Goal: Information Seeking & Learning: Learn about a topic

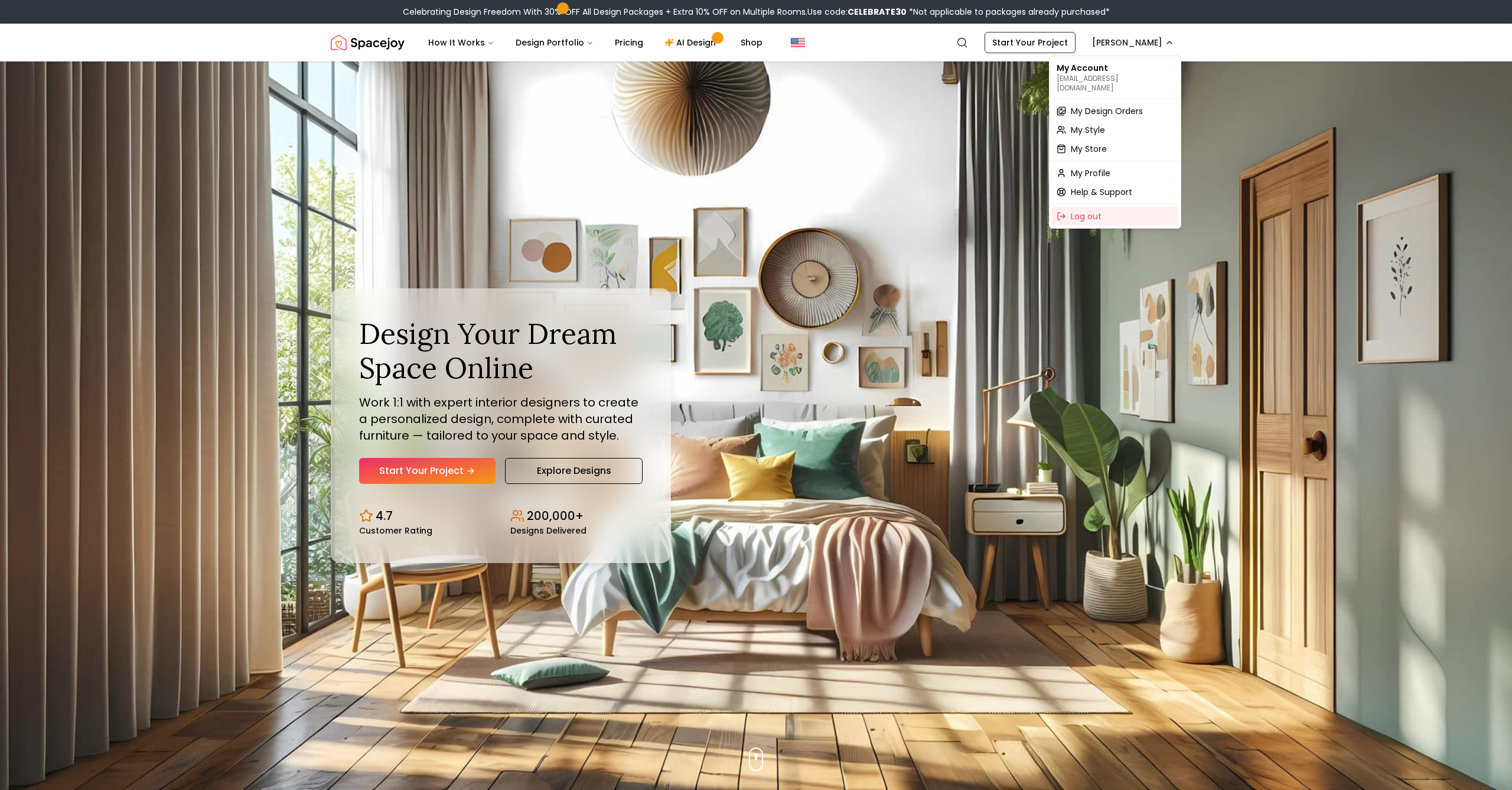
click at [1112, 105] on span "My Design Orders" at bounding box center [1107, 111] width 72 height 12
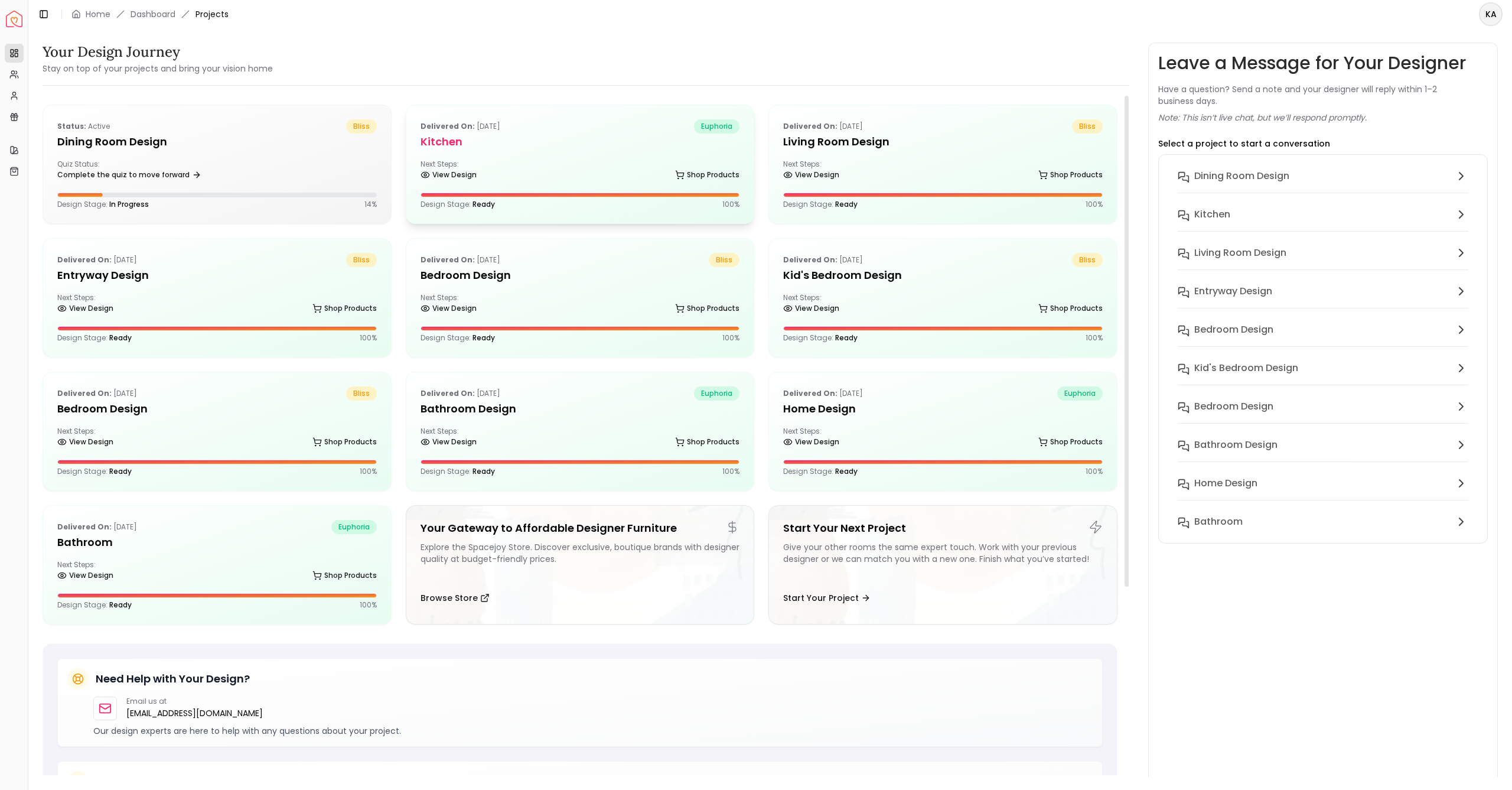
click at [621, 153] on div "Delivered on: [DATE] euphoria Kitchen Next Steps: View Design Shop Products Des…" at bounding box center [580, 164] width 348 height 119
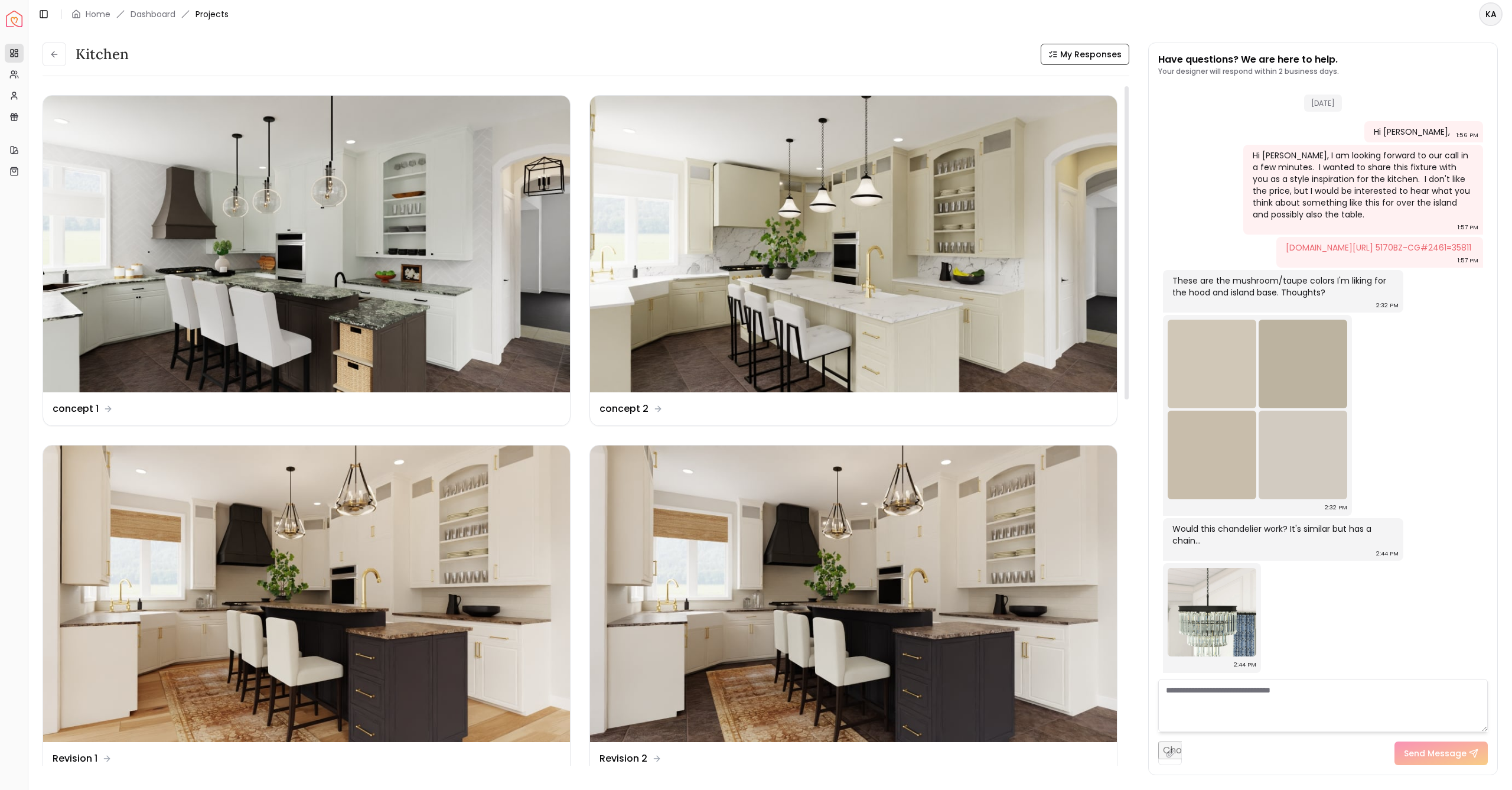
drag, startPoint x: 1128, startPoint y: 367, endPoint x: 1126, endPoint y: 314, distance: 53.0
click at [1126, 314] on div at bounding box center [1126, 243] width 4 height 313
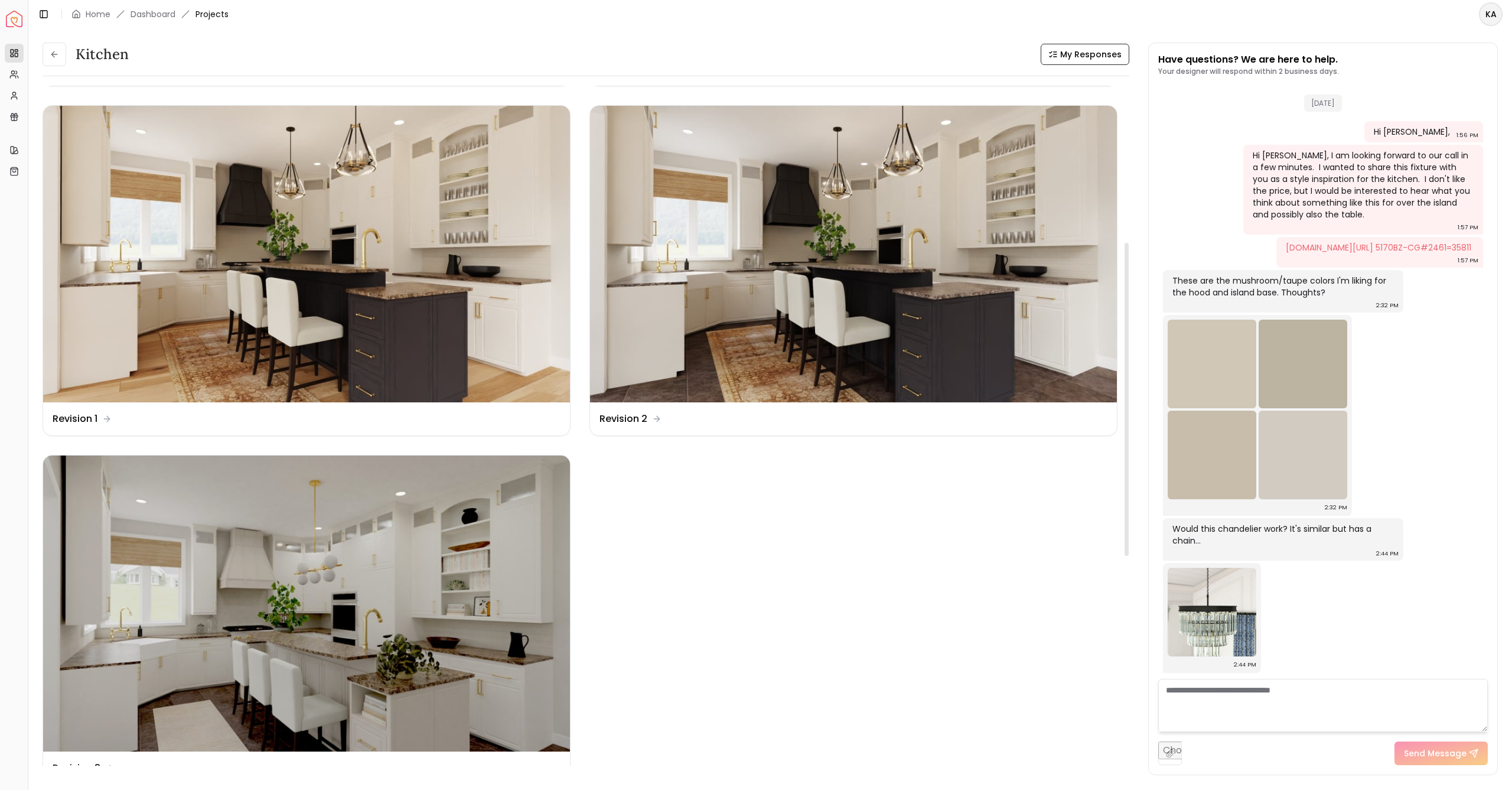
drag, startPoint x: 1127, startPoint y: 311, endPoint x: 1111, endPoint y: 468, distance: 157.8
click at [1111, 468] on div "Kitchen My Responses Design Name concept 1 Design Name concept 2 Design Name Re…" at bounding box center [585, 430] width 1087 height 690
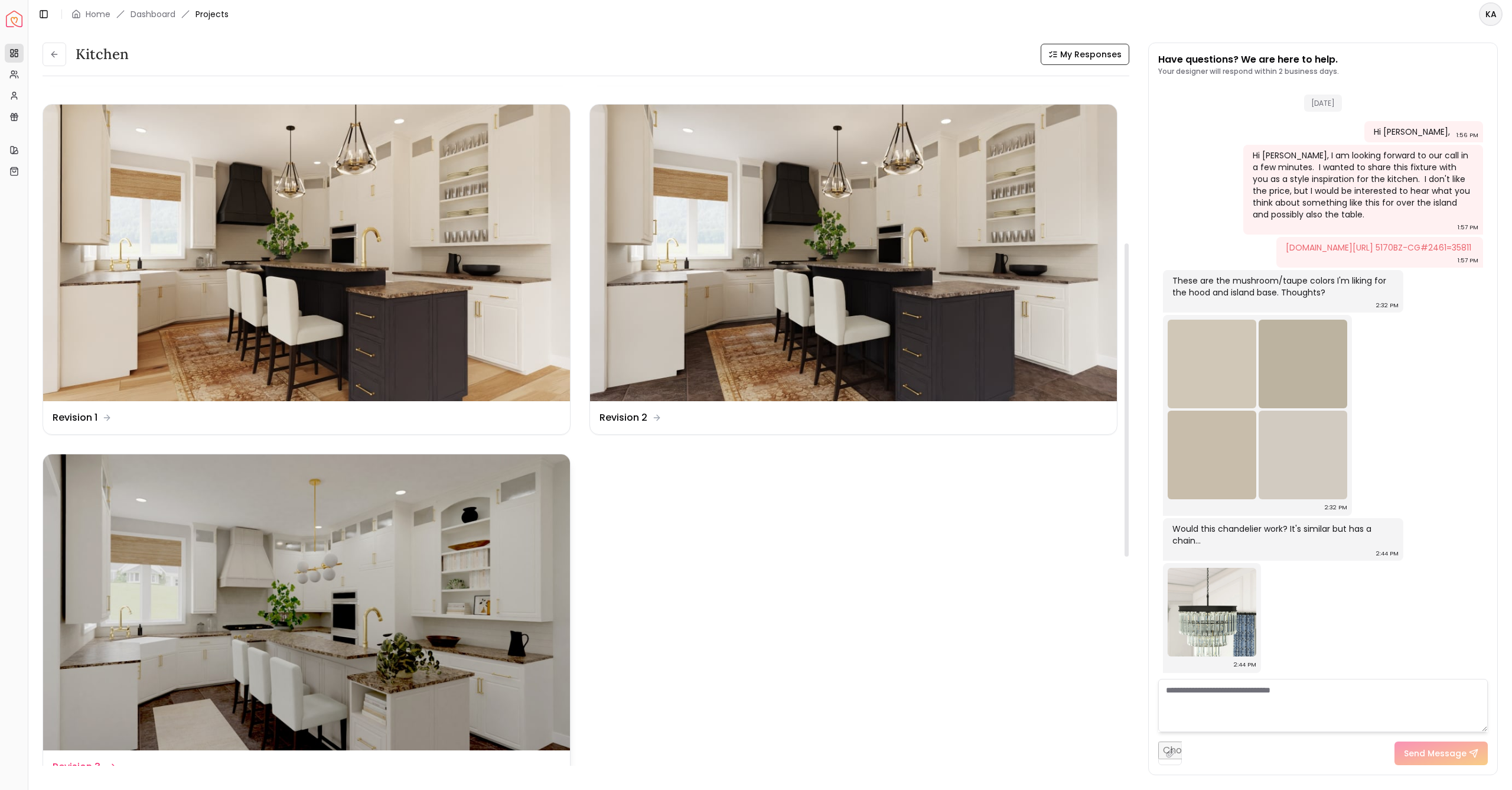
click at [398, 564] on img at bounding box center [306, 603] width 527 height 297
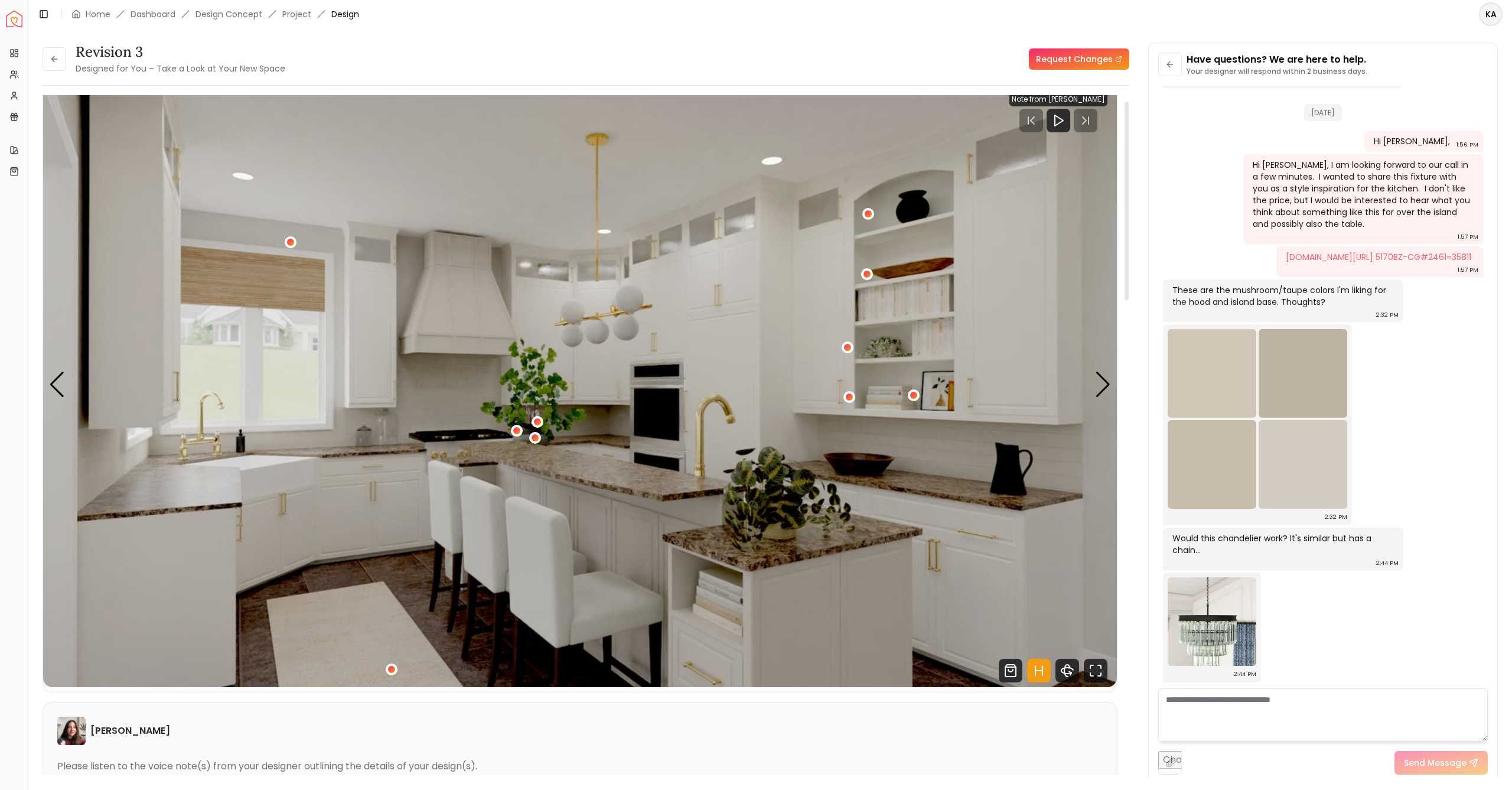
scroll to position [20, 0]
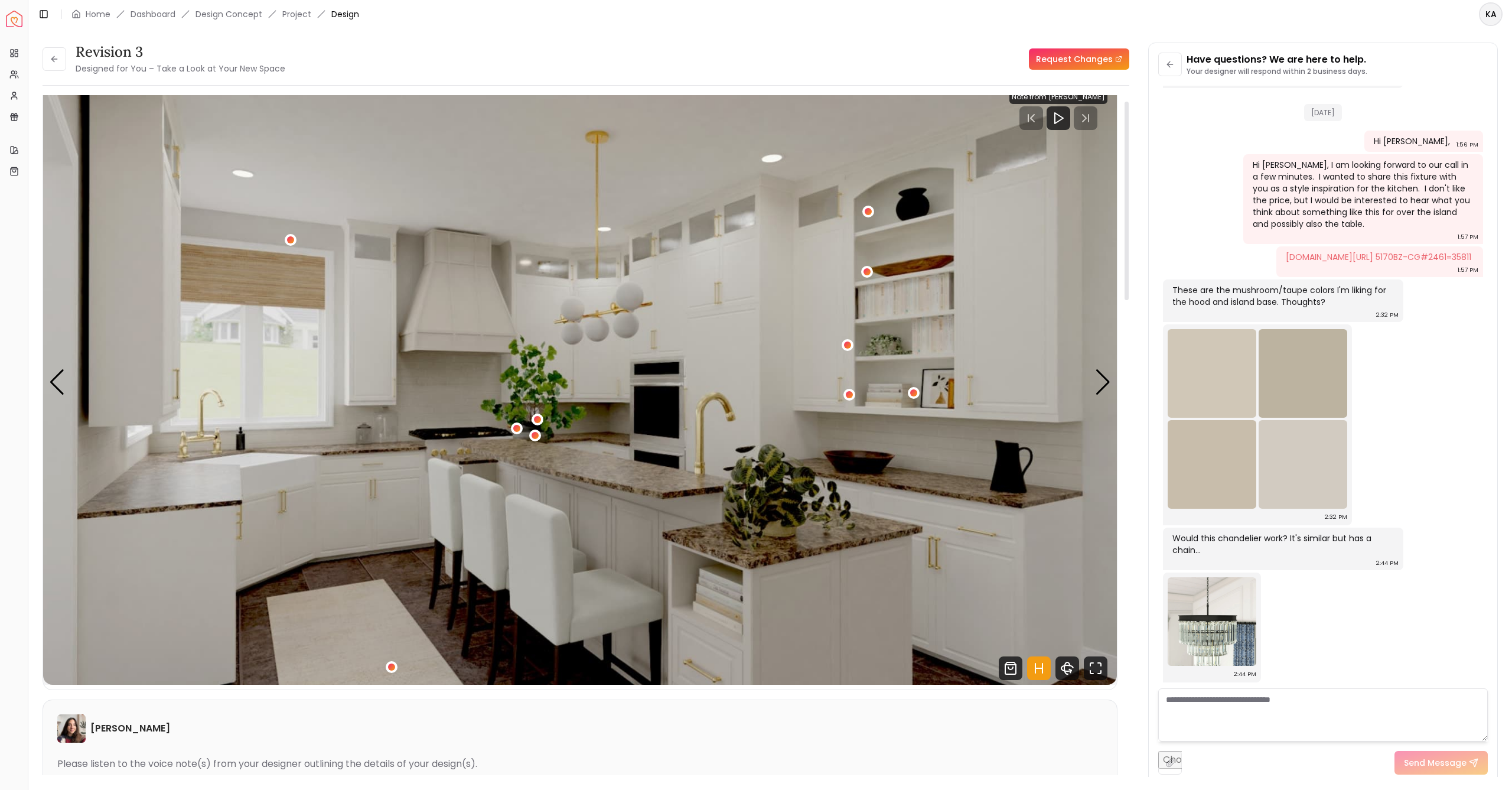
click at [1126, 281] on div at bounding box center [1126, 201] width 4 height 198
click at [1214, 382] on img at bounding box center [1212, 374] width 89 height 89
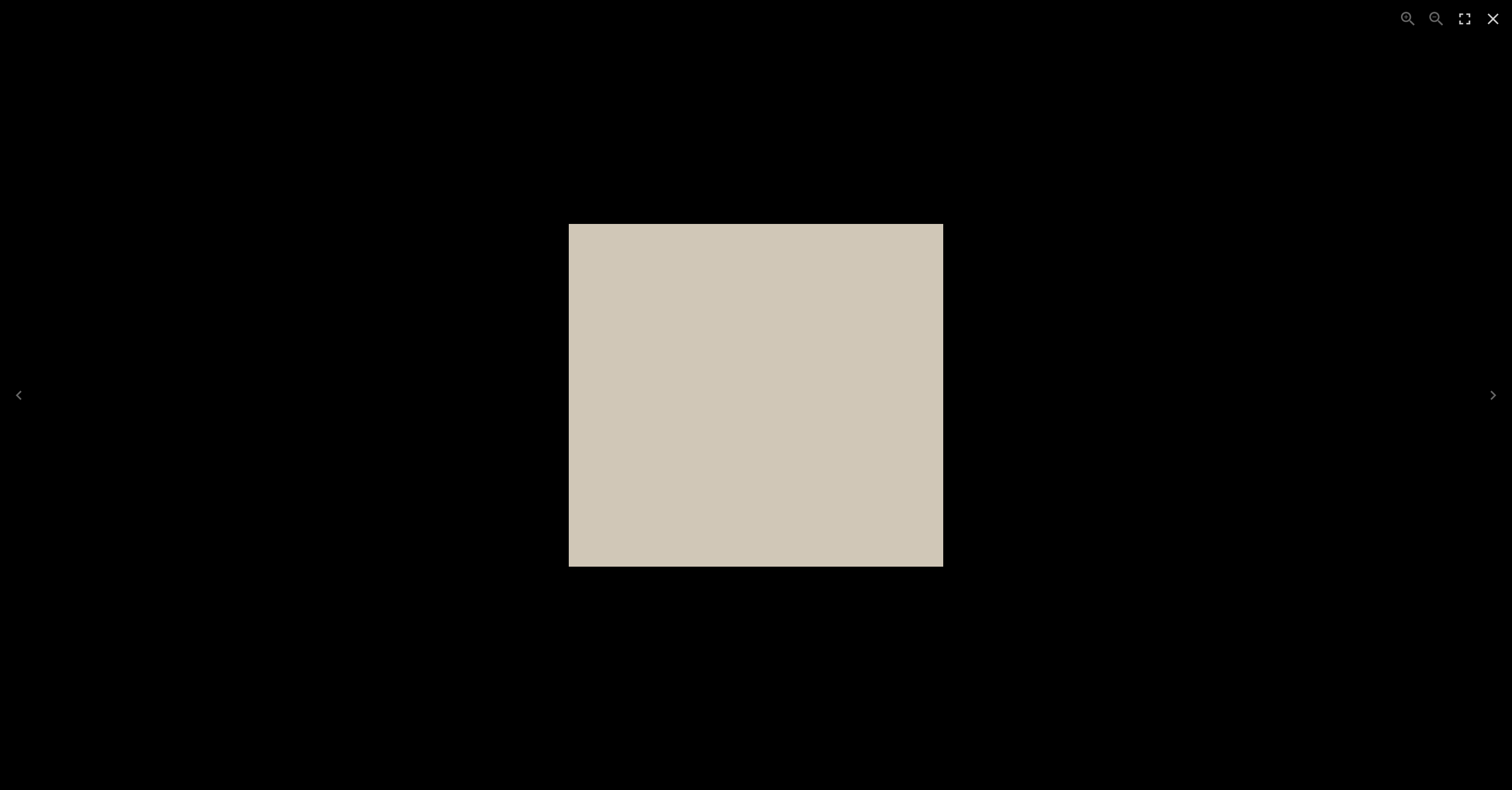
click at [1494, 12] on icon "Close" at bounding box center [1493, 19] width 19 height 19
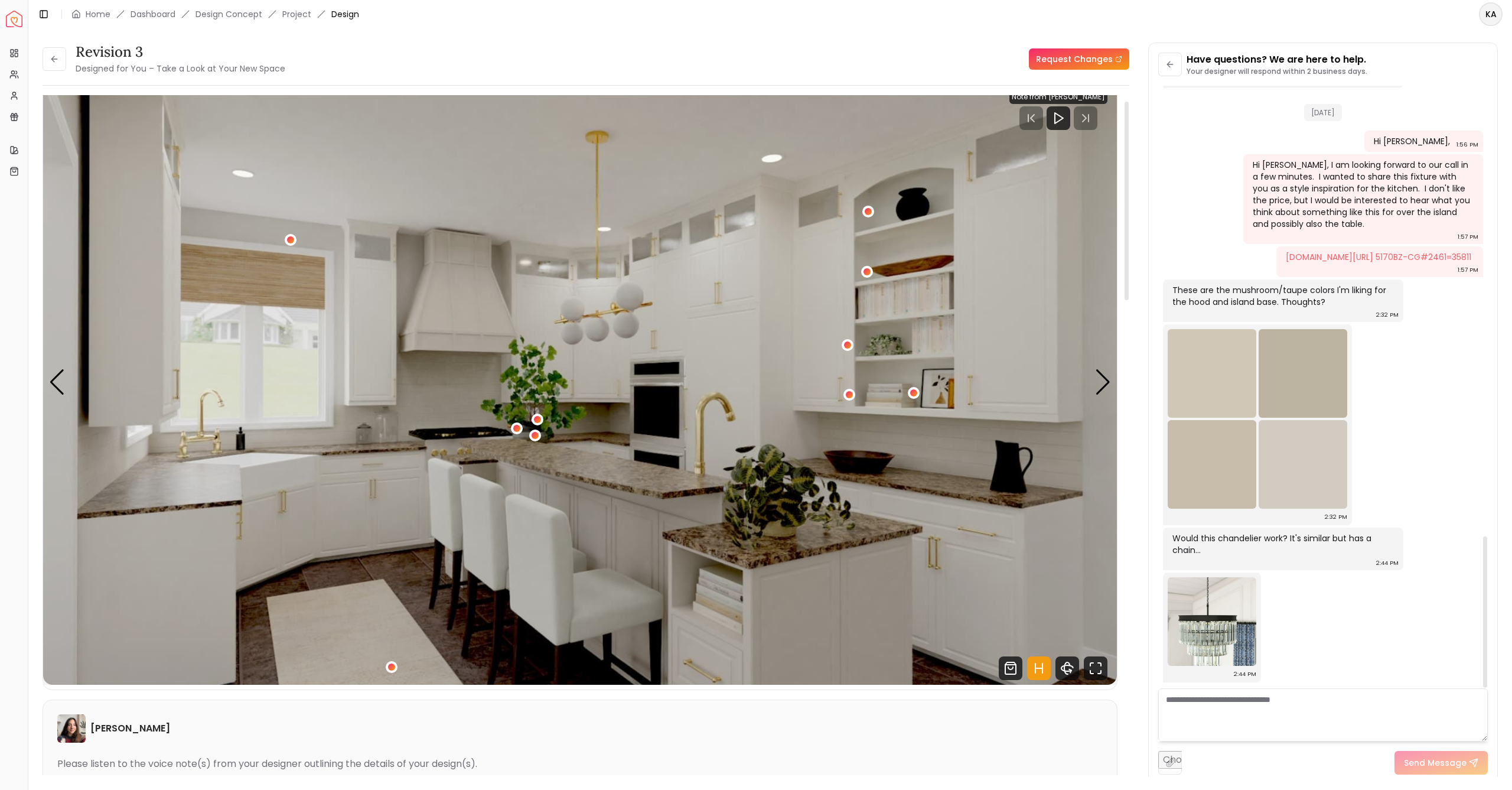
click at [1108, 270] on img "1 / 5" at bounding box center [580, 383] width 1074 height 604
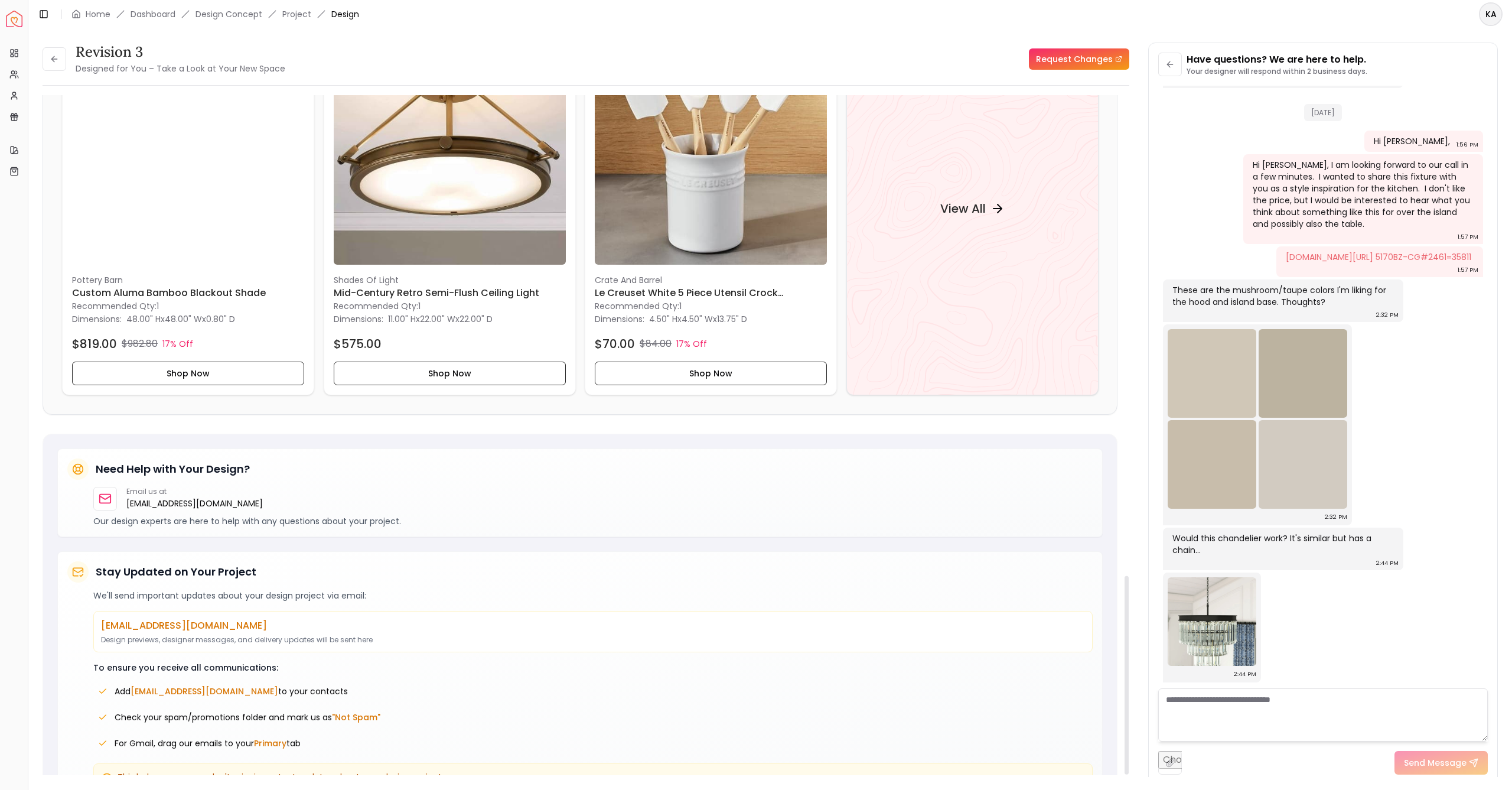
scroll to position [1660, 0]
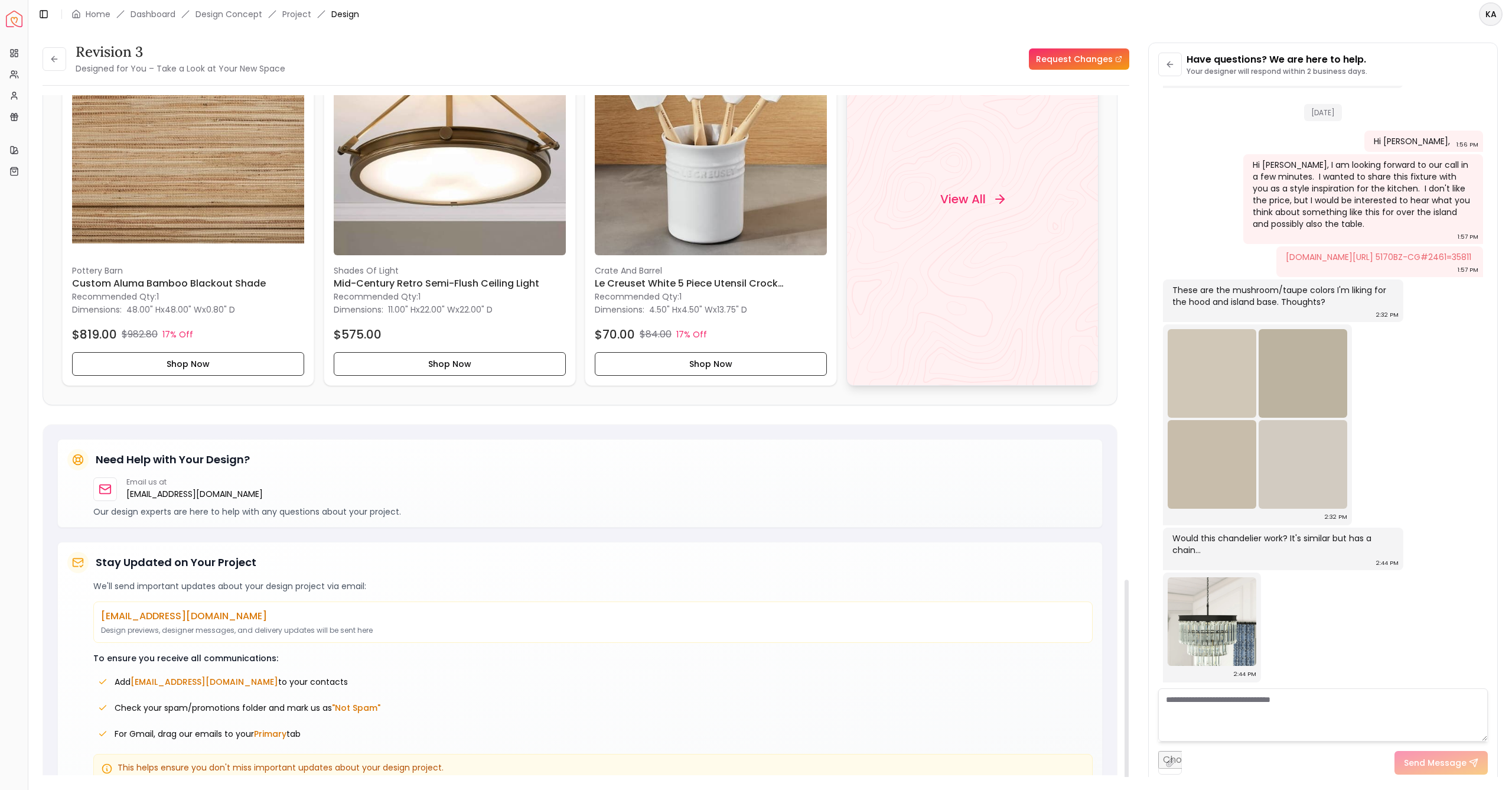
click at [948, 191] on h4 "View All" at bounding box center [963, 199] width 46 height 17
click at [53, 60] on icon at bounding box center [55, 59] width 10 height 10
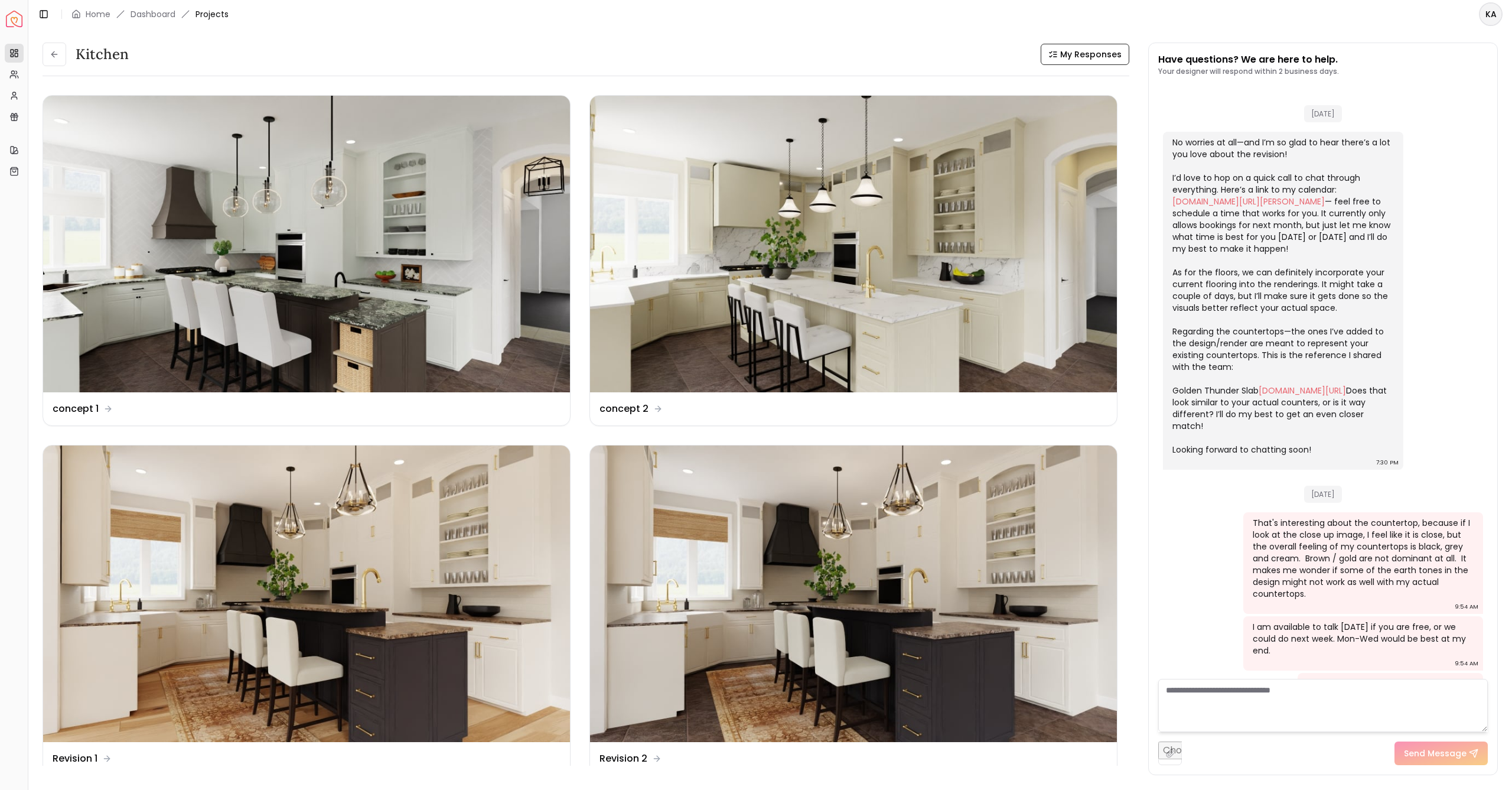
scroll to position [1802, 0]
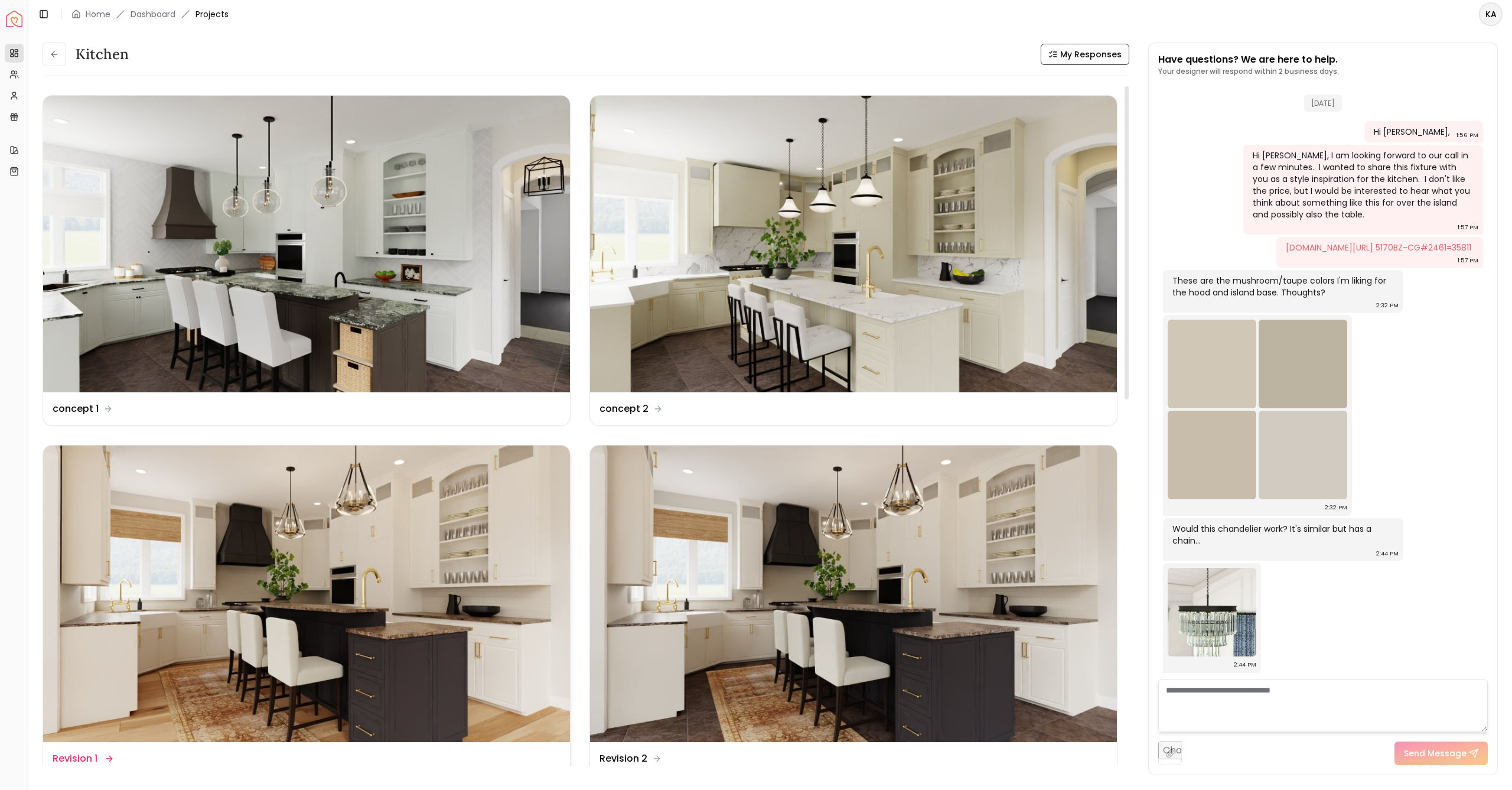
click at [452, 562] on img at bounding box center [306, 594] width 527 height 297
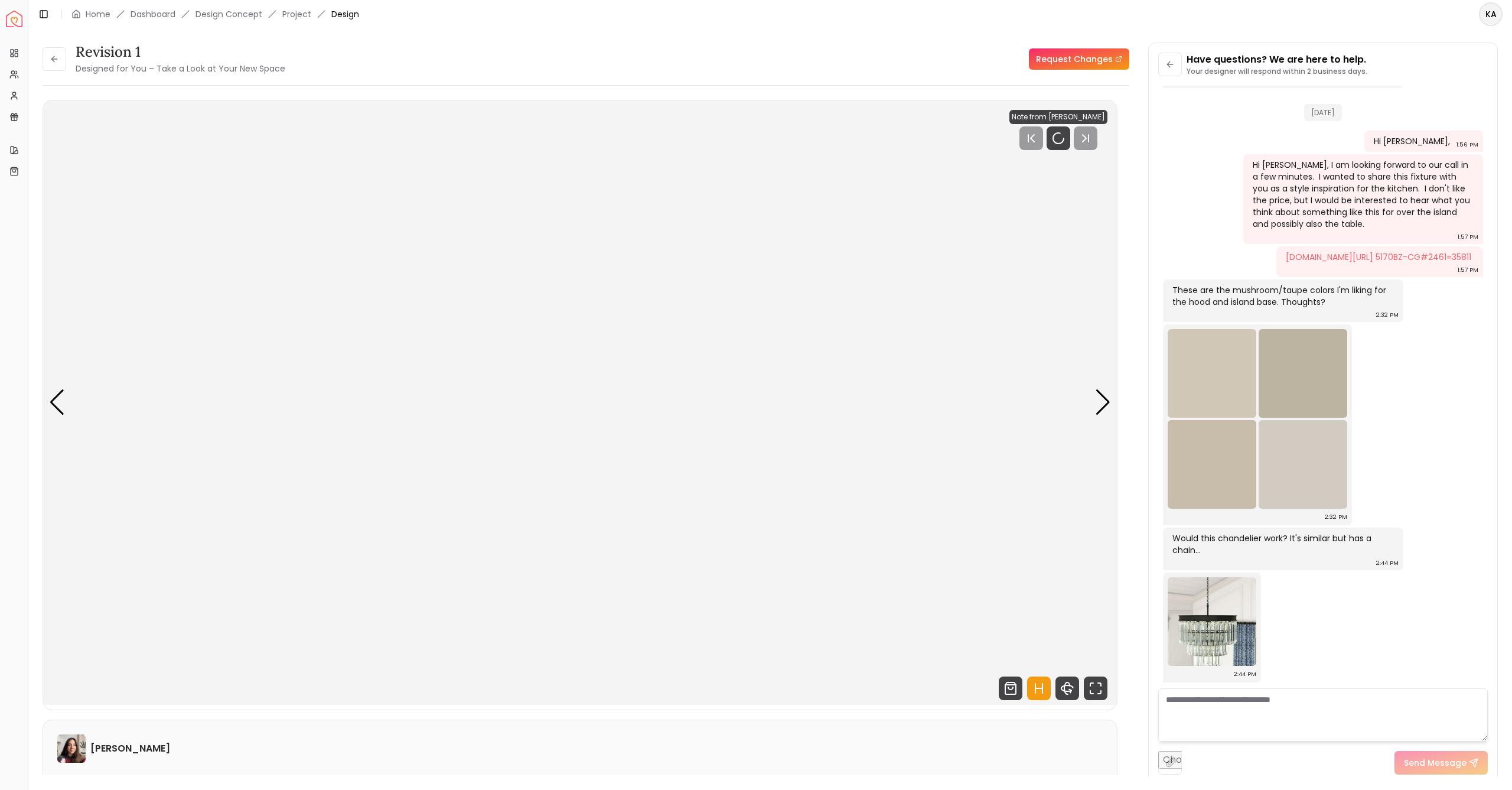
scroll to position [1793, 0]
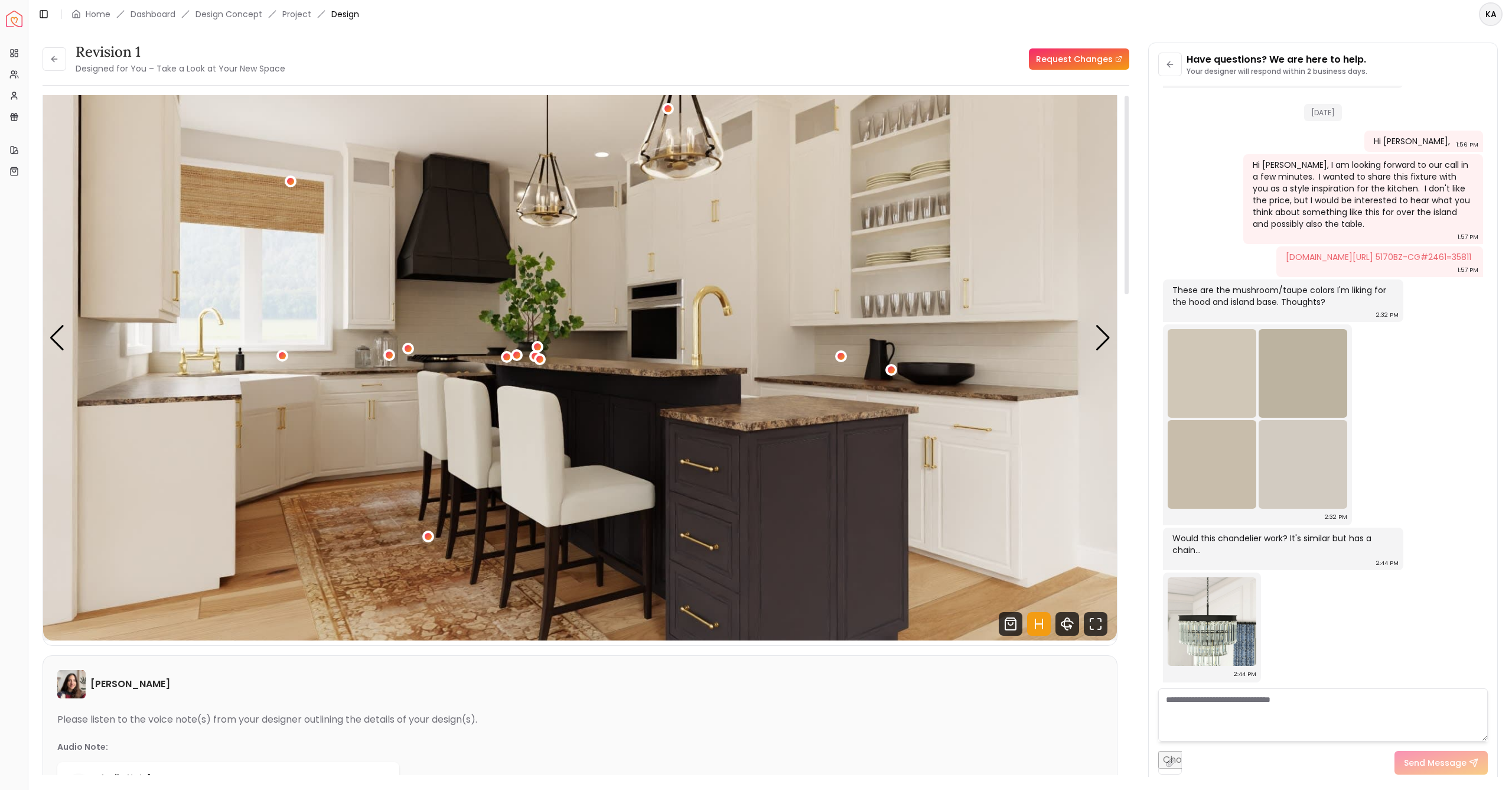
drag, startPoint x: 1126, startPoint y: 283, endPoint x: 1126, endPoint y: 307, distance: 24.0
click at [1126, 295] on div at bounding box center [1126, 195] width 4 height 198
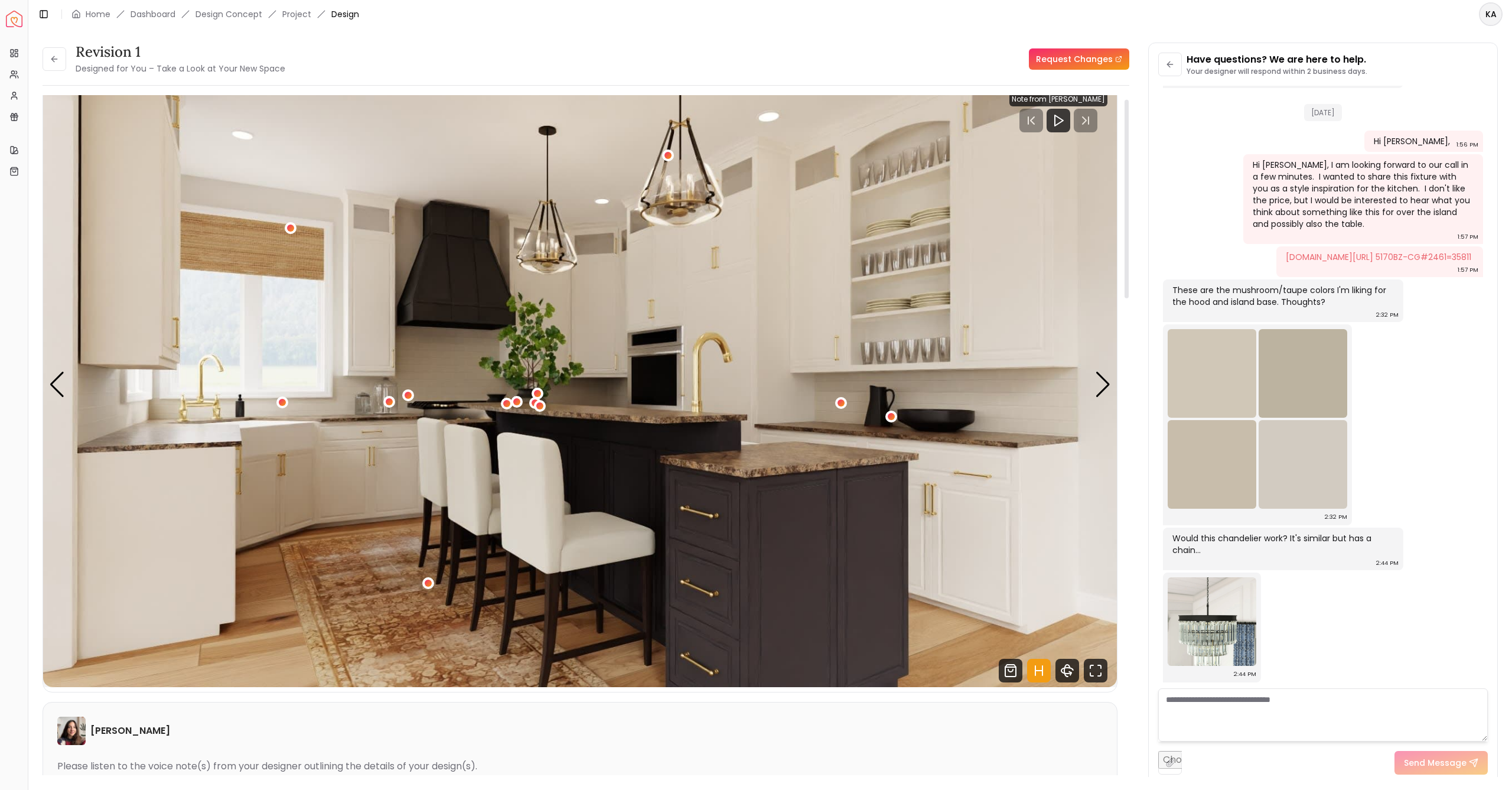
scroll to position [0, 0]
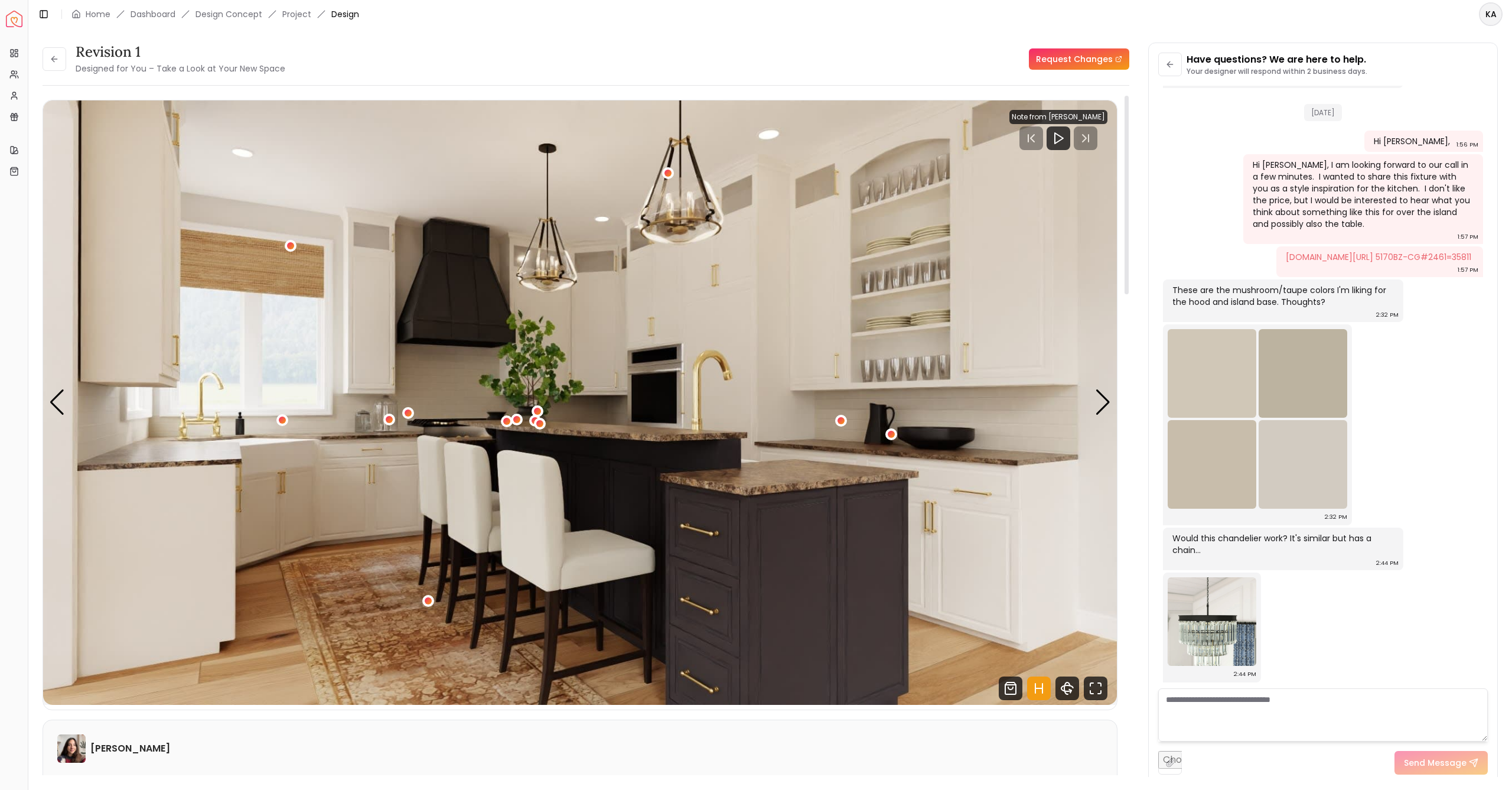
drag, startPoint x: 1126, startPoint y: 310, endPoint x: 1087, endPoint y: 254, distance: 68.2
click at [1087, 254] on div "Revision 1 Designed for You – Take a Look at Your New Space Request Changes Hot…" at bounding box center [585, 439] width 1087 height 690
click at [1286, 252] on link "[DOMAIN_NAME][URL] 5170BZ-CG#2461=35811" at bounding box center [1378, 256] width 186 height 12
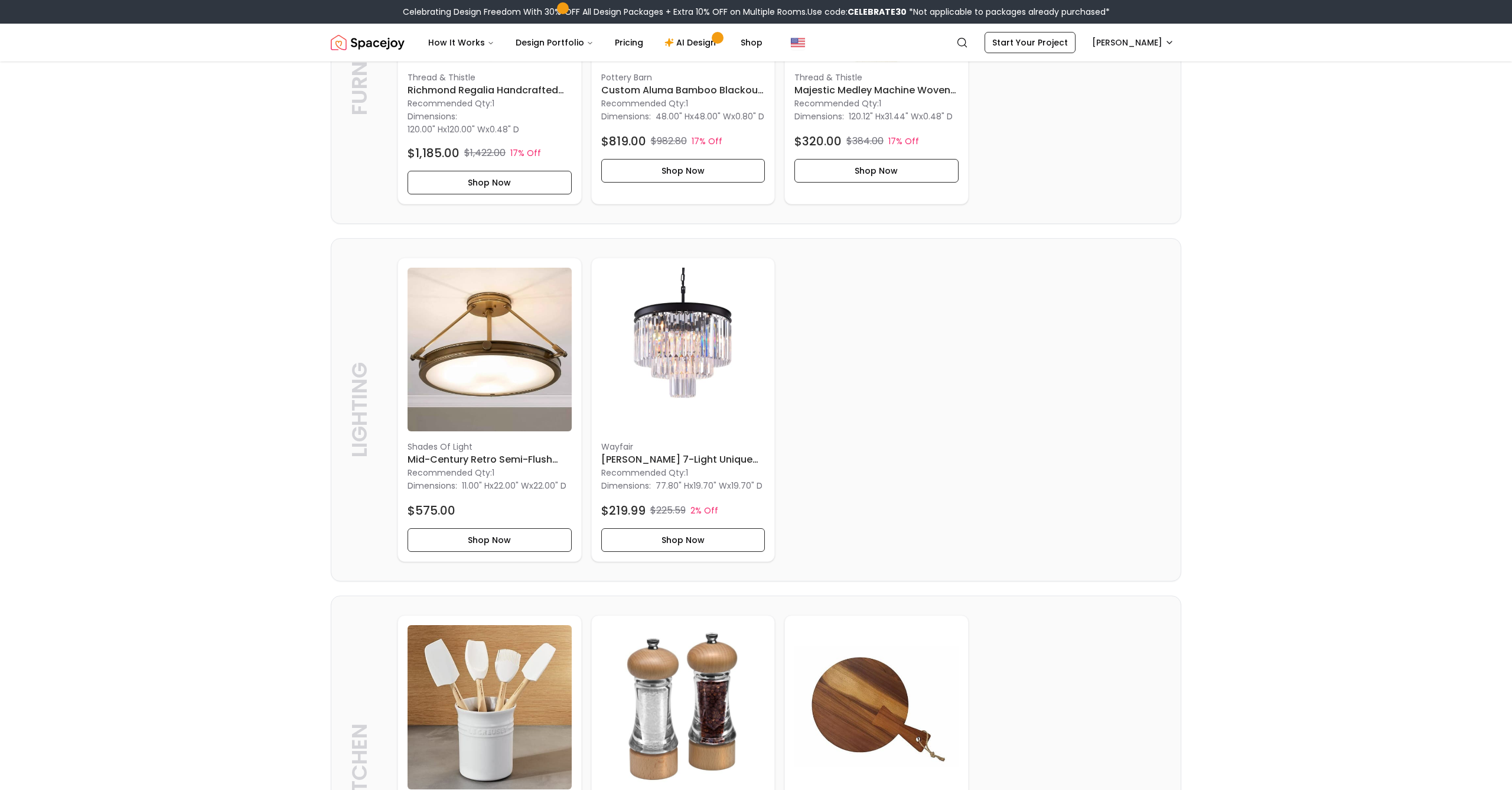
scroll to position [1173, 0]
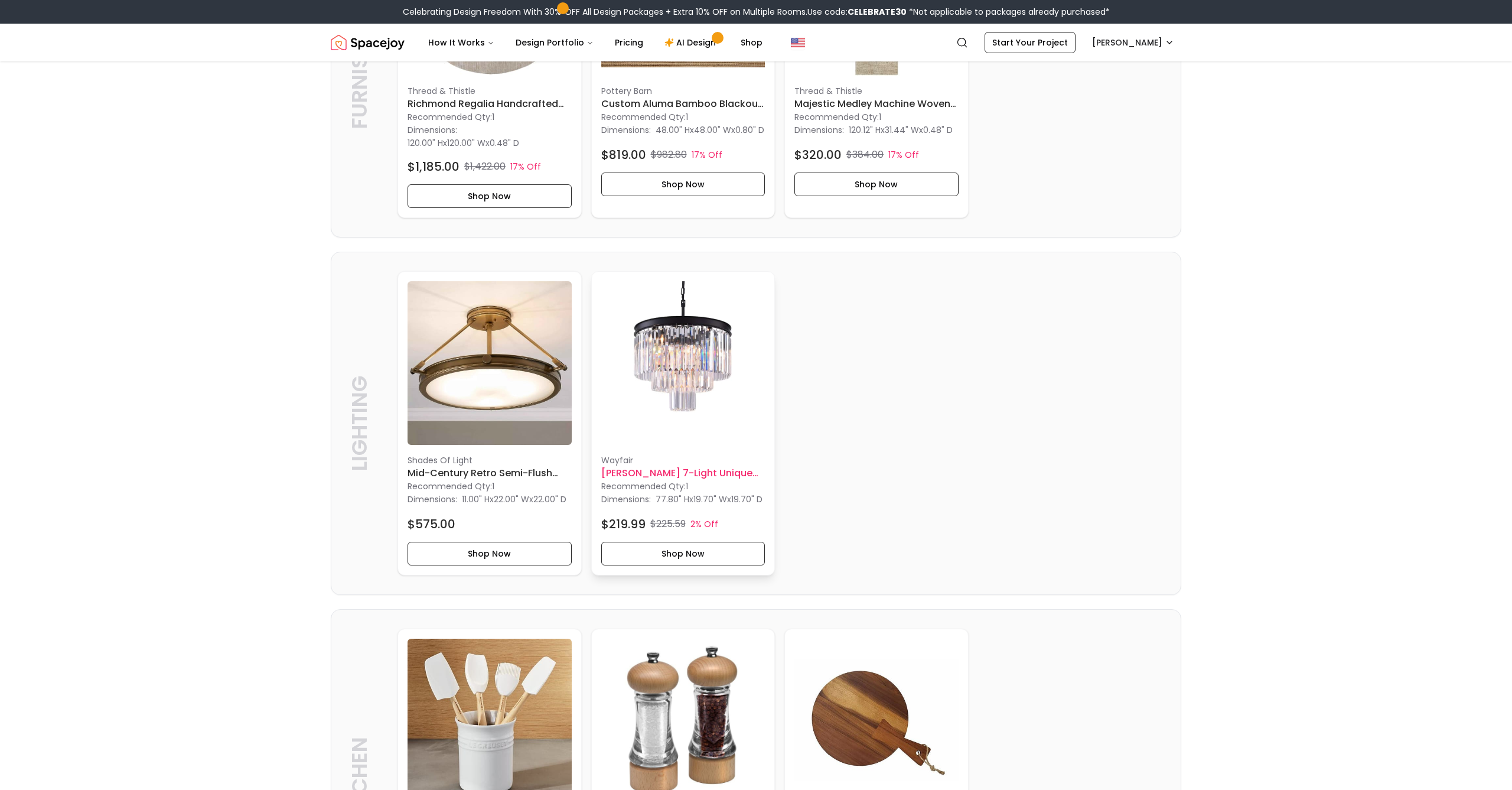
click at [707, 369] on img at bounding box center [683, 363] width 164 height 164
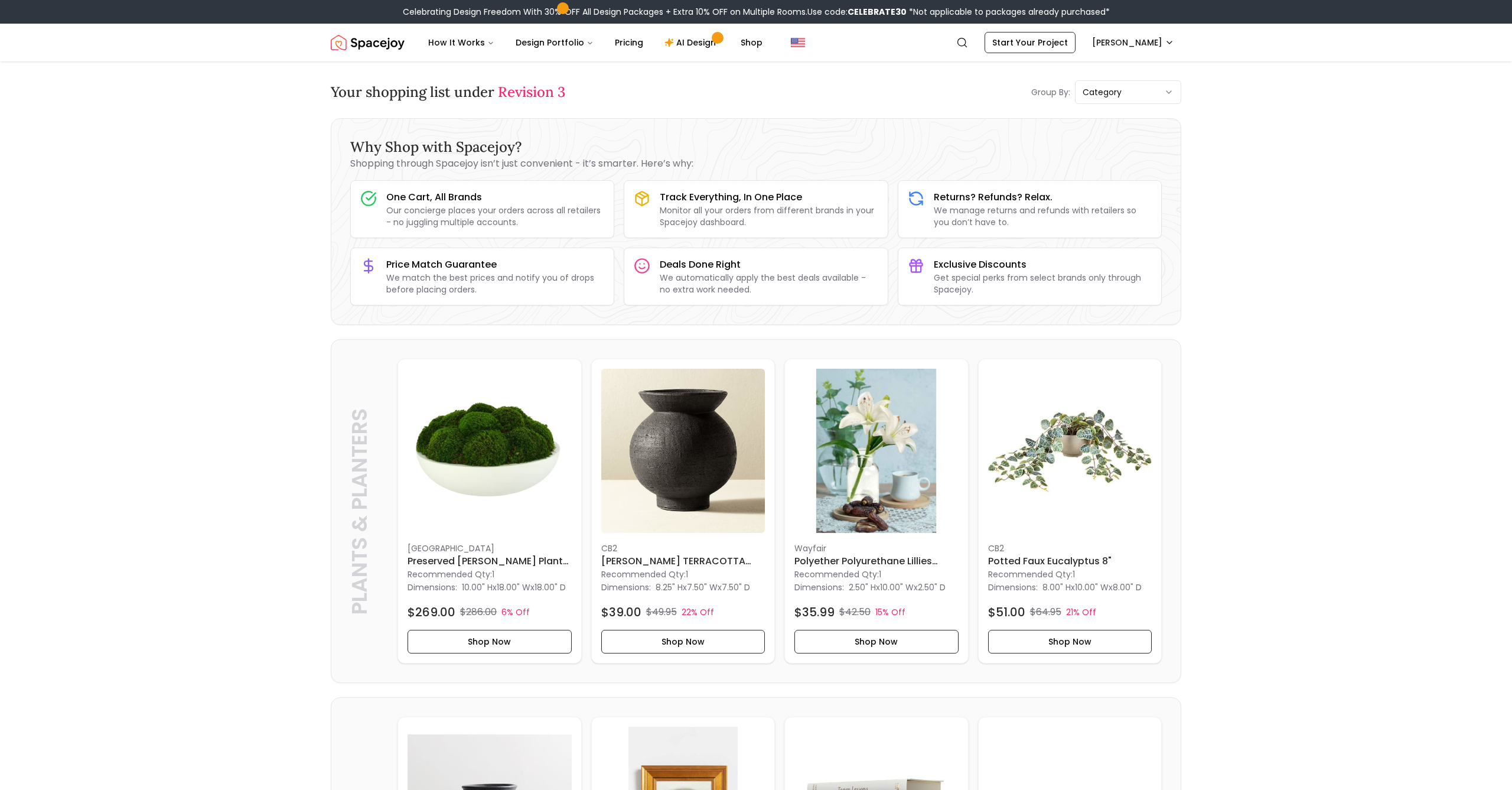
scroll to position [0, 0]
click at [1103, 105] on span "My Design Orders" at bounding box center [1107, 111] width 72 height 12
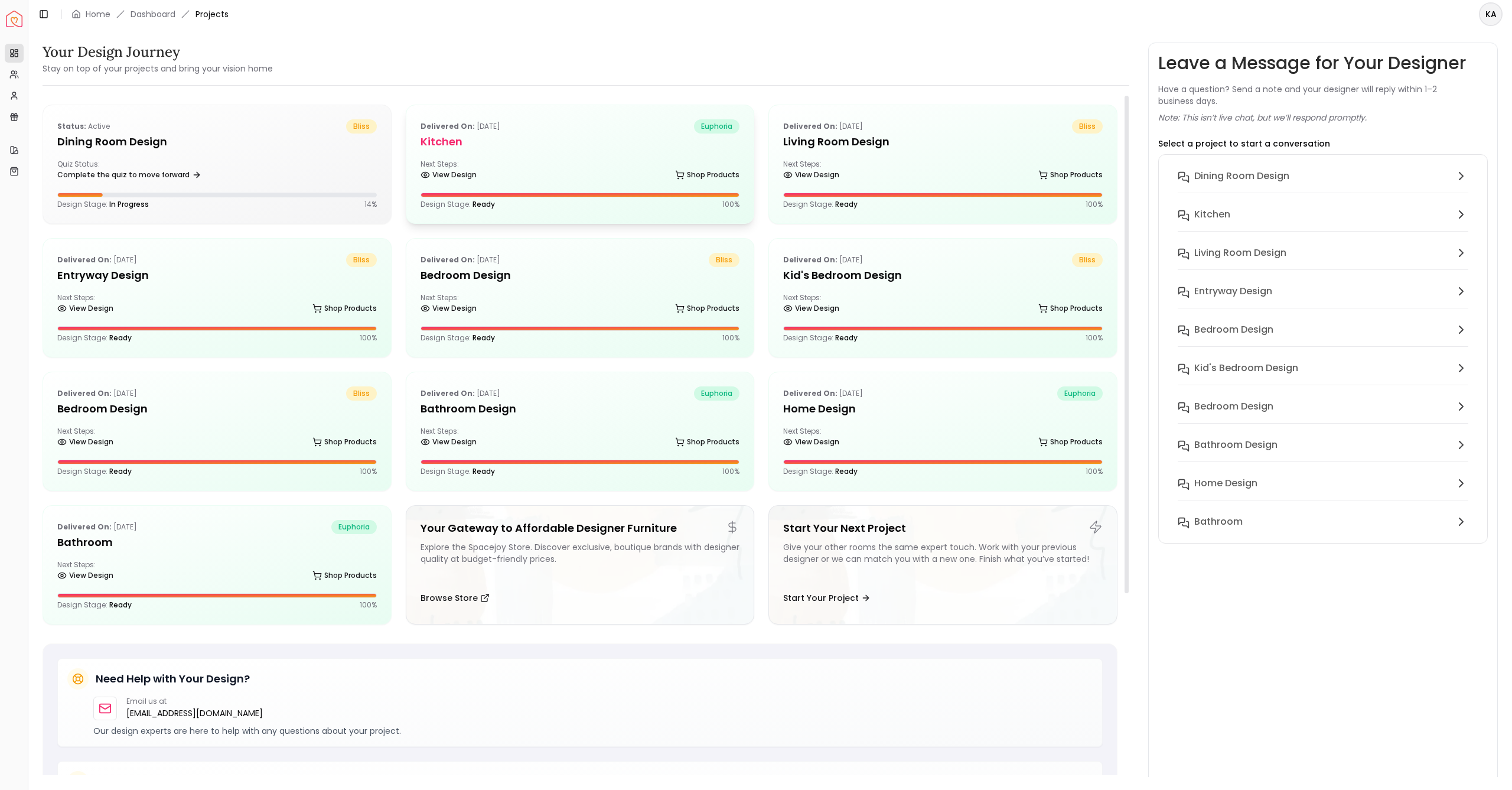
click at [611, 152] on div "Delivered on: [DATE] euphoria Kitchen Next Steps: View Design Shop Products Des…" at bounding box center [580, 164] width 348 height 119
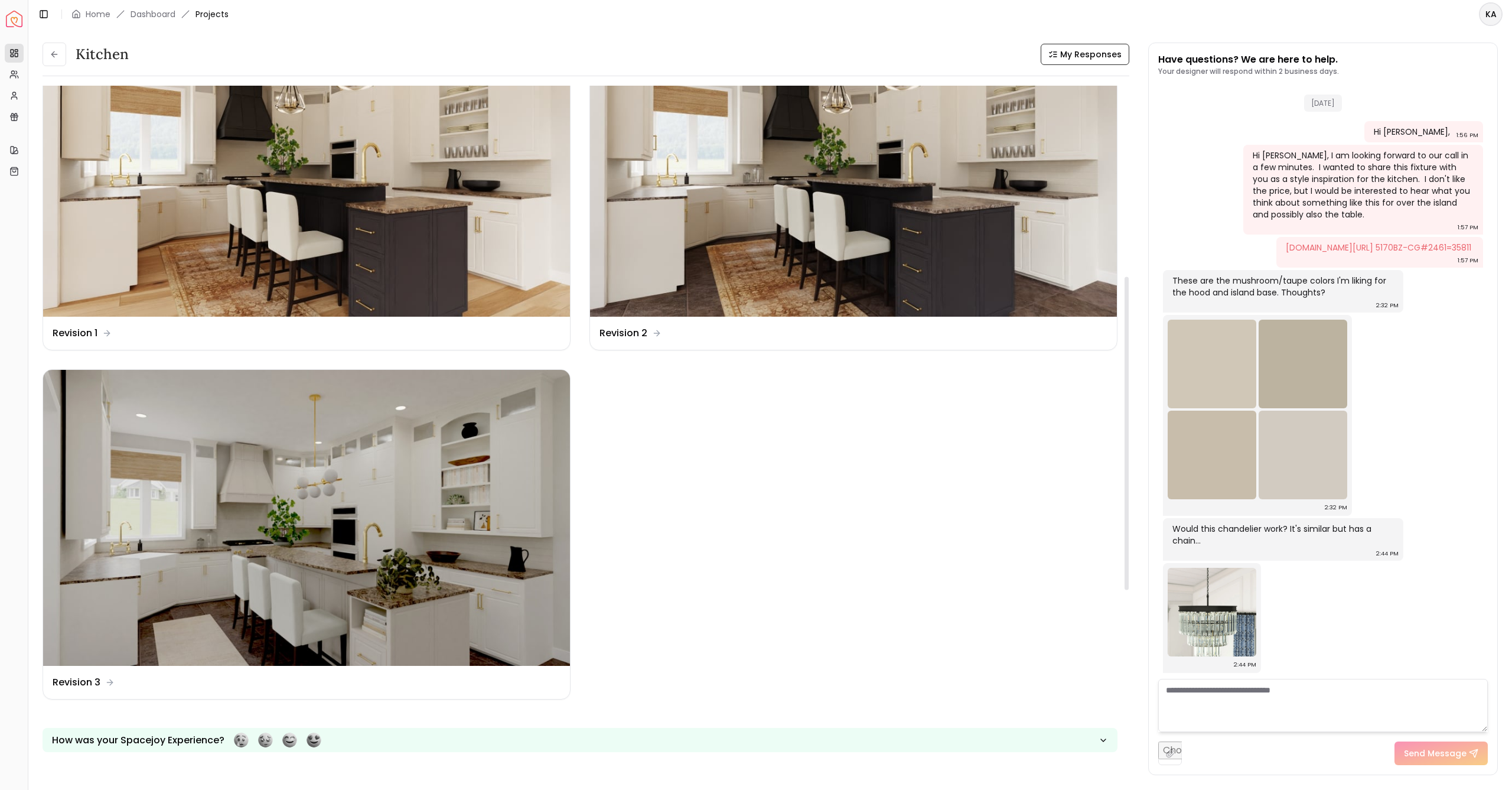
scroll to position [439, 0]
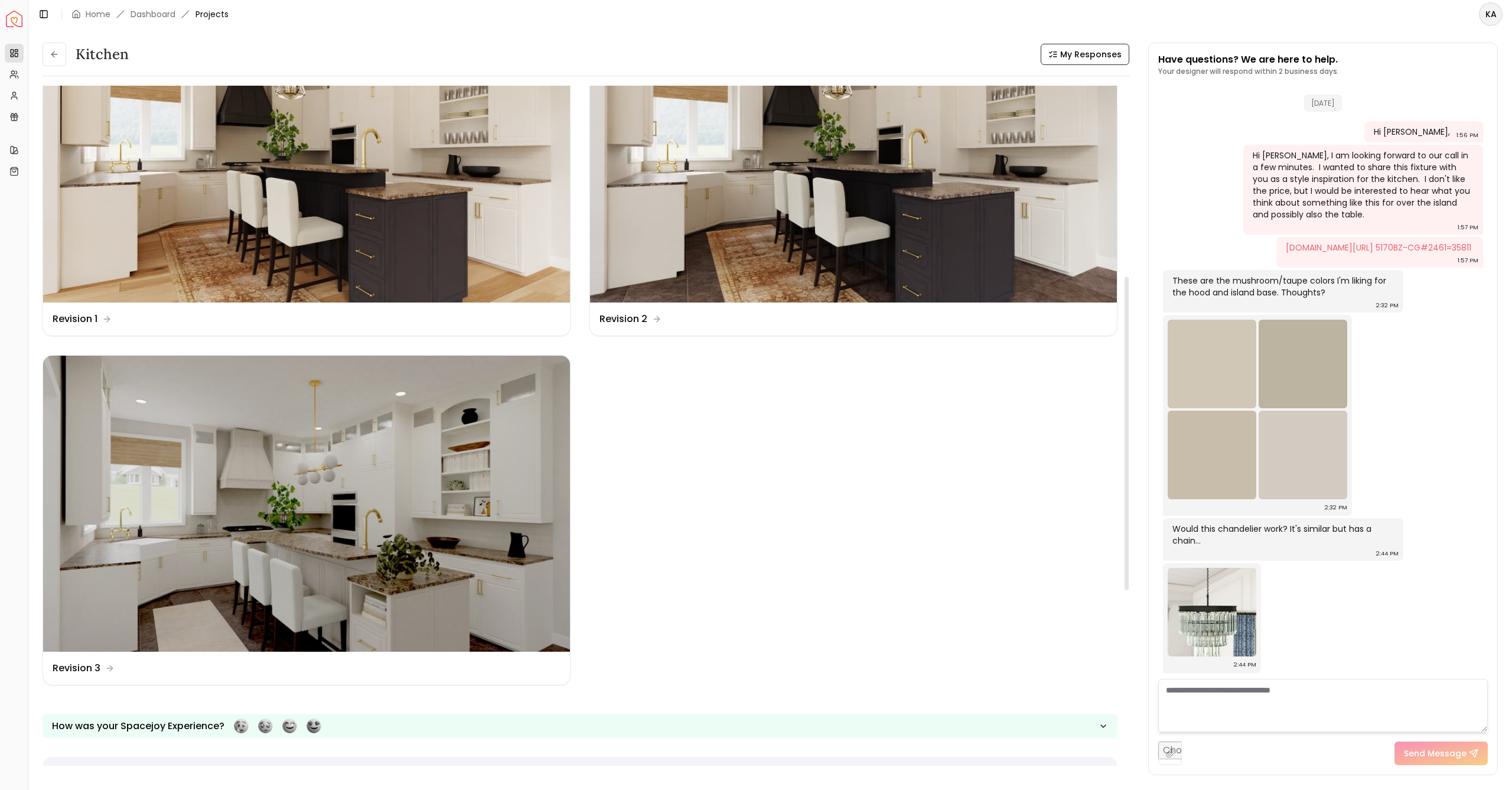
drag, startPoint x: 1127, startPoint y: 374, endPoint x: 1156, endPoint y: 575, distance: 203.1
click at [1156, 576] on div "Kitchen My Responses Kitchen My Responses Design Name concept 1 Design Name con…" at bounding box center [770, 402] width 1455 height 720
click at [323, 537] on img at bounding box center [306, 504] width 527 height 297
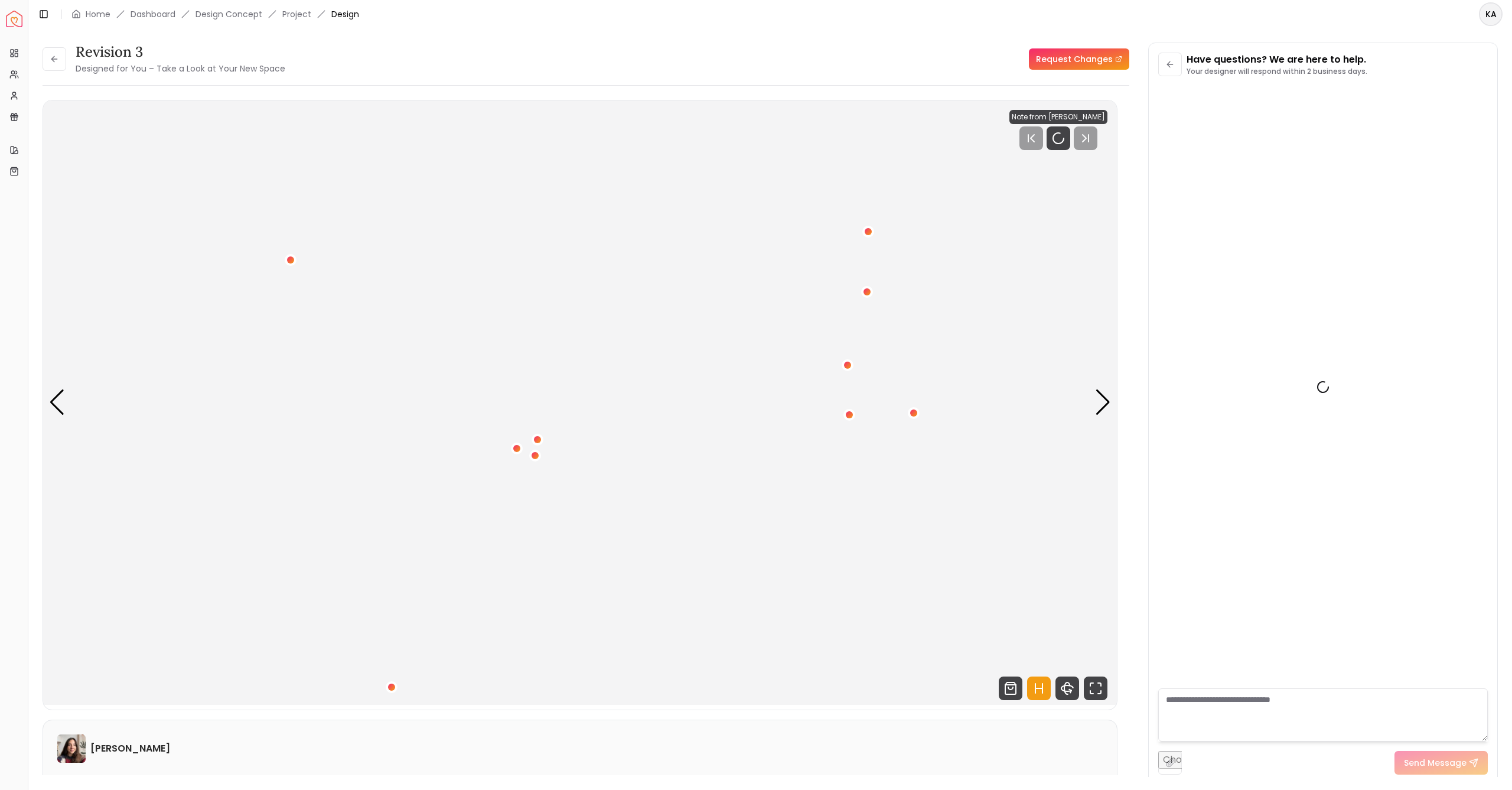
scroll to position [1793, 0]
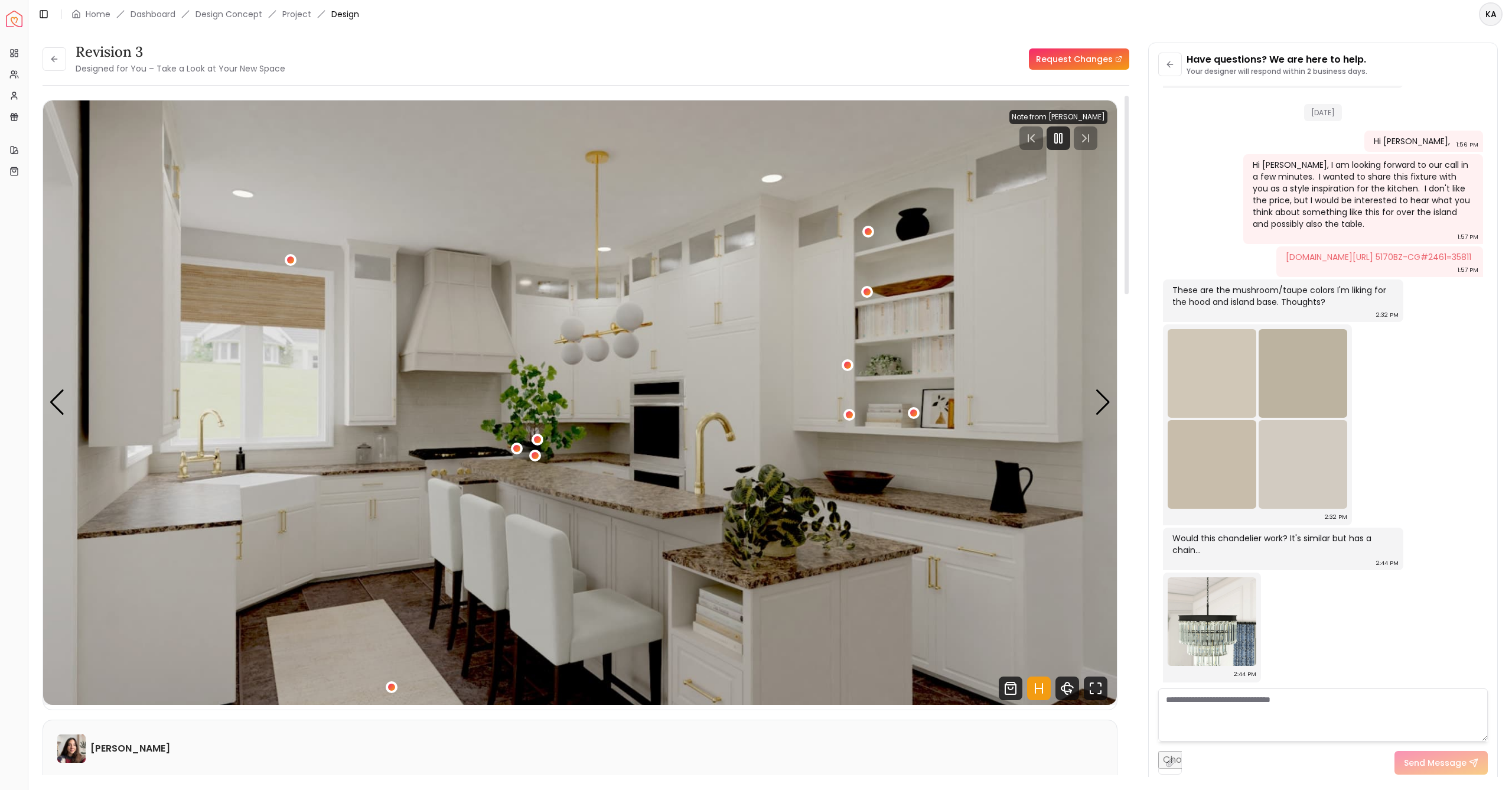
click at [1111, 396] on img "1 / 5" at bounding box center [580, 403] width 1074 height 604
click at [1105, 402] on div "Next slide" at bounding box center [1103, 403] width 16 height 26
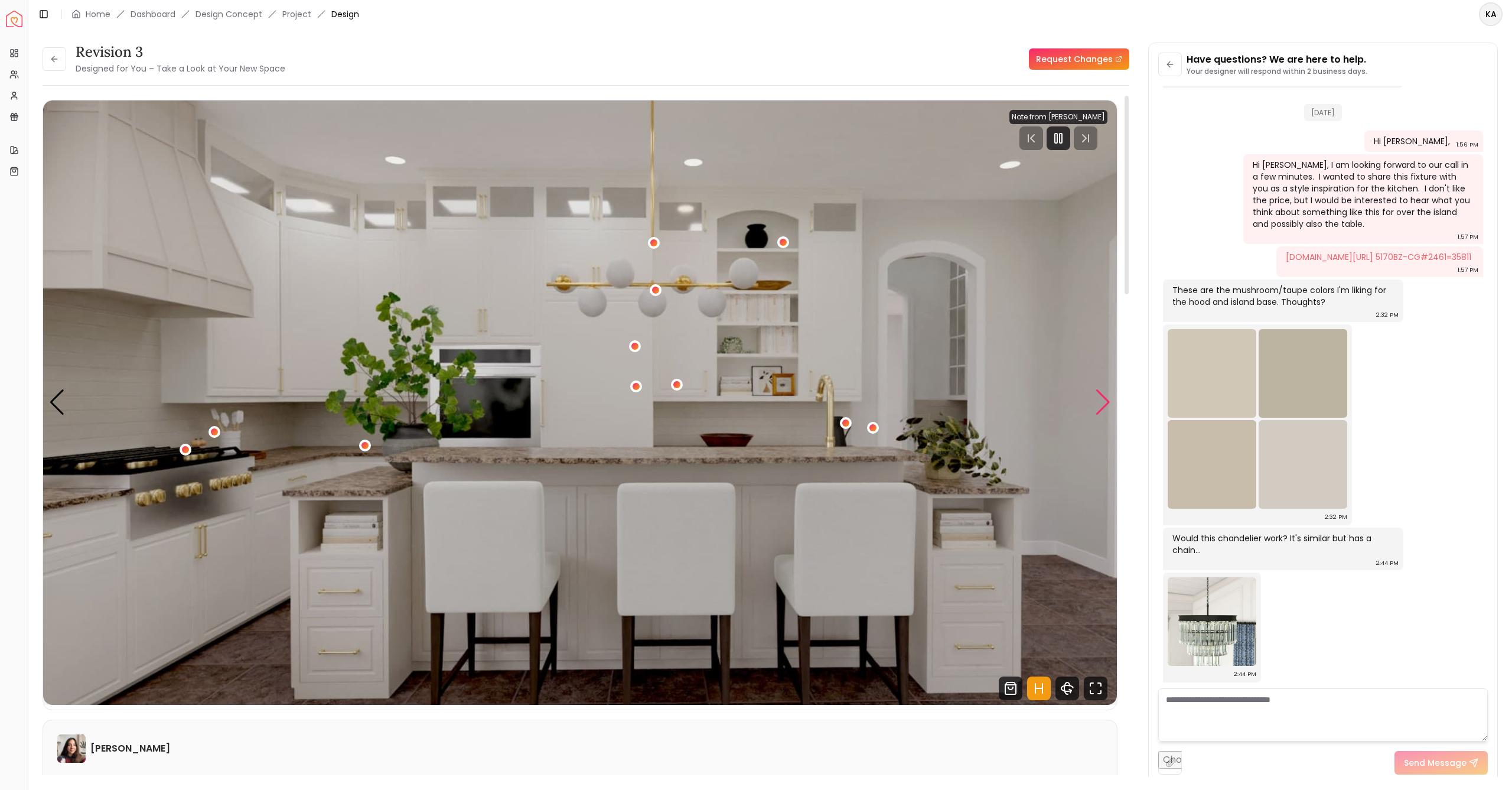
click at [1105, 403] on div "Next slide" at bounding box center [1103, 403] width 16 height 26
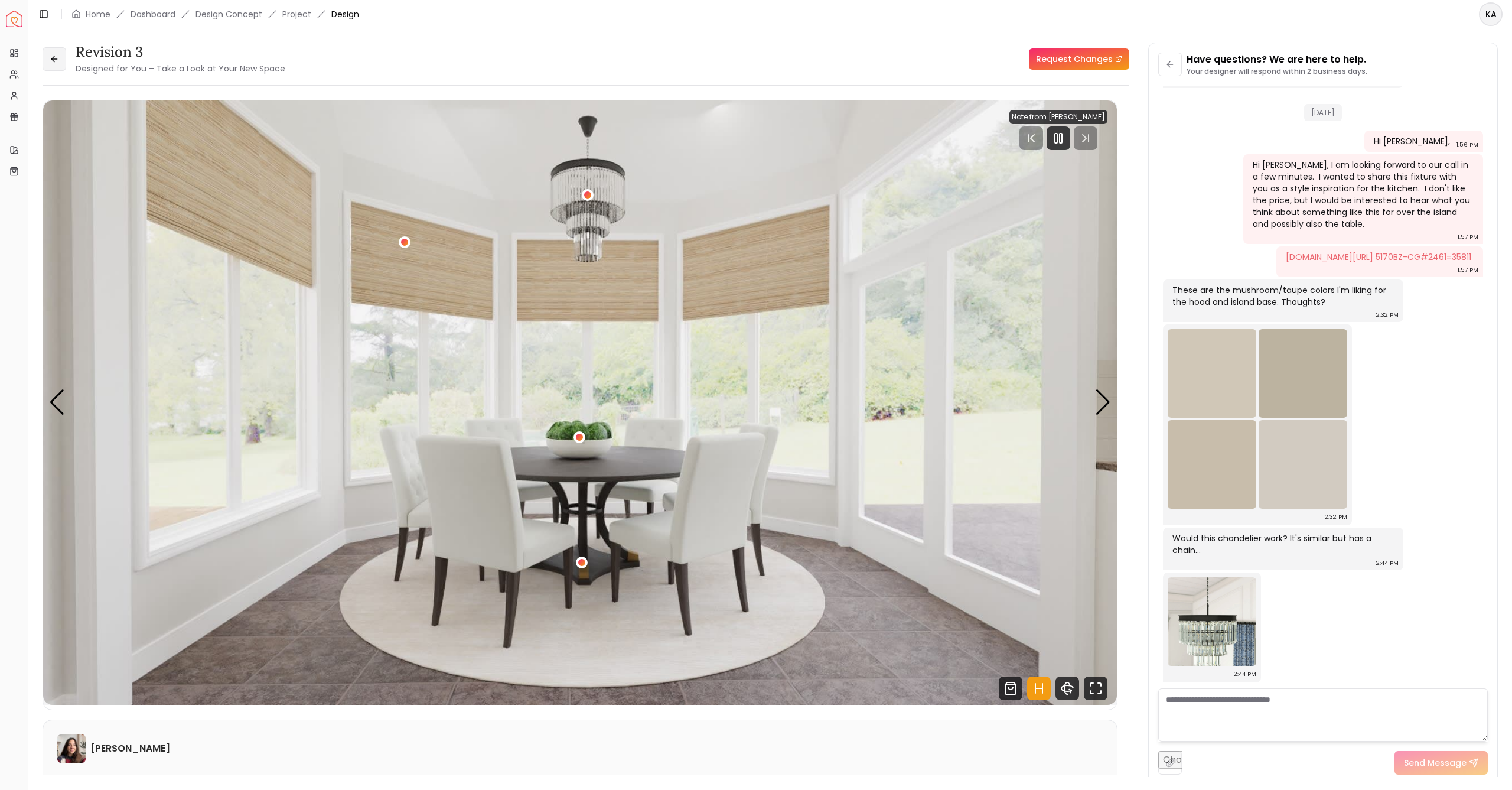
click at [55, 55] on icon at bounding box center [55, 59] width 10 height 10
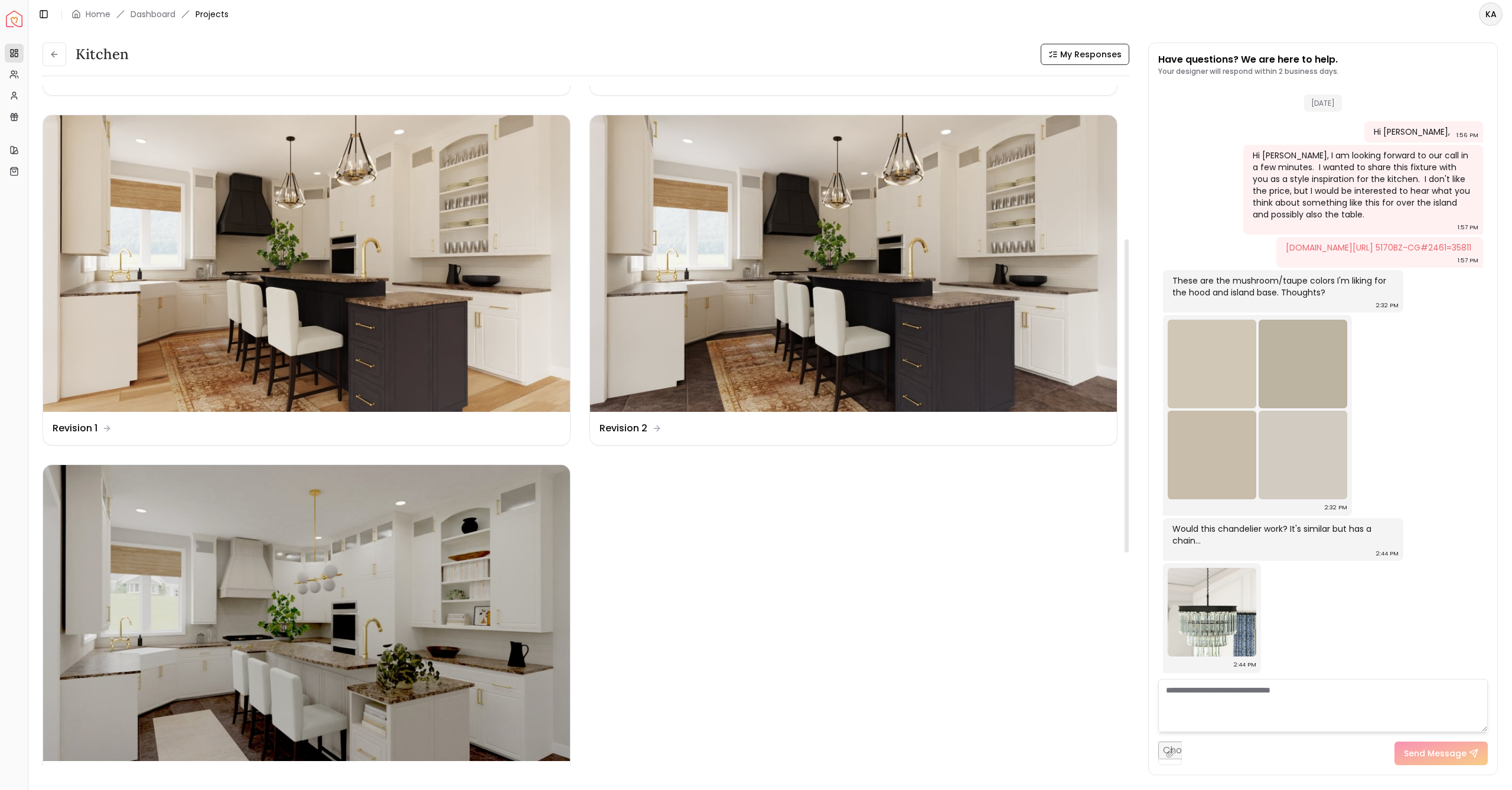
scroll to position [332, 0]
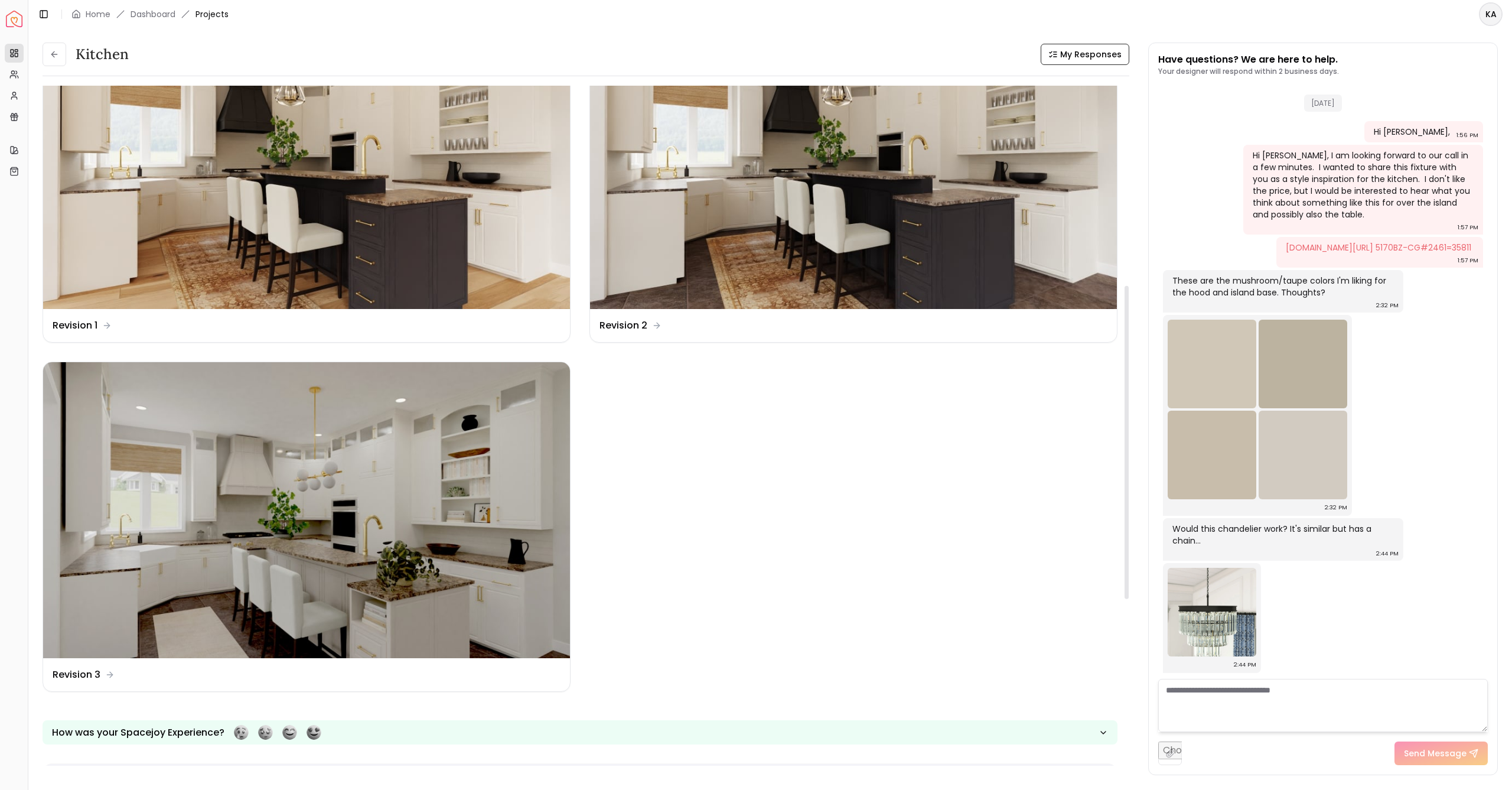
drag, startPoint x: 1126, startPoint y: 243, endPoint x: 1130, endPoint y: 447, distance: 204.0
click at [1132, 444] on div "Kitchen My Responses Kitchen My Responses Design Name concept 1 Design Name con…" at bounding box center [770, 402] width 1455 height 720
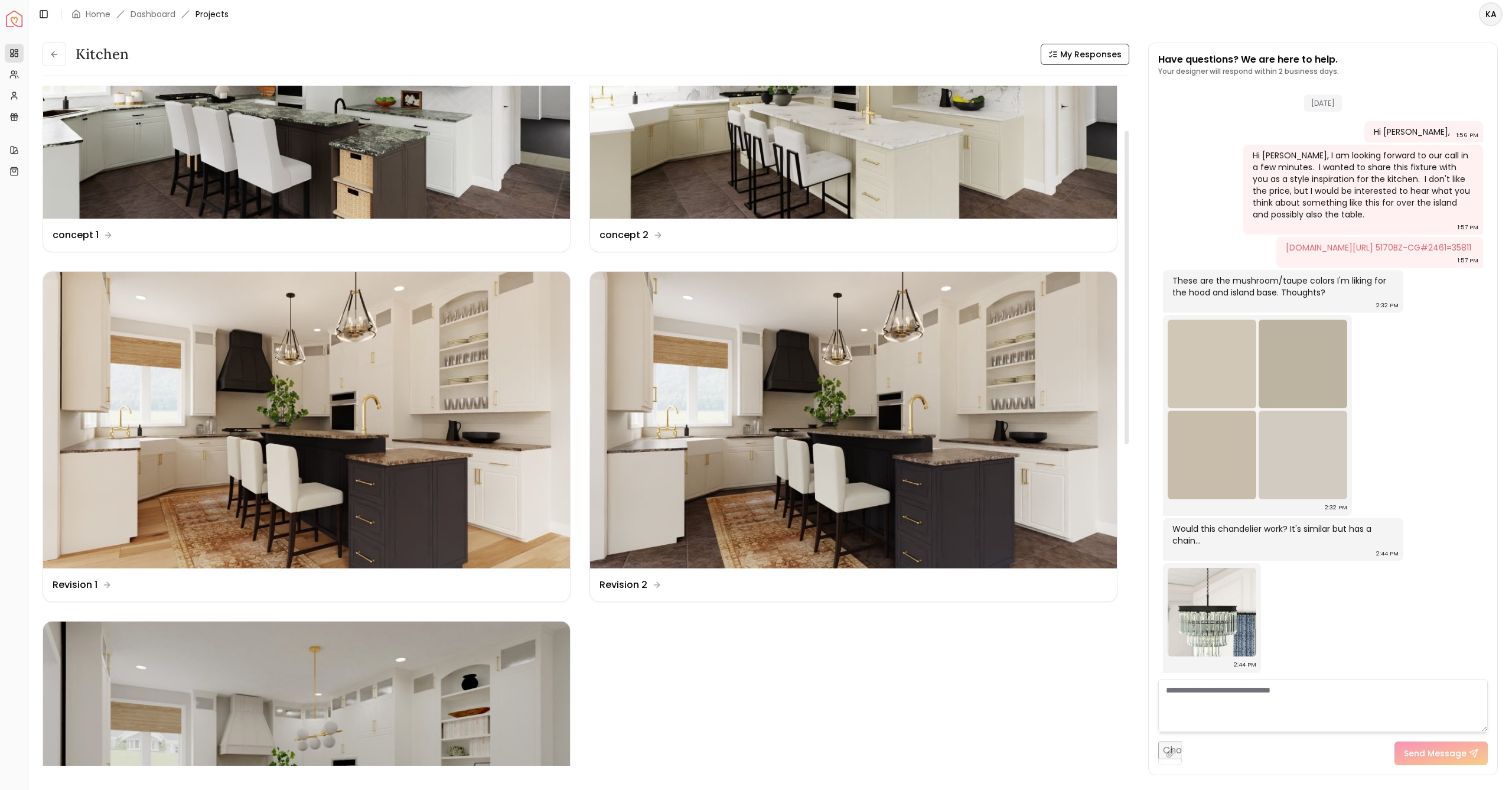
scroll to position [91, 0]
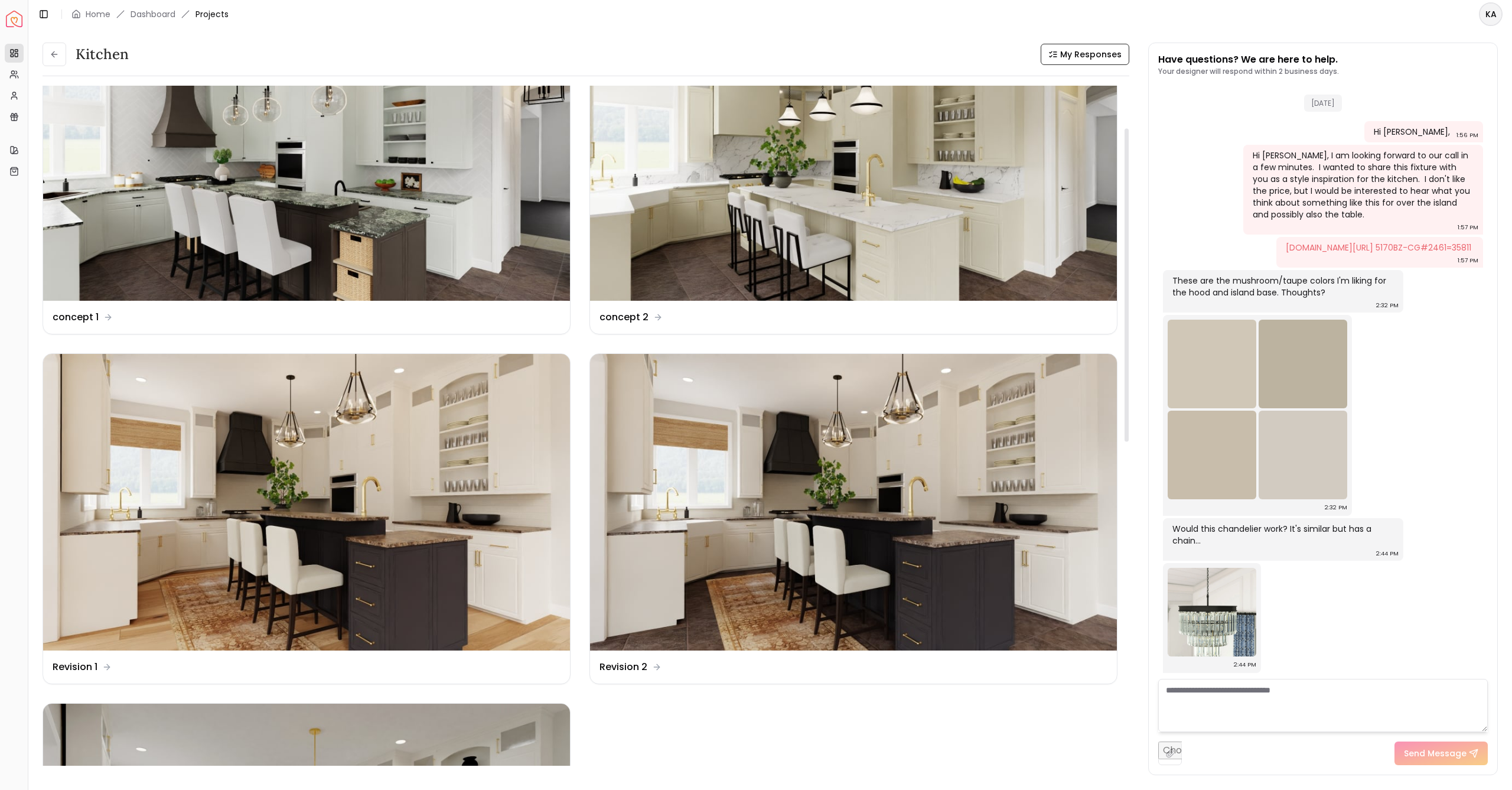
drag, startPoint x: 1128, startPoint y: 448, endPoint x: 1110, endPoint y: 286, distance: 163.0
click at [1110, 286] on div "Kitchen My Responses Design Name concept 1 Design Name concept 2 Design Name Re…" at bounding box center [585, 430] width 1087 height 690
click at [342, 168] on img at bounding box center [306, 152] width 527 height 297
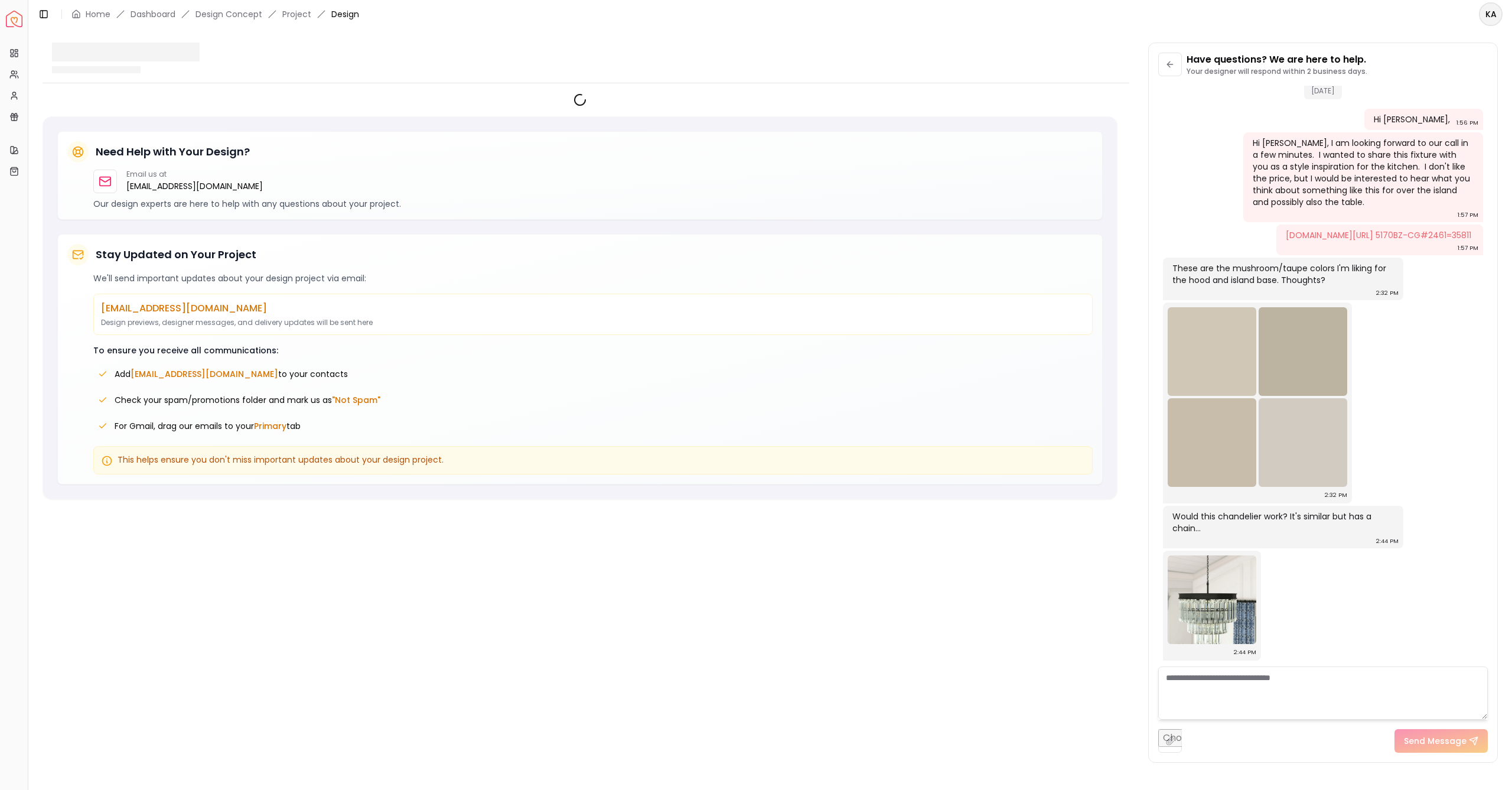
scroll to position [1793, 0]
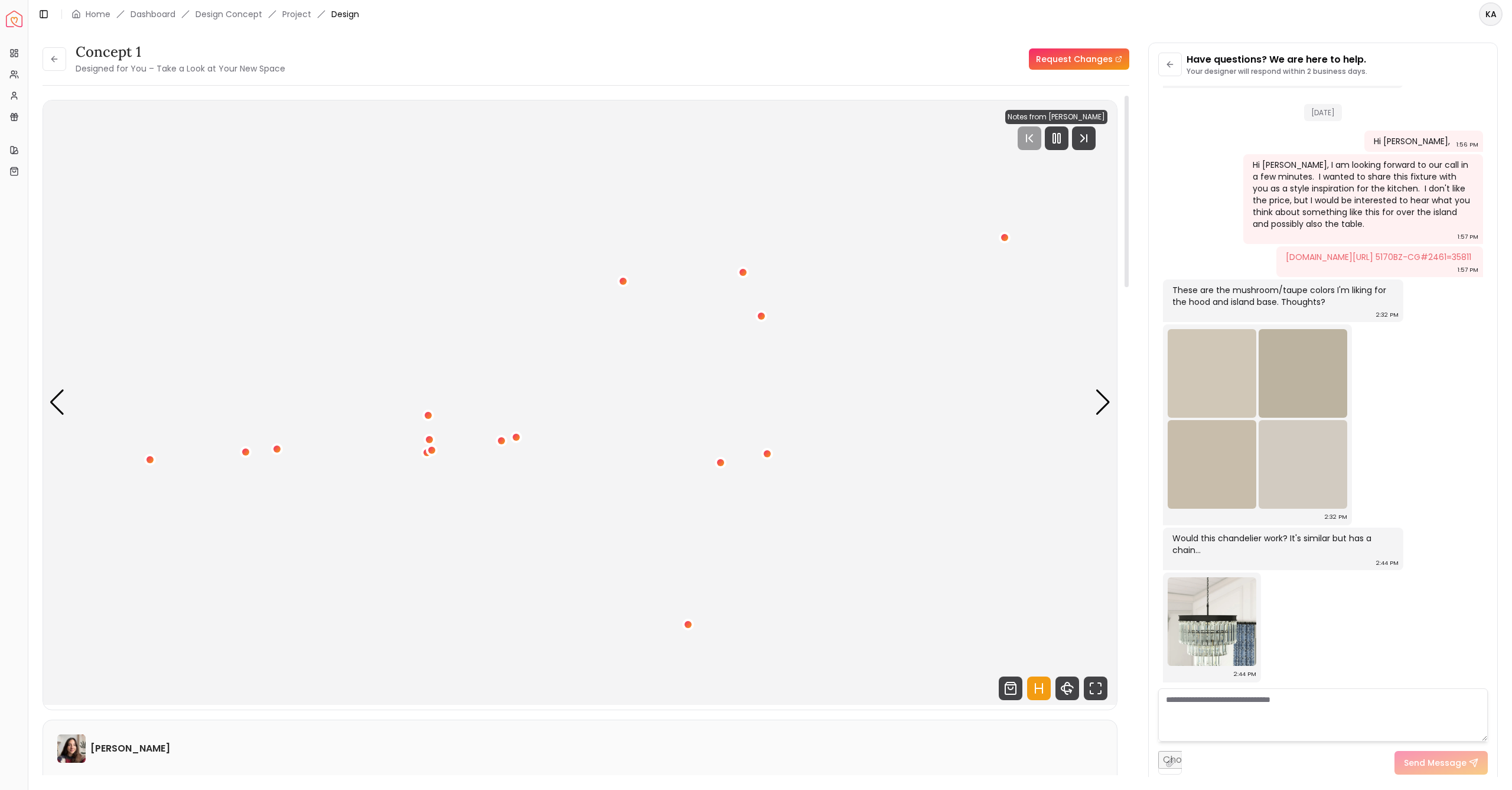
click at [1094, 405] on img "1 / 4" at bounding box center [580, 403] width 1074 height 604
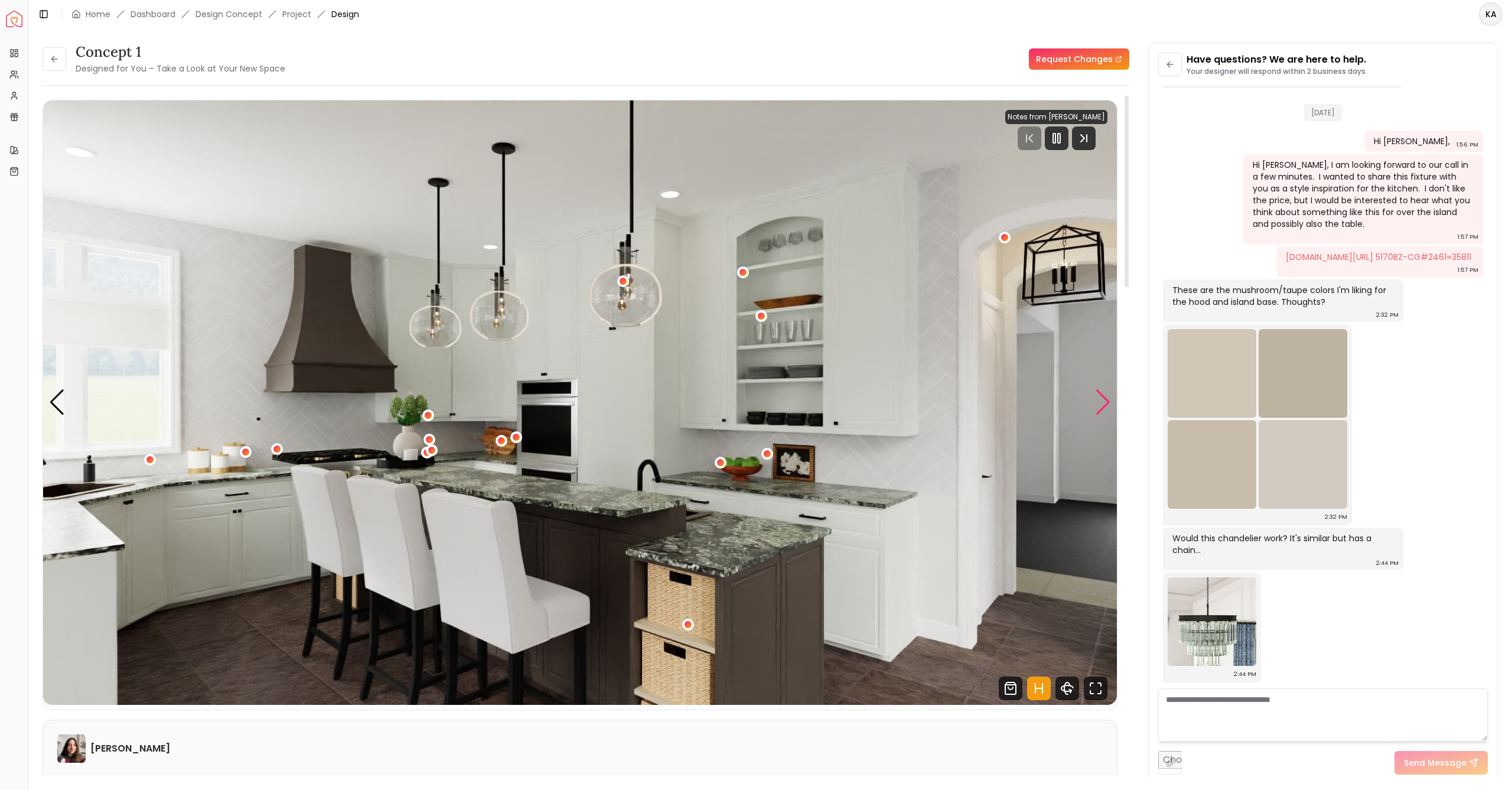
click at [1105, 401] on div "Next slide" at bounding box center [1103, 403] width 16 height 26
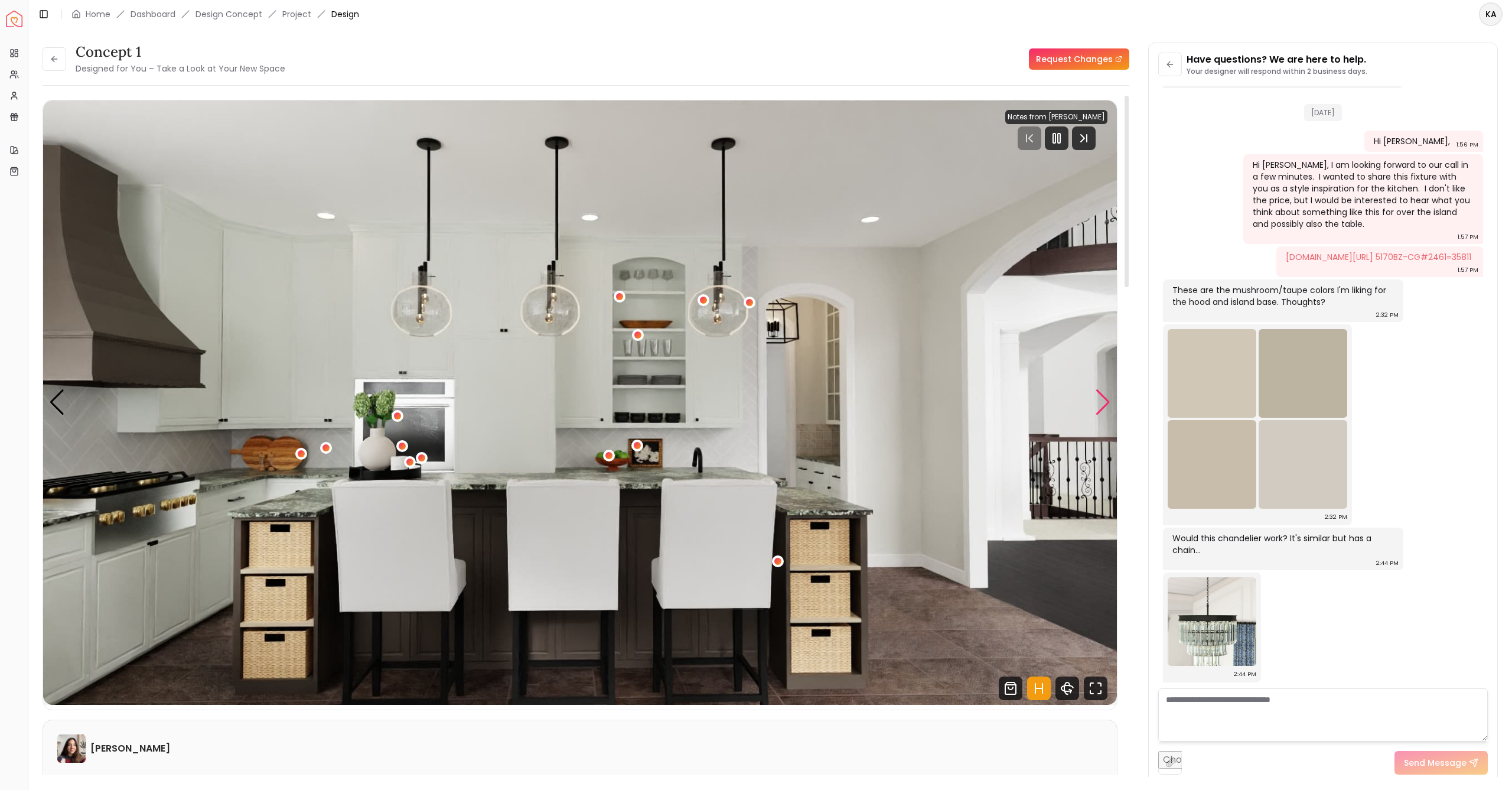
click at [1105, 401] on div "Next slide" at bounding box center [1103, 403] width 16 height 26
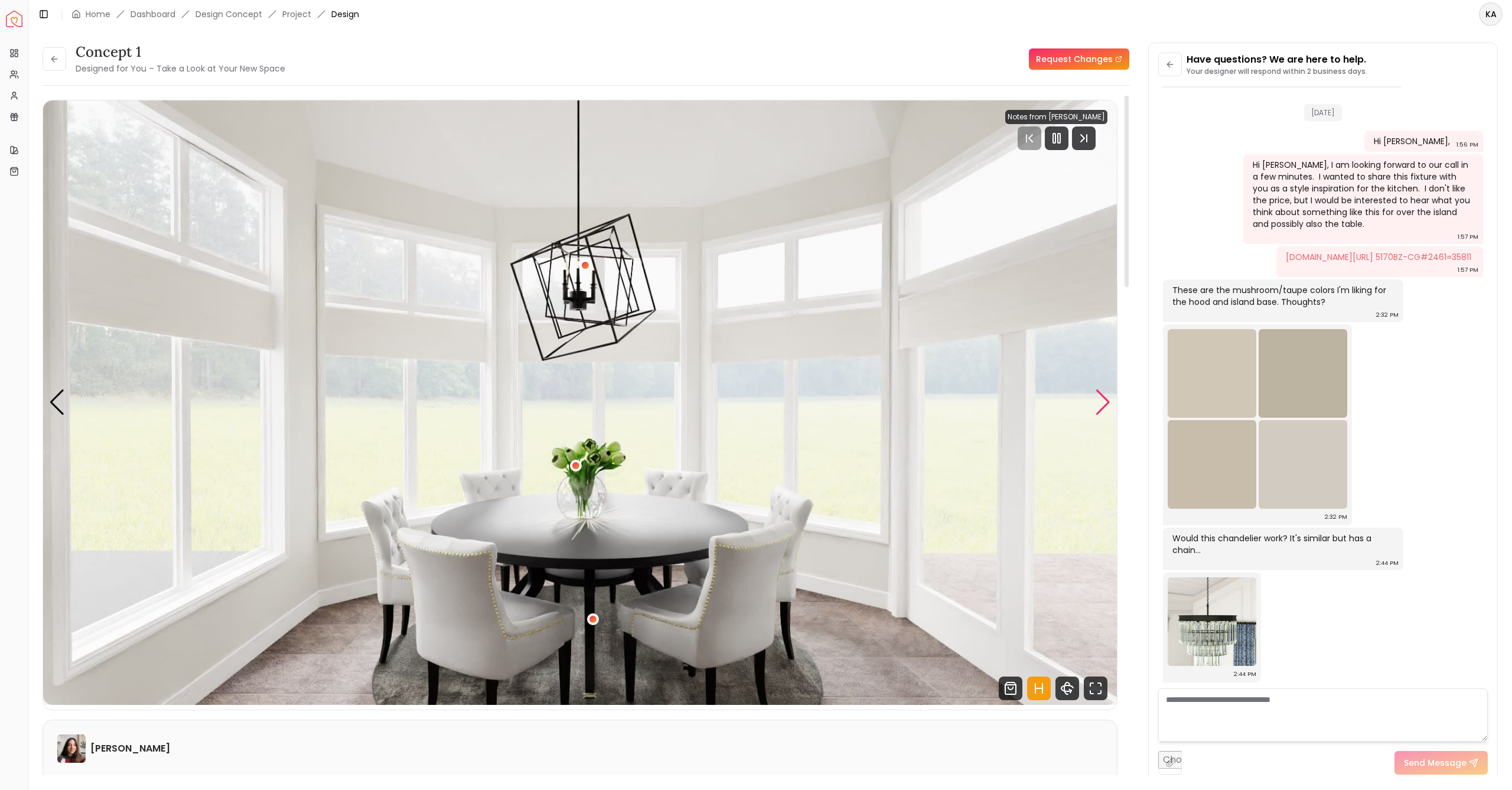
click at [1105, 401] on div "Next slide" at bounding box center [1103, 403] width 16 height 26
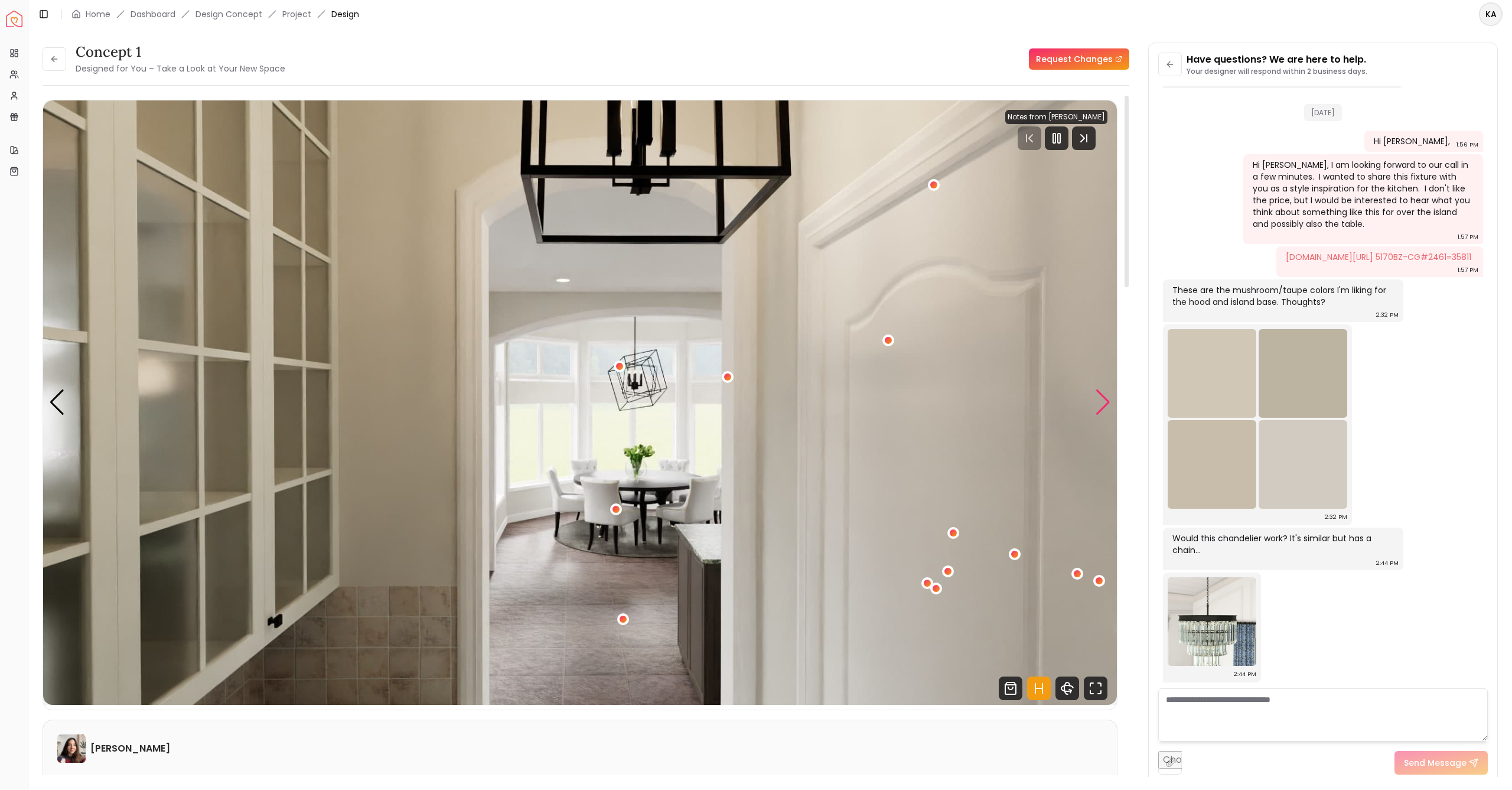
click at [1105, 401] on div "Next slide" at bounding box center [1103, 403] width 16 height 26
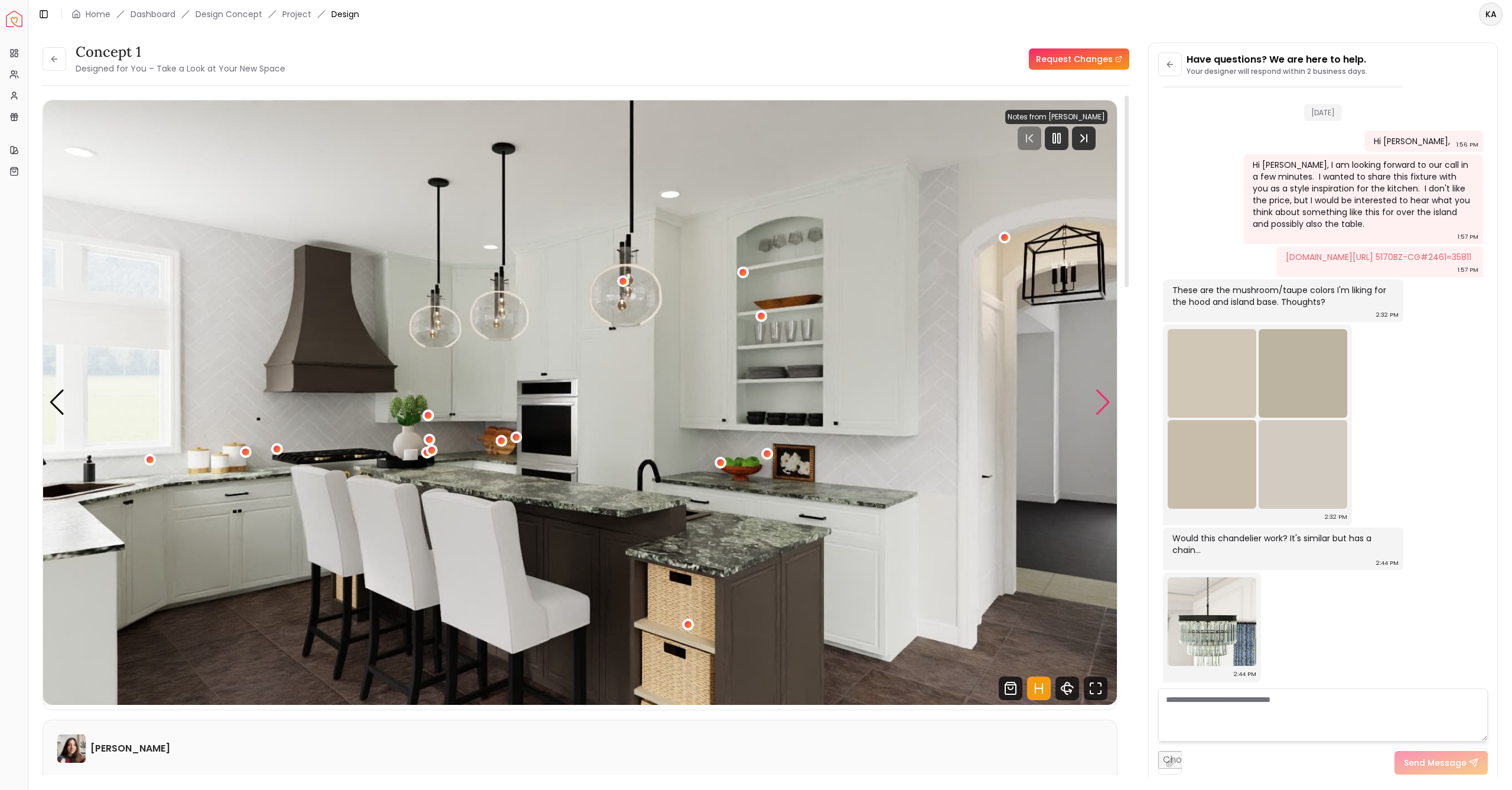
click at [1105, 401] on div "Next slide" at bounding box center [1103, 403] width 16 height 26
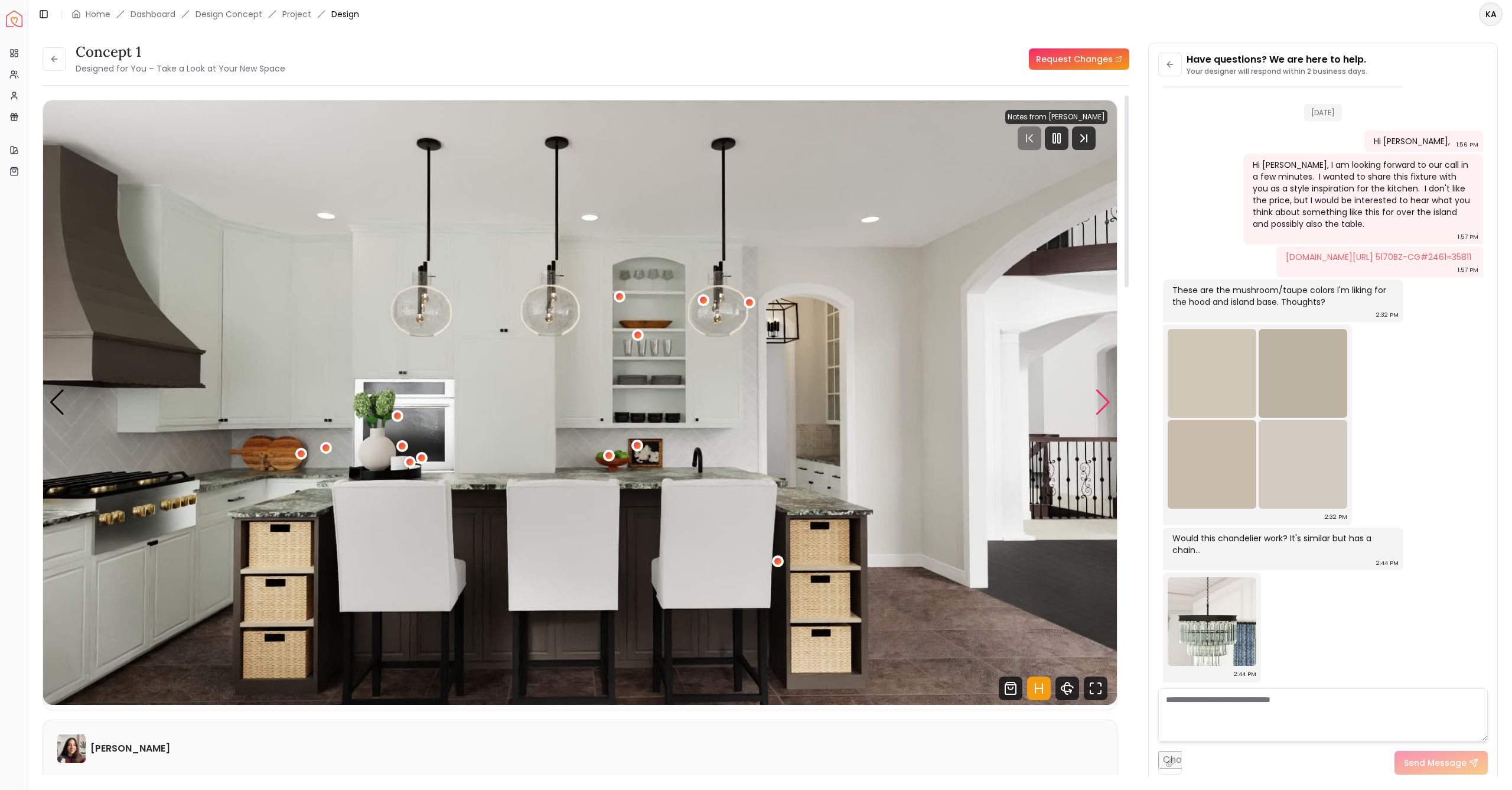
click at [1105, 401] on div "Next slide" at bounding box center [1103, 403] width 16 height 26
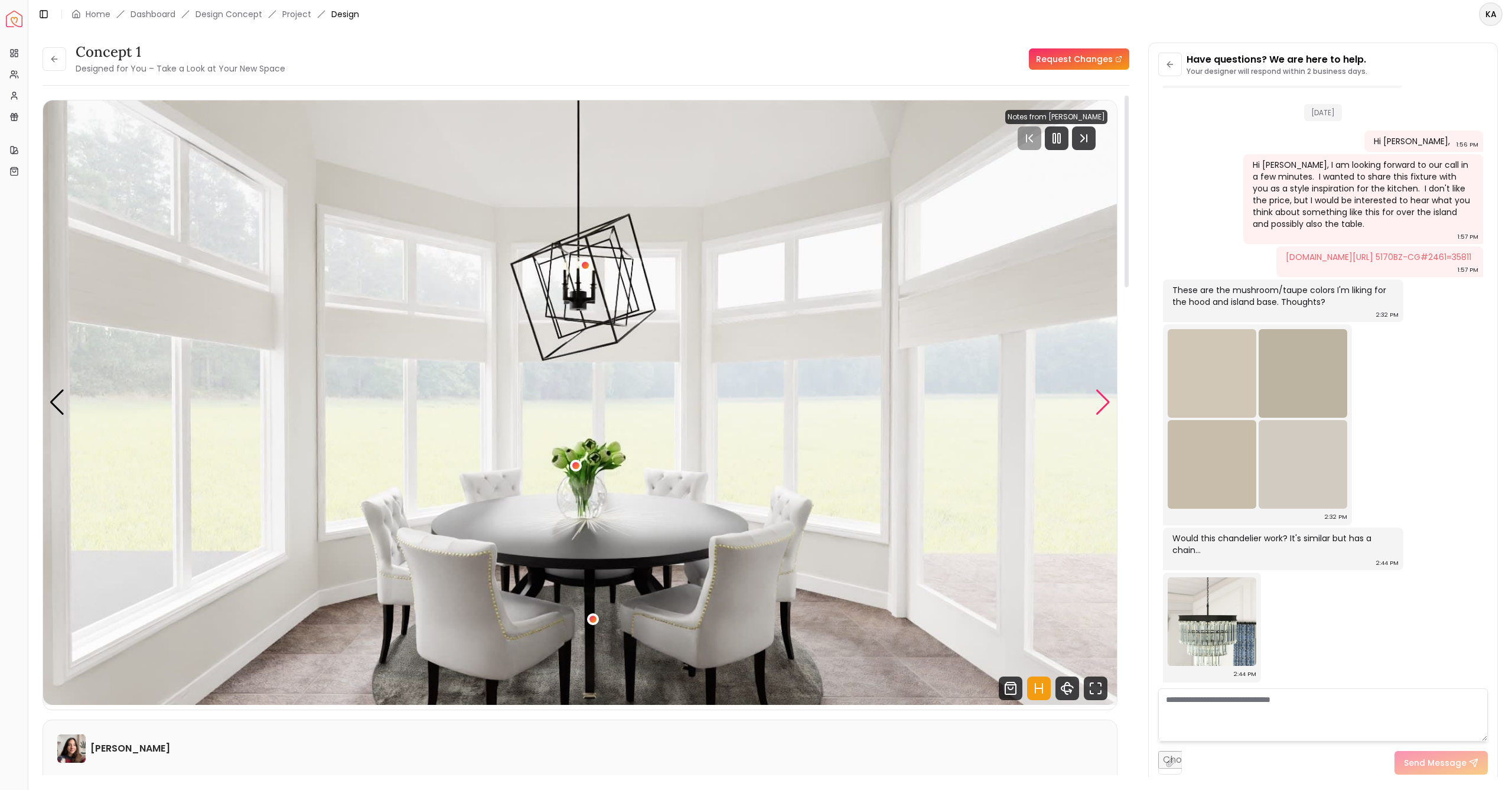
click at [1105, 401] on div "Next slide" at bounding box center [1103, 403] width 16 height 26
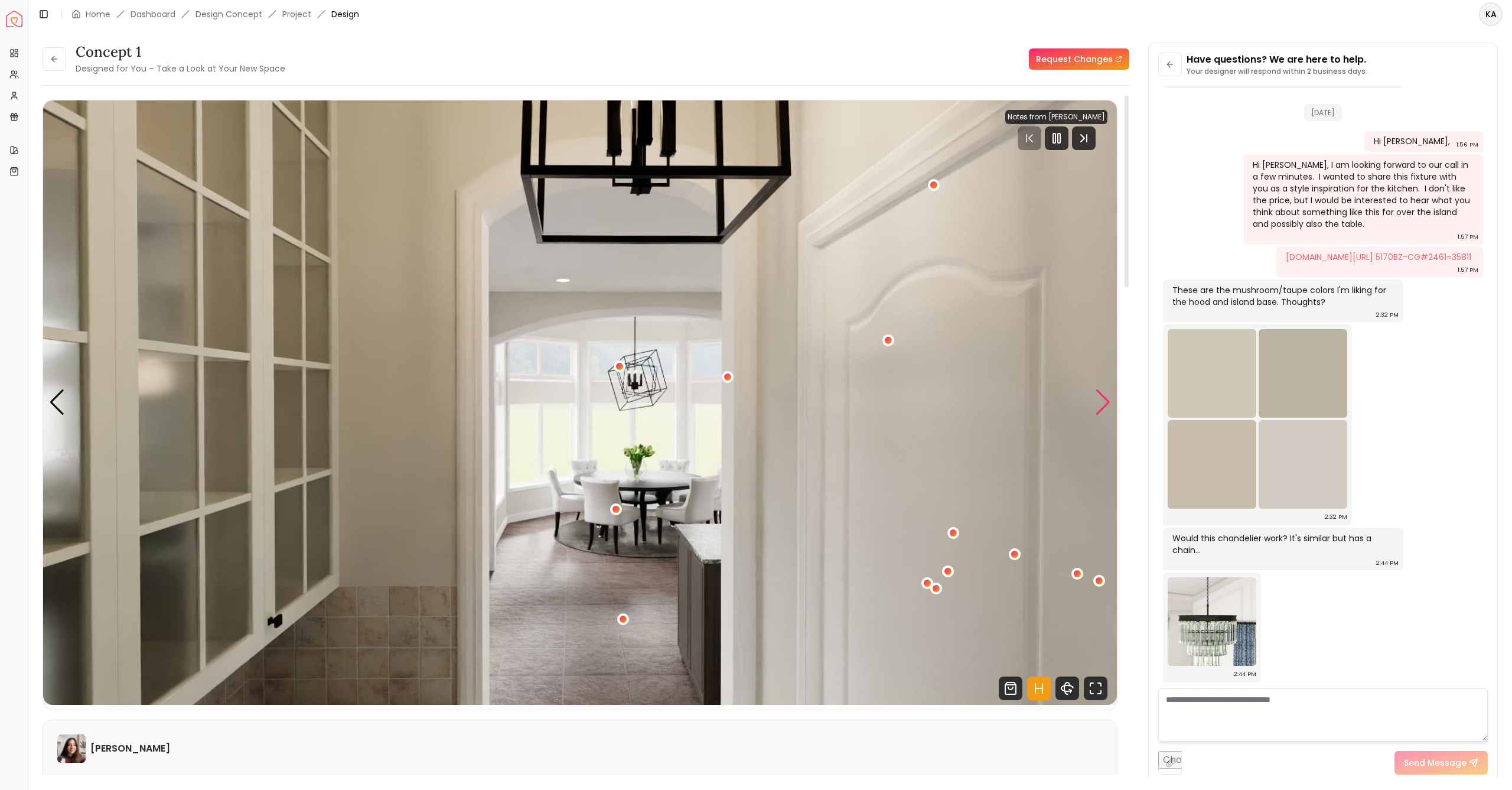
click at [1105, 401] on div "Next slide" at bounding box center [1103, 403] width 16 height 26
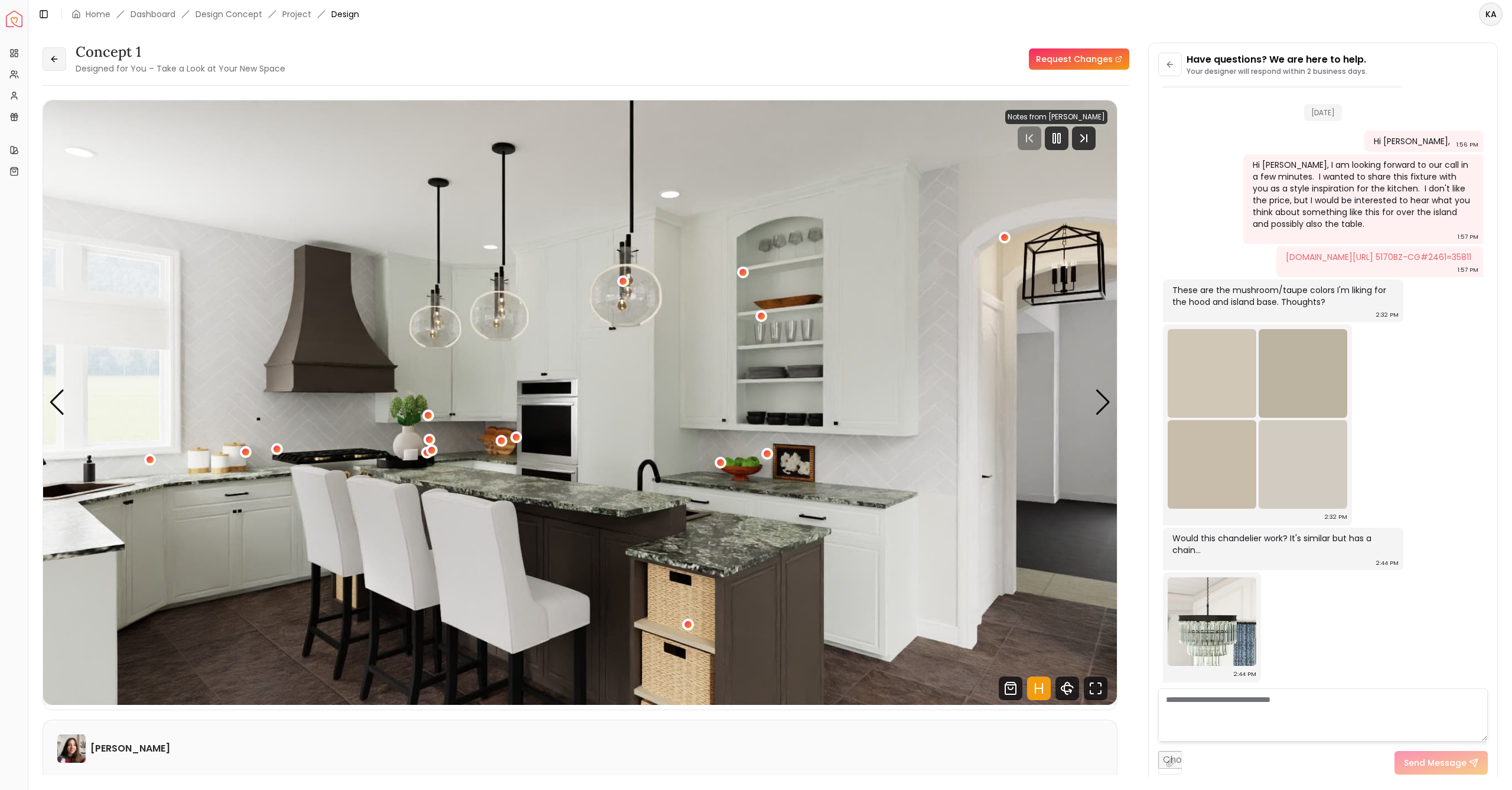
click at [57, 60] on icon at bounding box center [55, 59] width 10 height 10
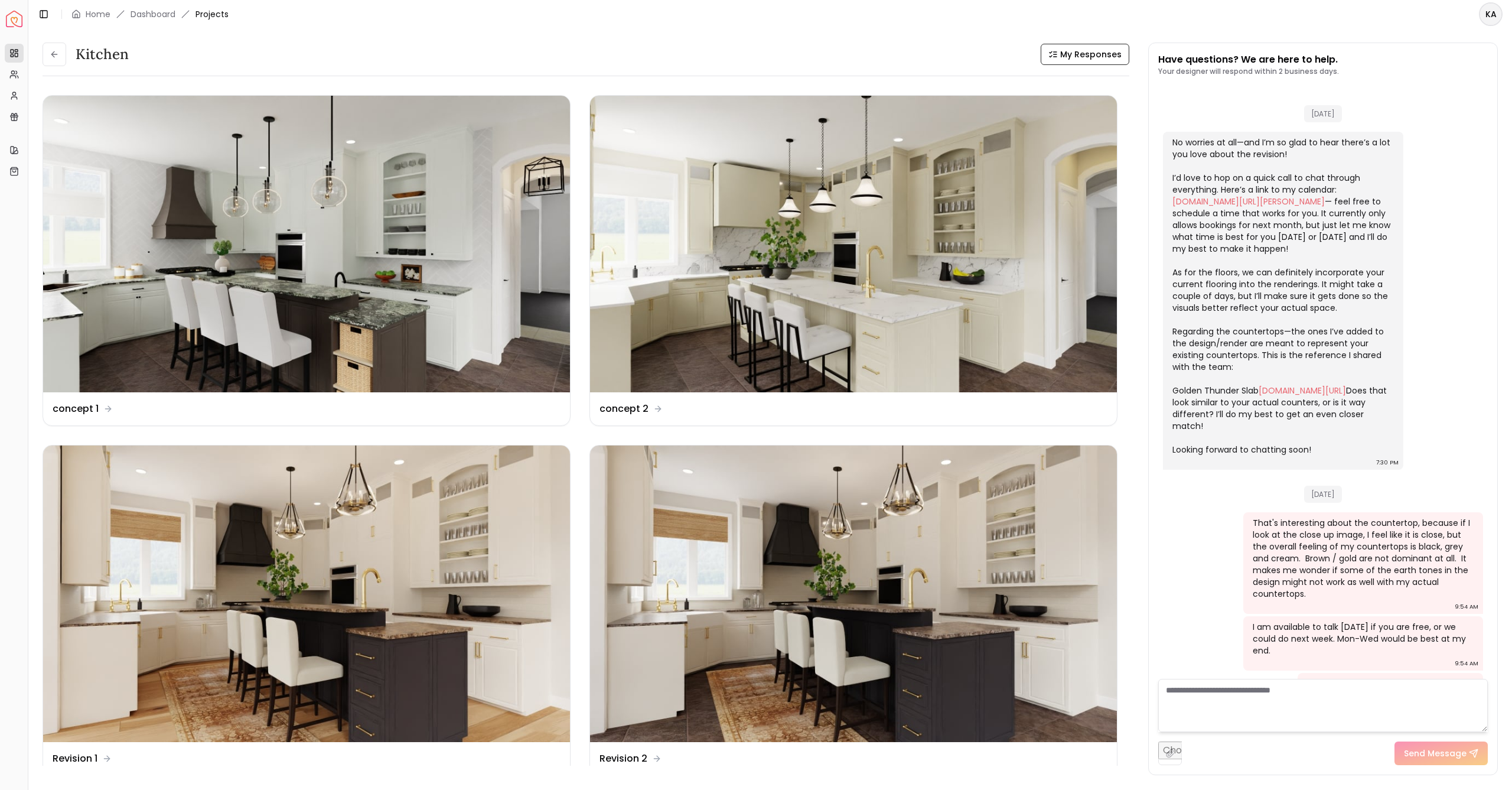
scroll to position [1802, 0]
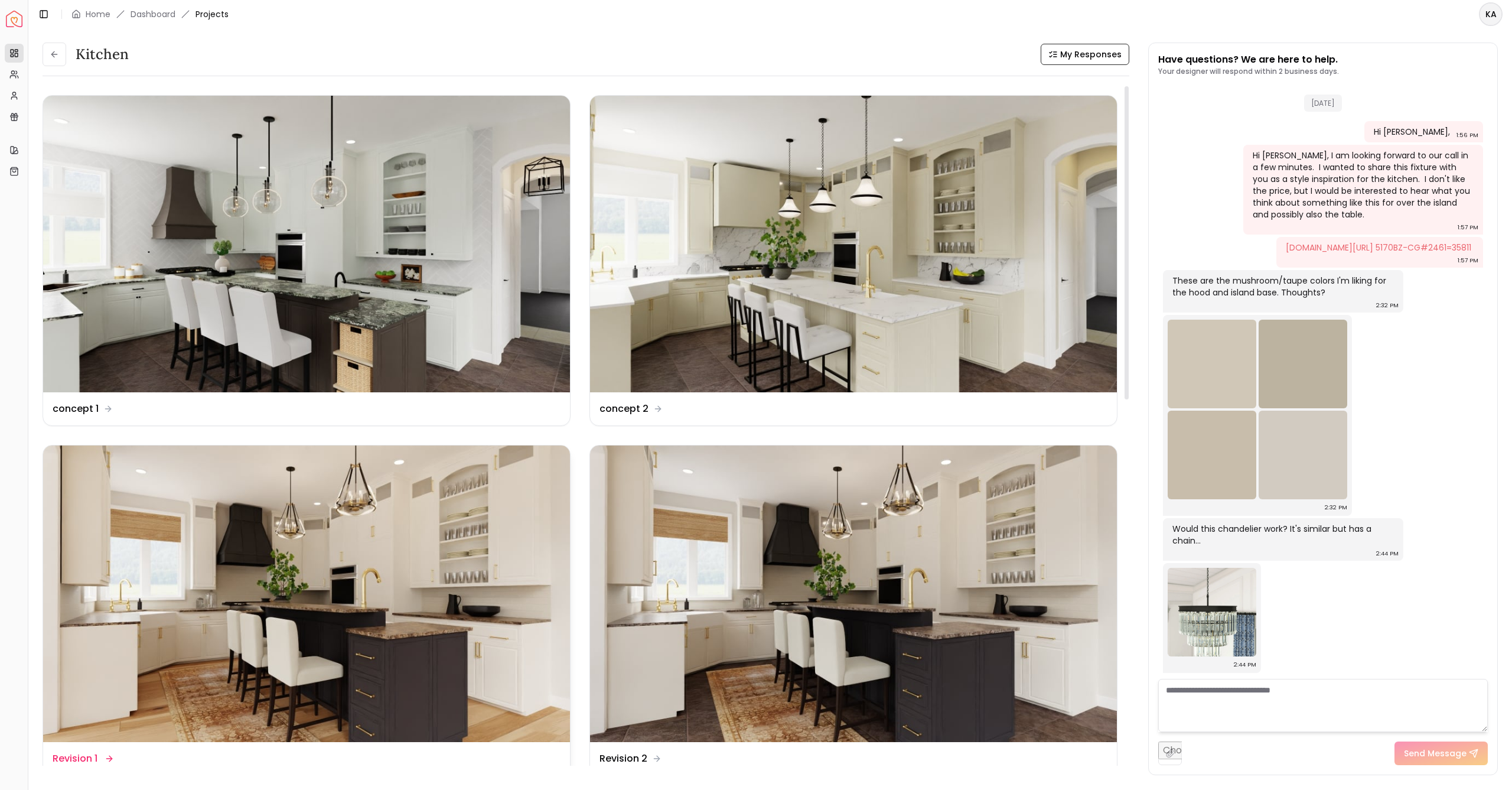
click at [416, 535] on img at bounding box center [306, 594] width 527 height 297
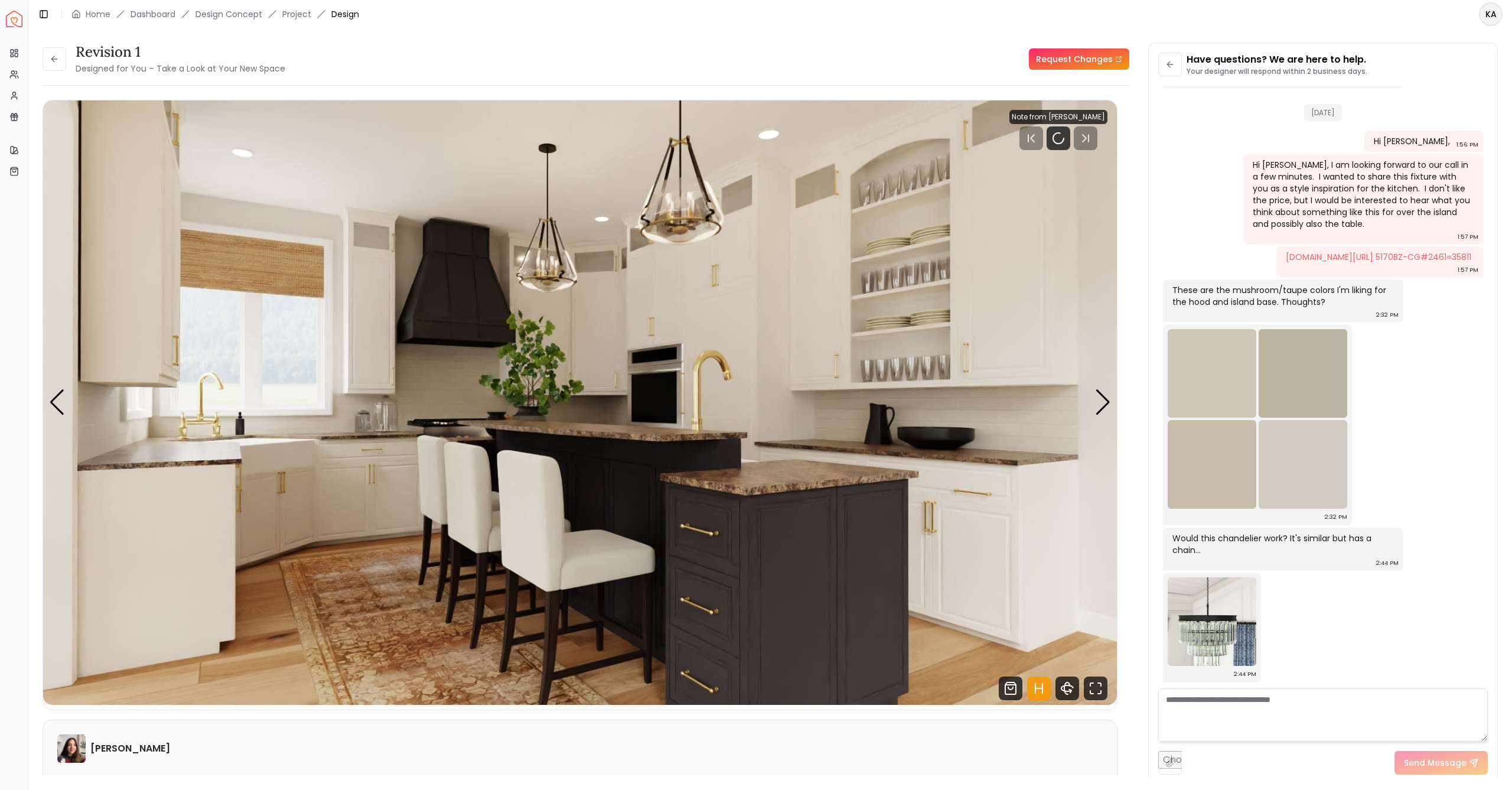
scroll to position [1793, 0]
click at [1099, 402] on div "Next slide" at bounding box center [1103, 403] width 16 height 26
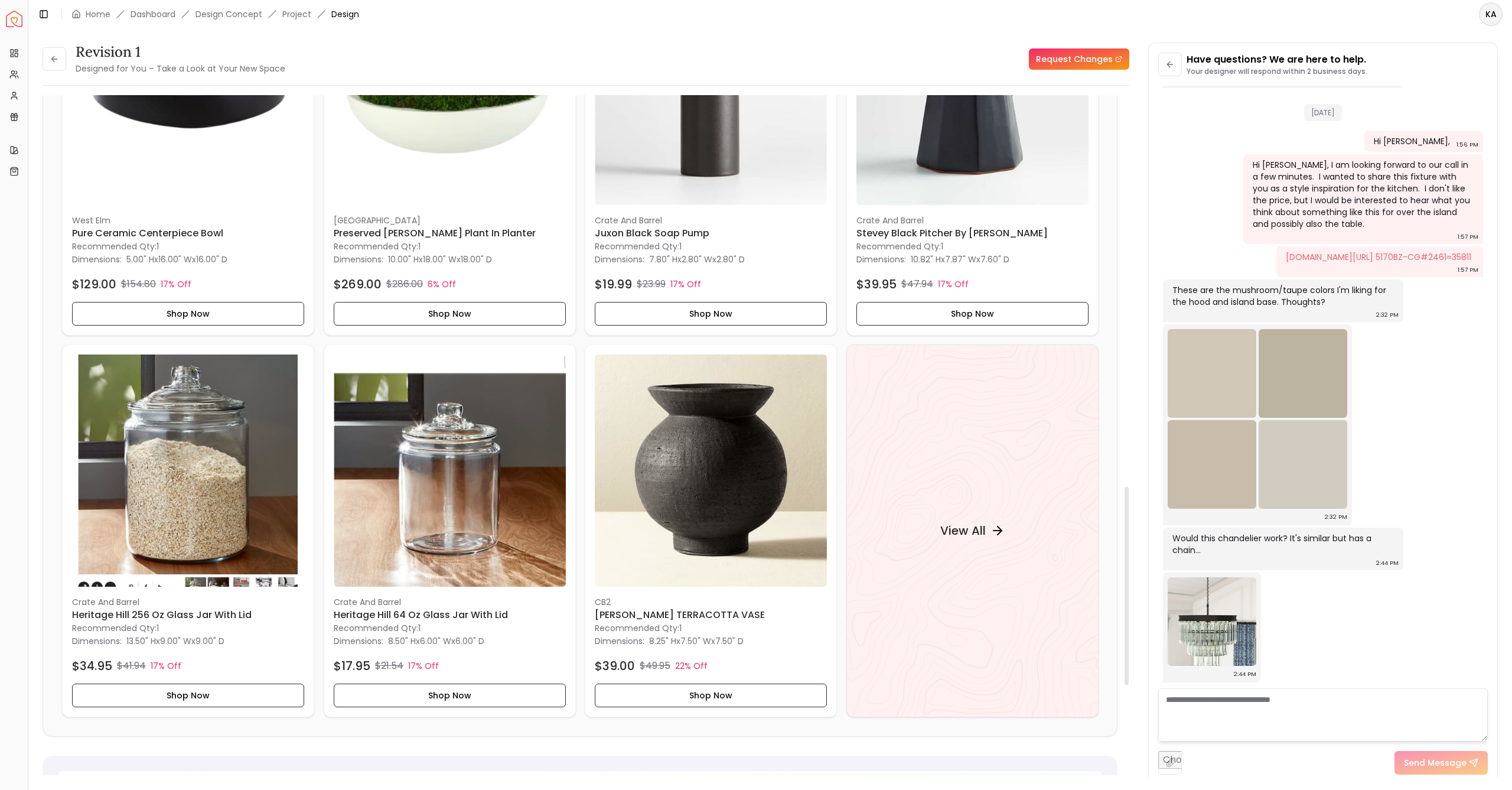
scroll to position [1382, 0]
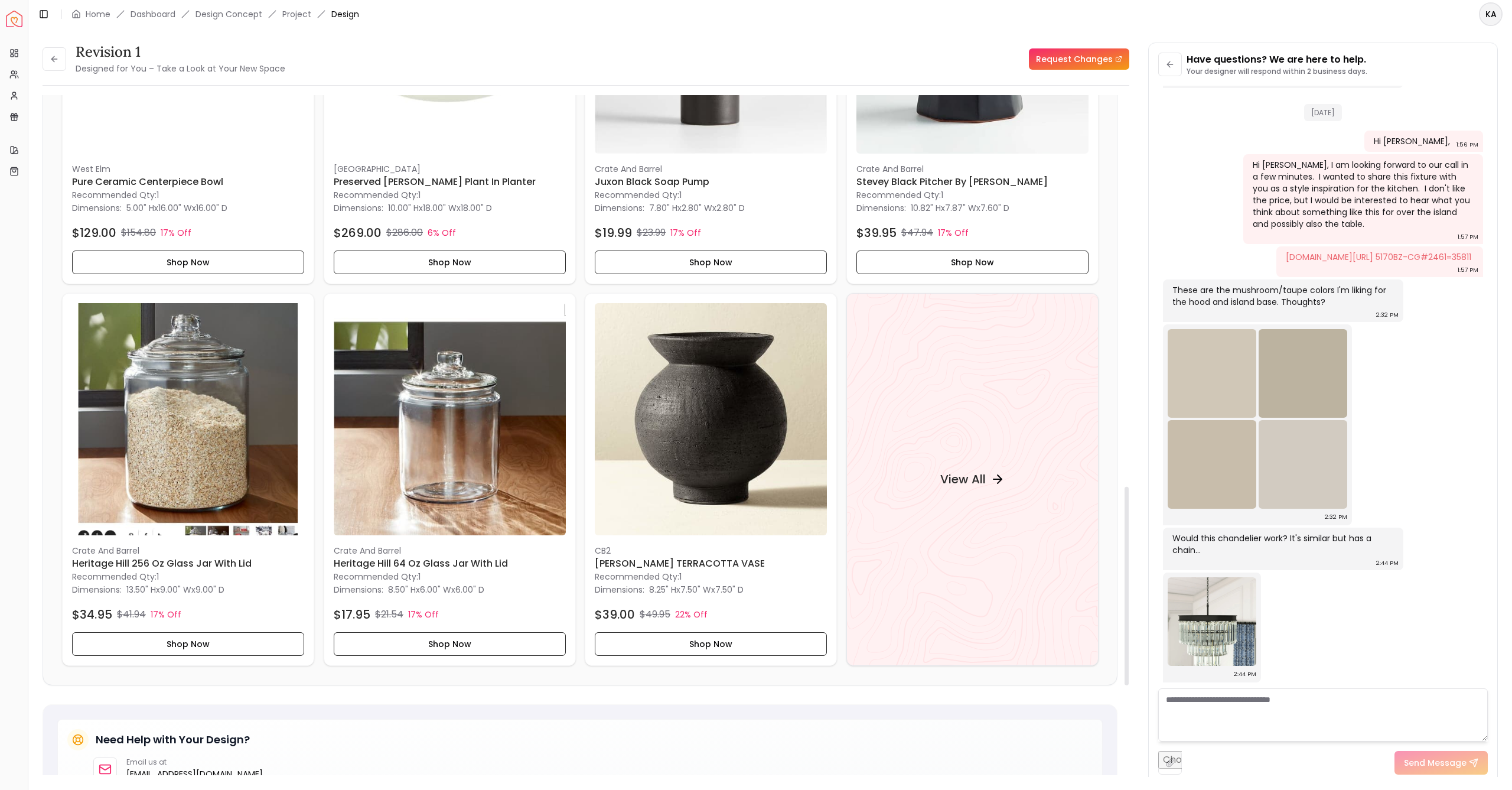
drag, startPoint x: 1126, startPoint y: 282, endPoint x: 1135, endPoint y: 690, distance: 408.1
click at [1135, 685] on div "Revision 1 Designed for You – Take a Look at Your New Space Request Changes Rev…" at bounding box center [770, 402] width 1455 height 720
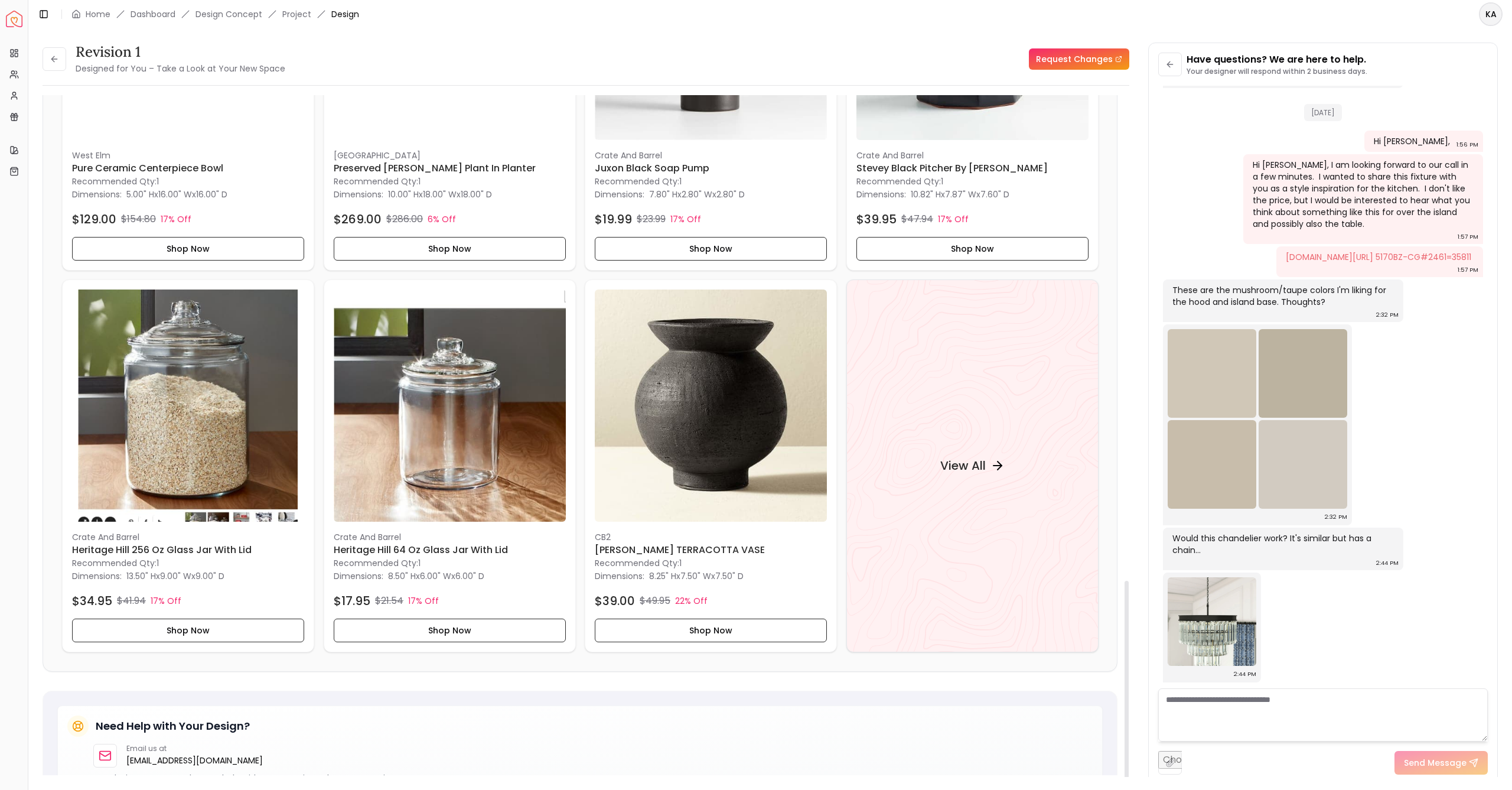
scroll to position [1680, 0]
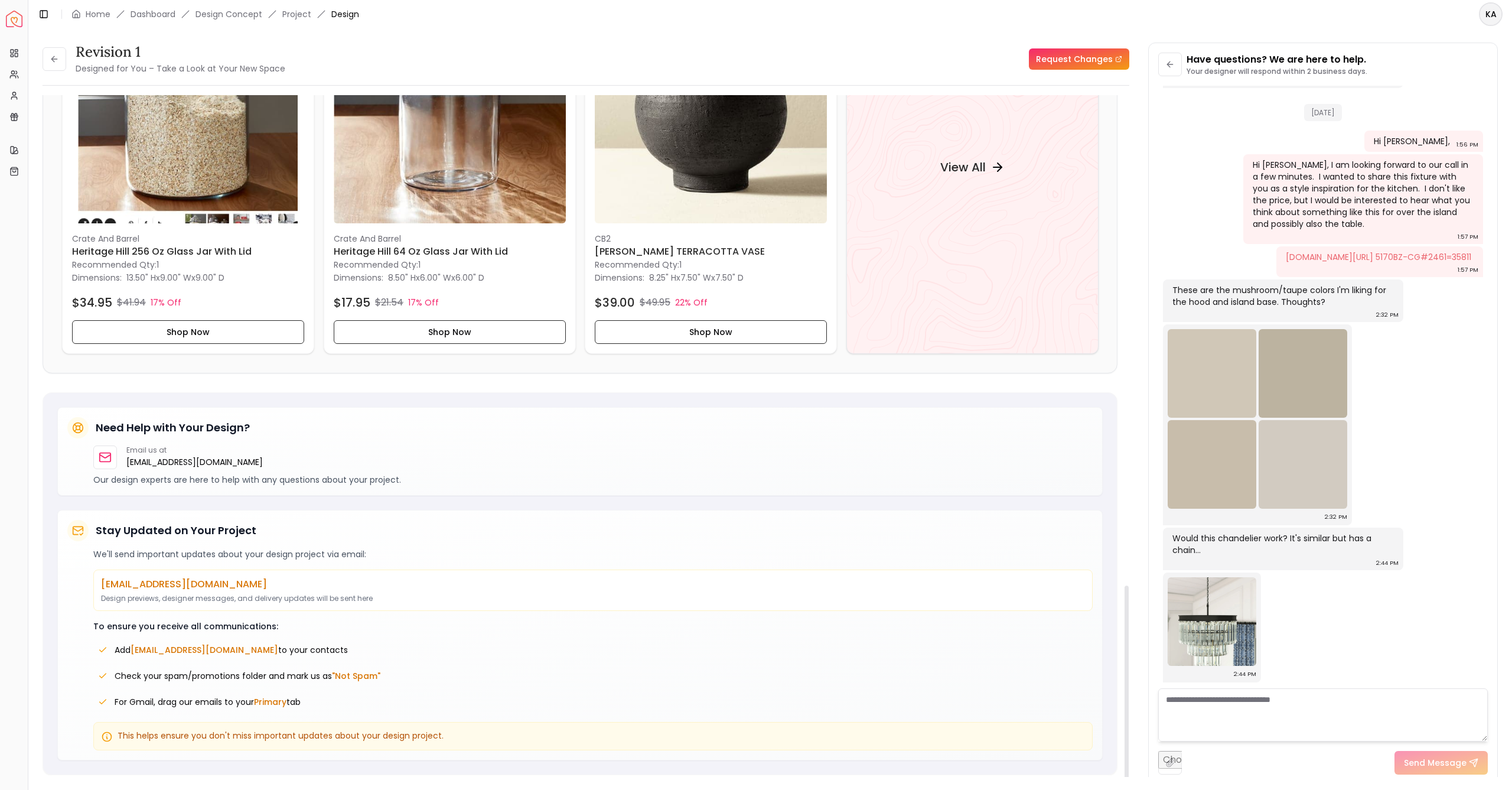
drag, startPoint x: 1124, startPoint y: 680, endPoint x: 1124, endPoint y: 744, distance: 64.0
click at [1124, 744] on div at bounding box center [1126, 439] width 6 height 690
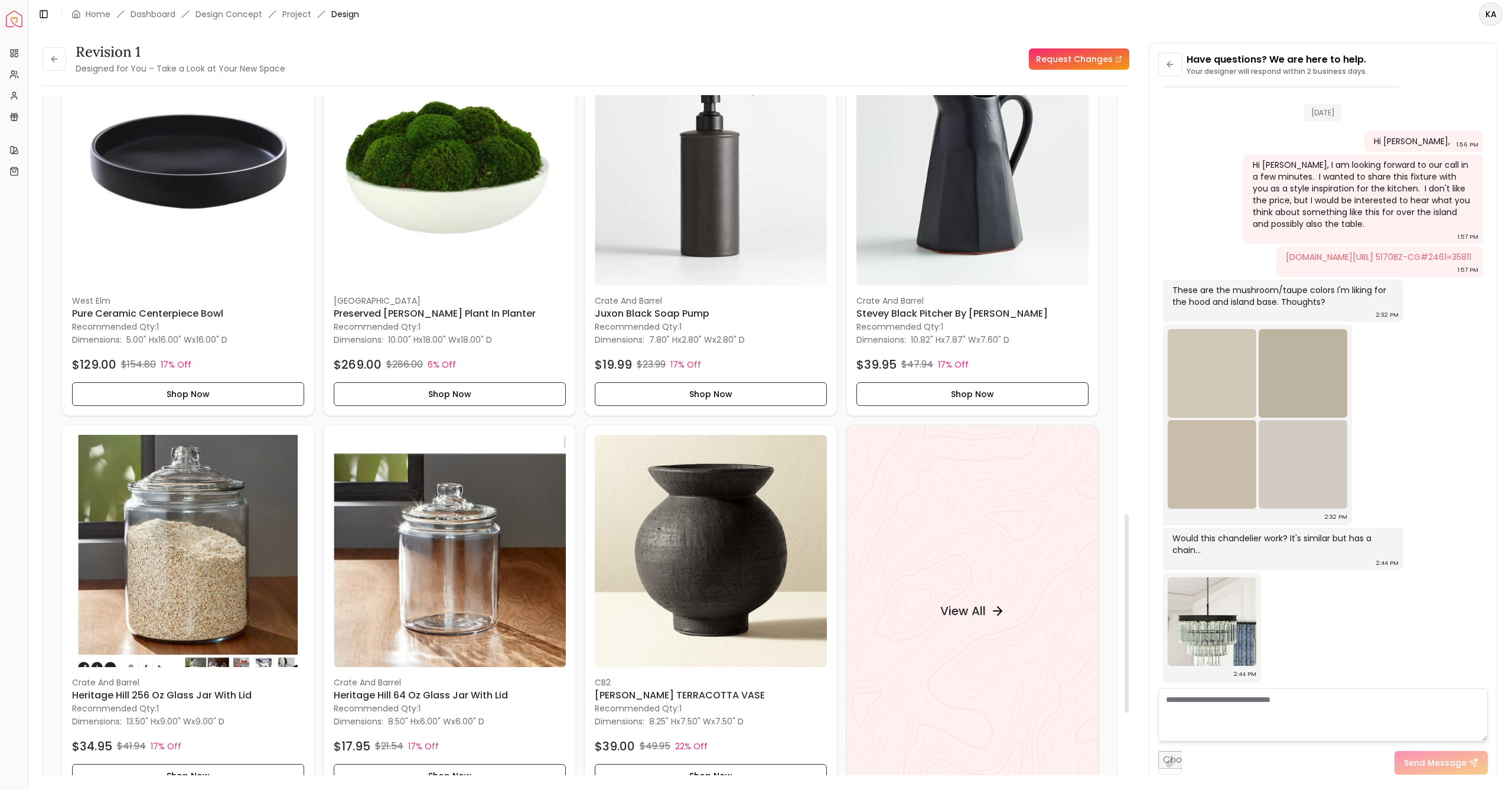
scroll to position [1232, 0]
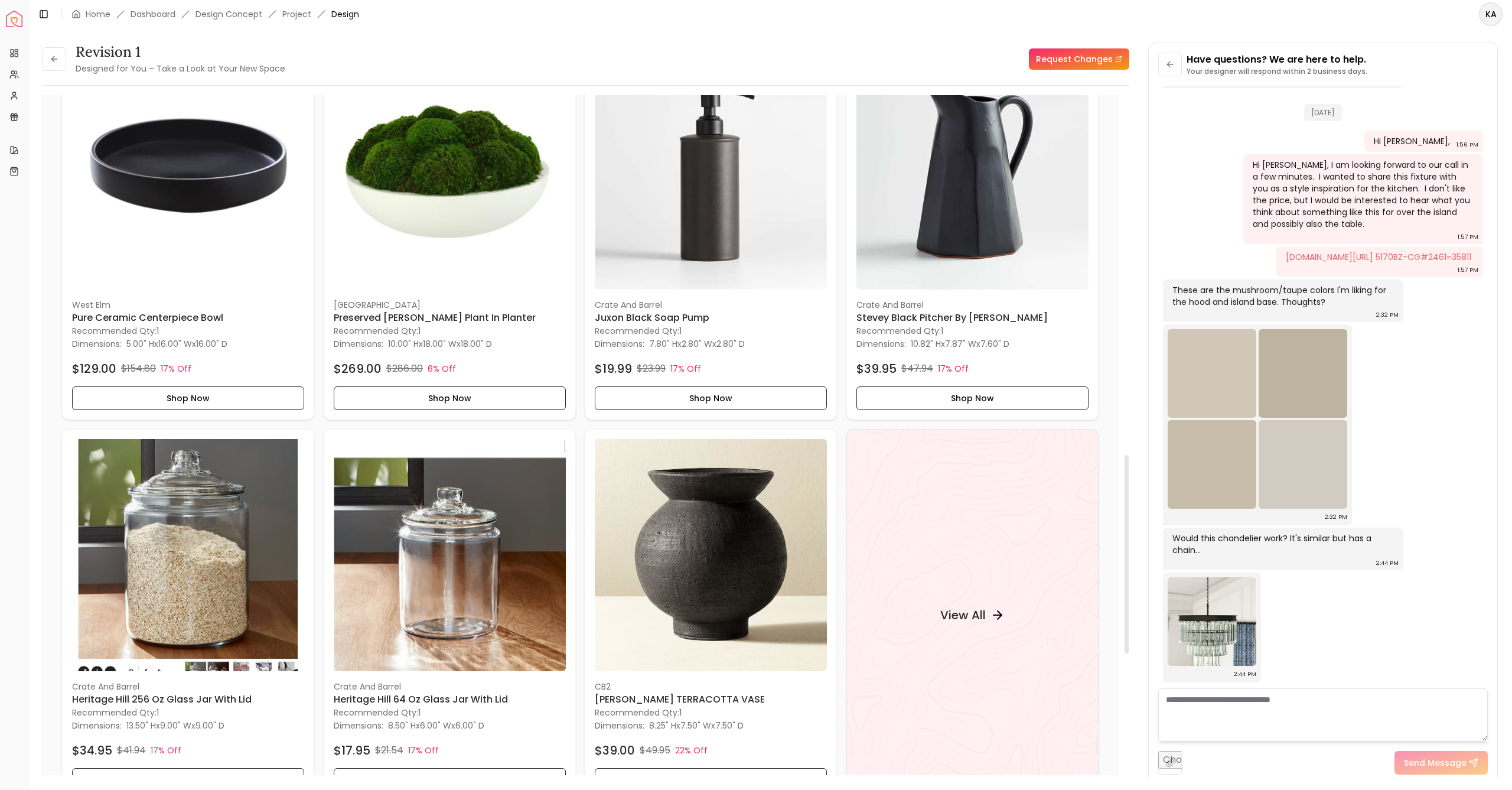
drag, startPoint x: 1127, startPoint y: 748, endPoint x: 1121, endPoint y: 617, distance: 131.1
click at [1121, 617] on div "Revision 1 Designed for You – Take a Look at Your New Space Request Changes Hot…" at bounding box center [585, 439] width 1087 height 690
click at [956, 613] on h4 "View All" at bounding box center [963, 615] width 46 height 17
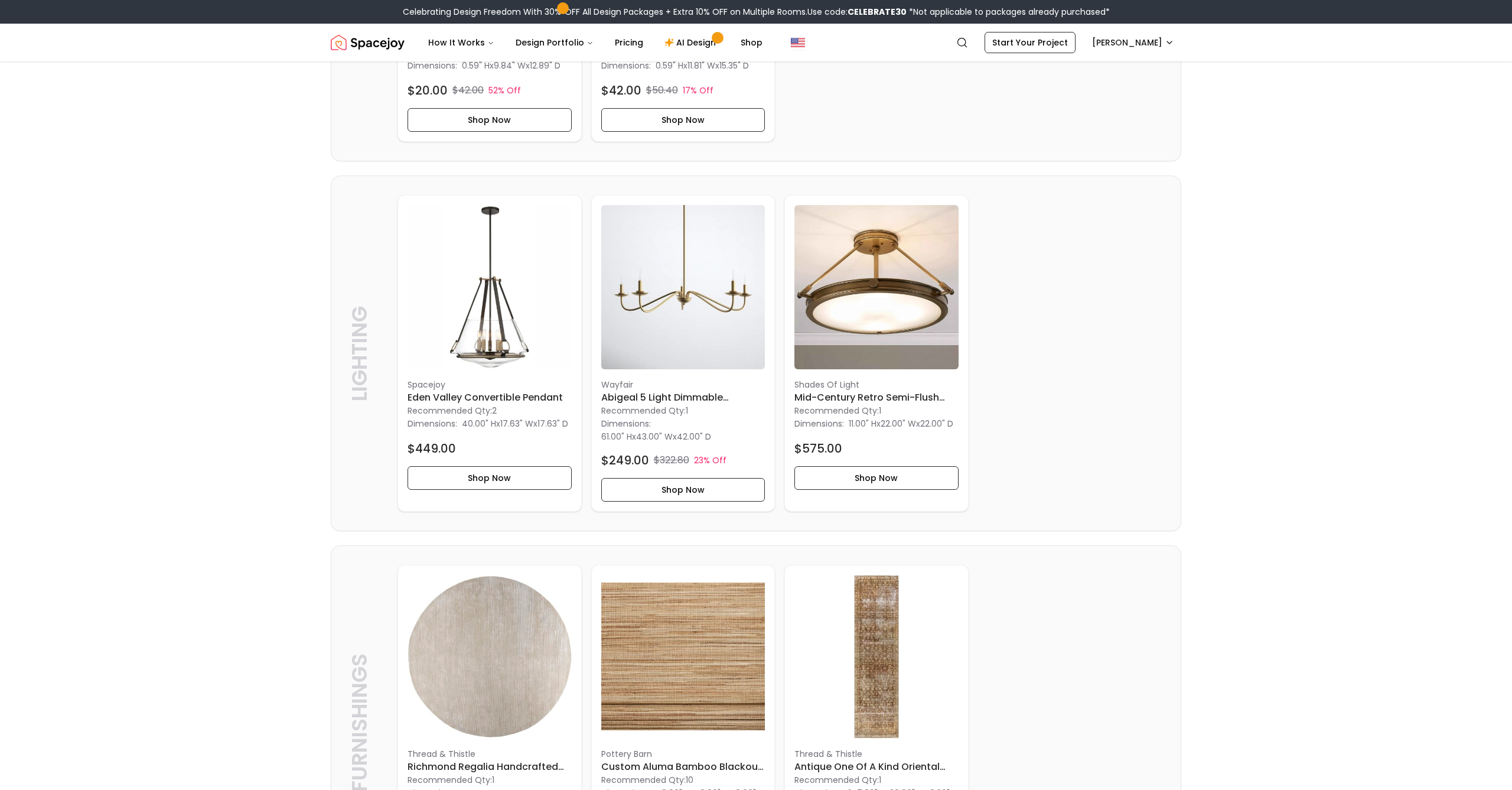
scroll to position [2288, 0]
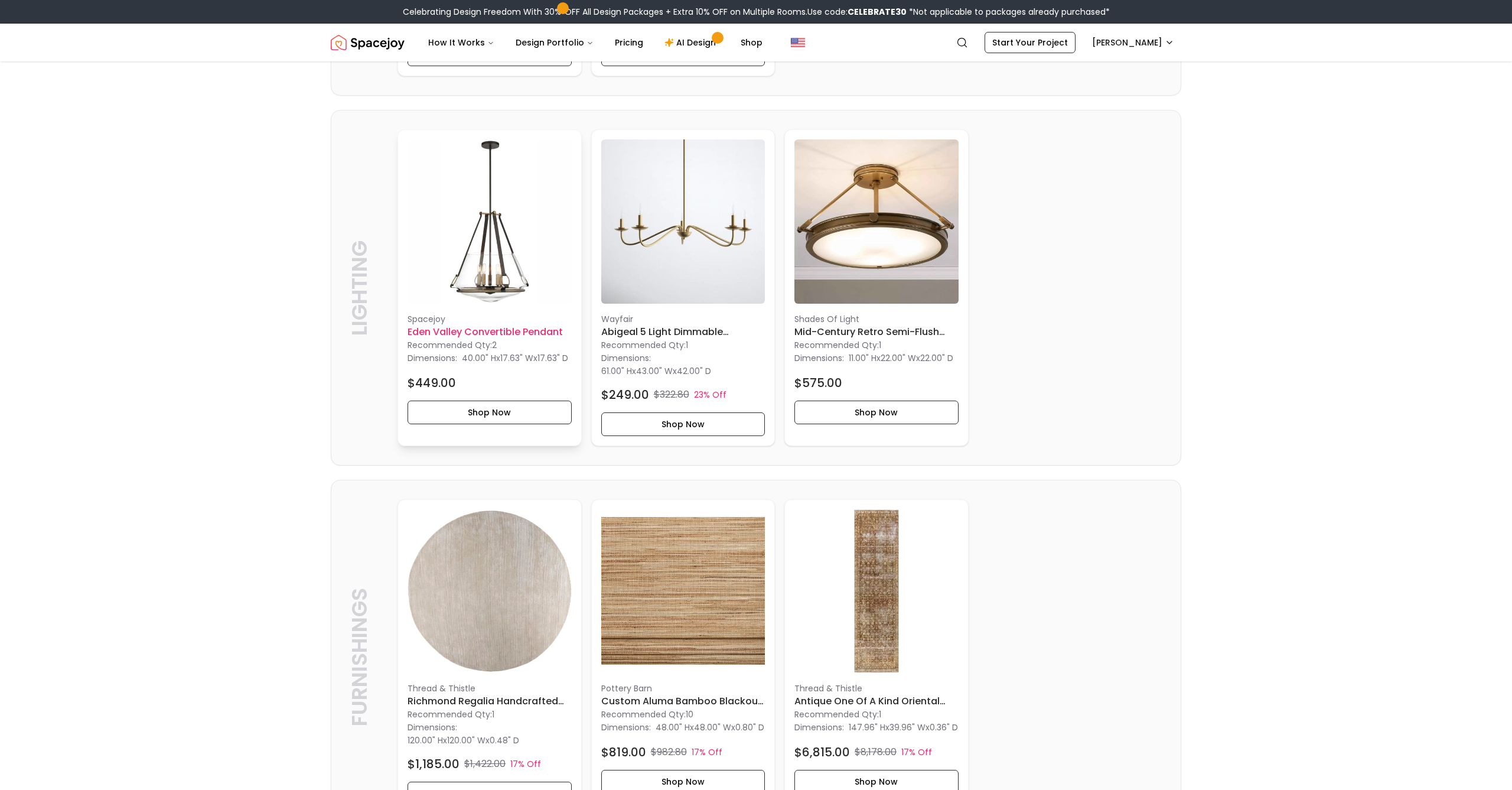
click at [503, 281] on img at bounding box center [489, 221] width 164 height 164
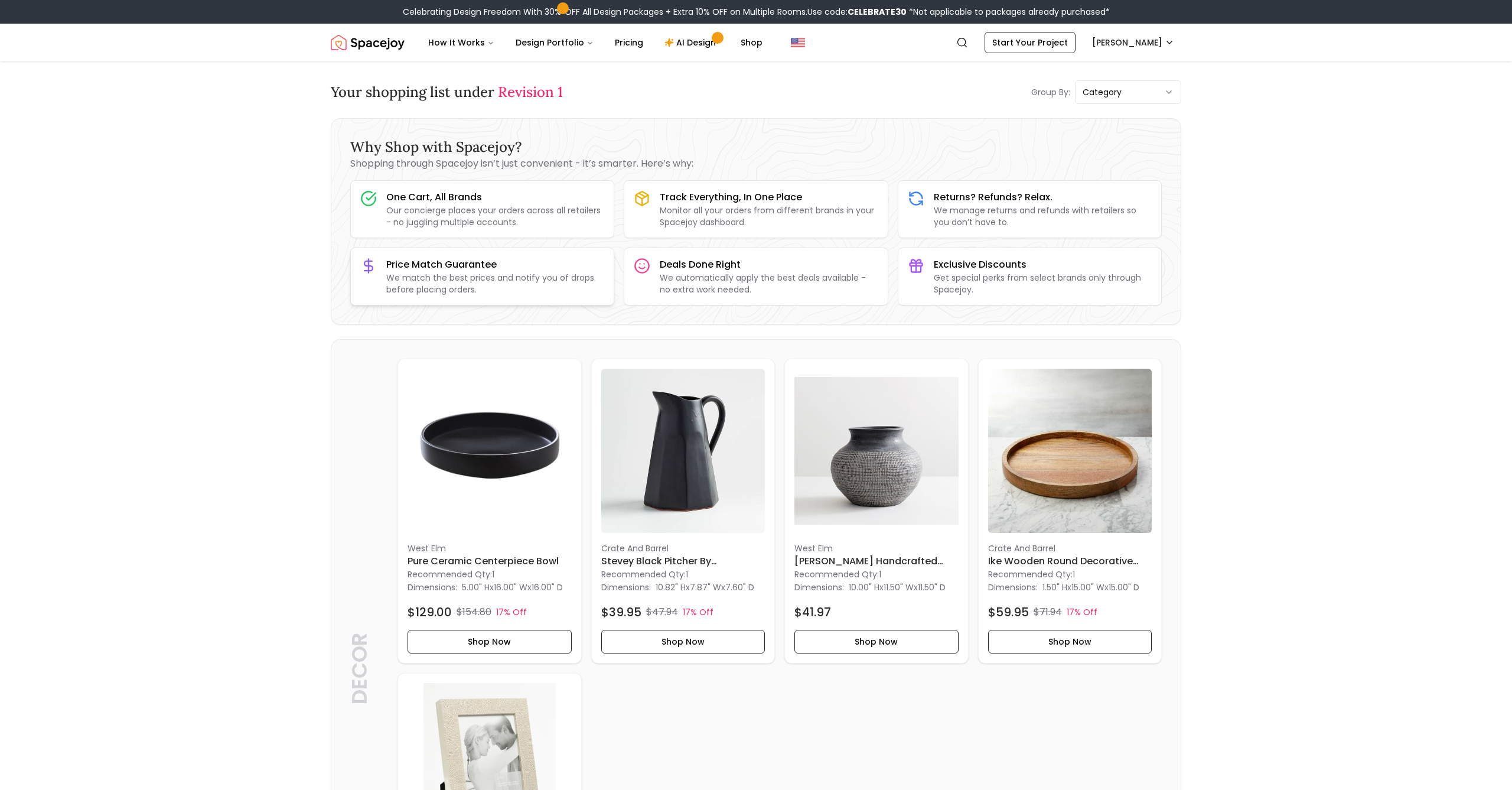
scroll to position [0, 0]
click at [1088, 105] on span "My Design Orders" at bounding box center [1107, 111] width 72 height 12
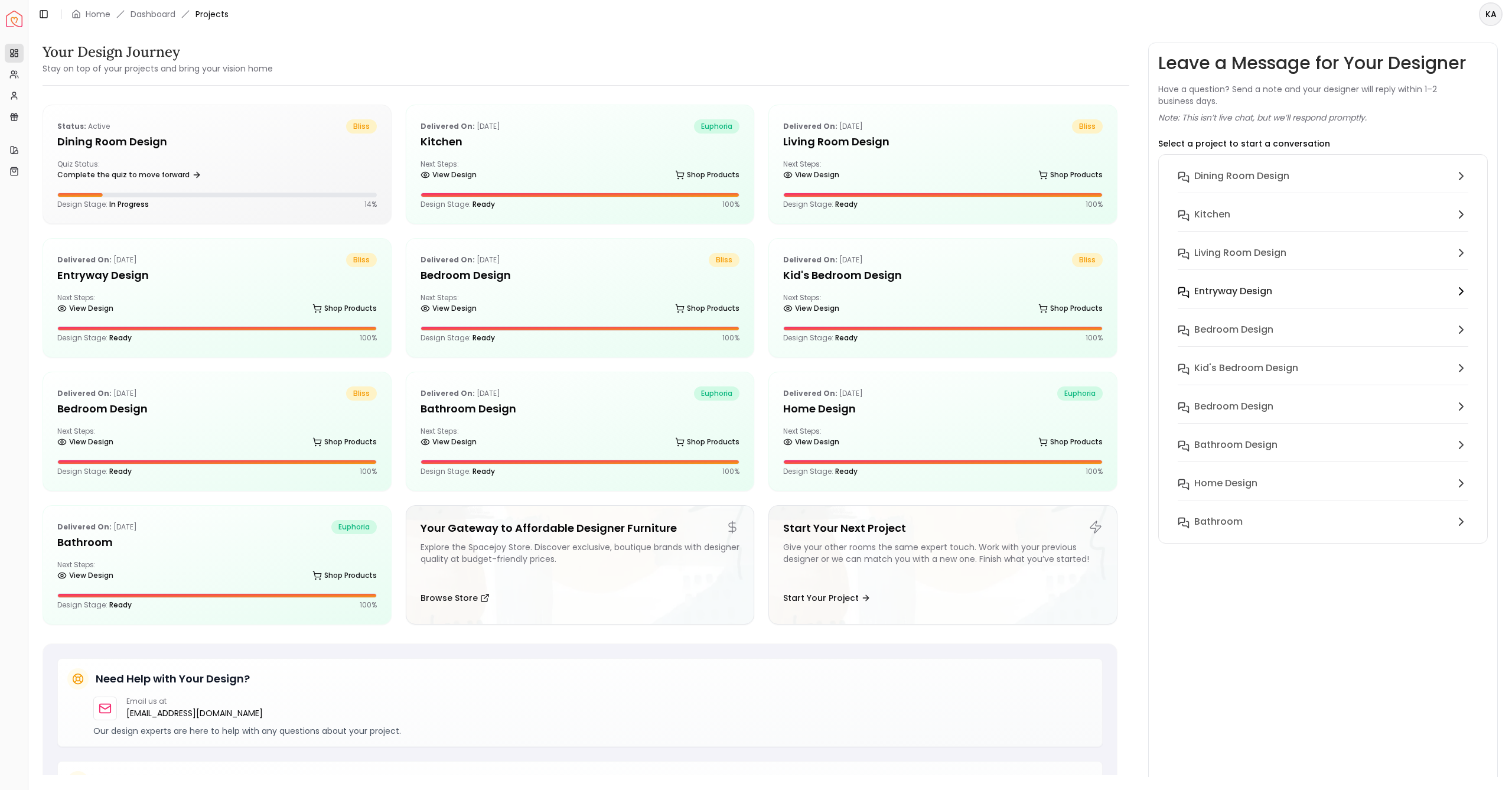
click at [1244, 285] on h6 "entryway design" at bounding box center [1233, 291] width 78 height 14
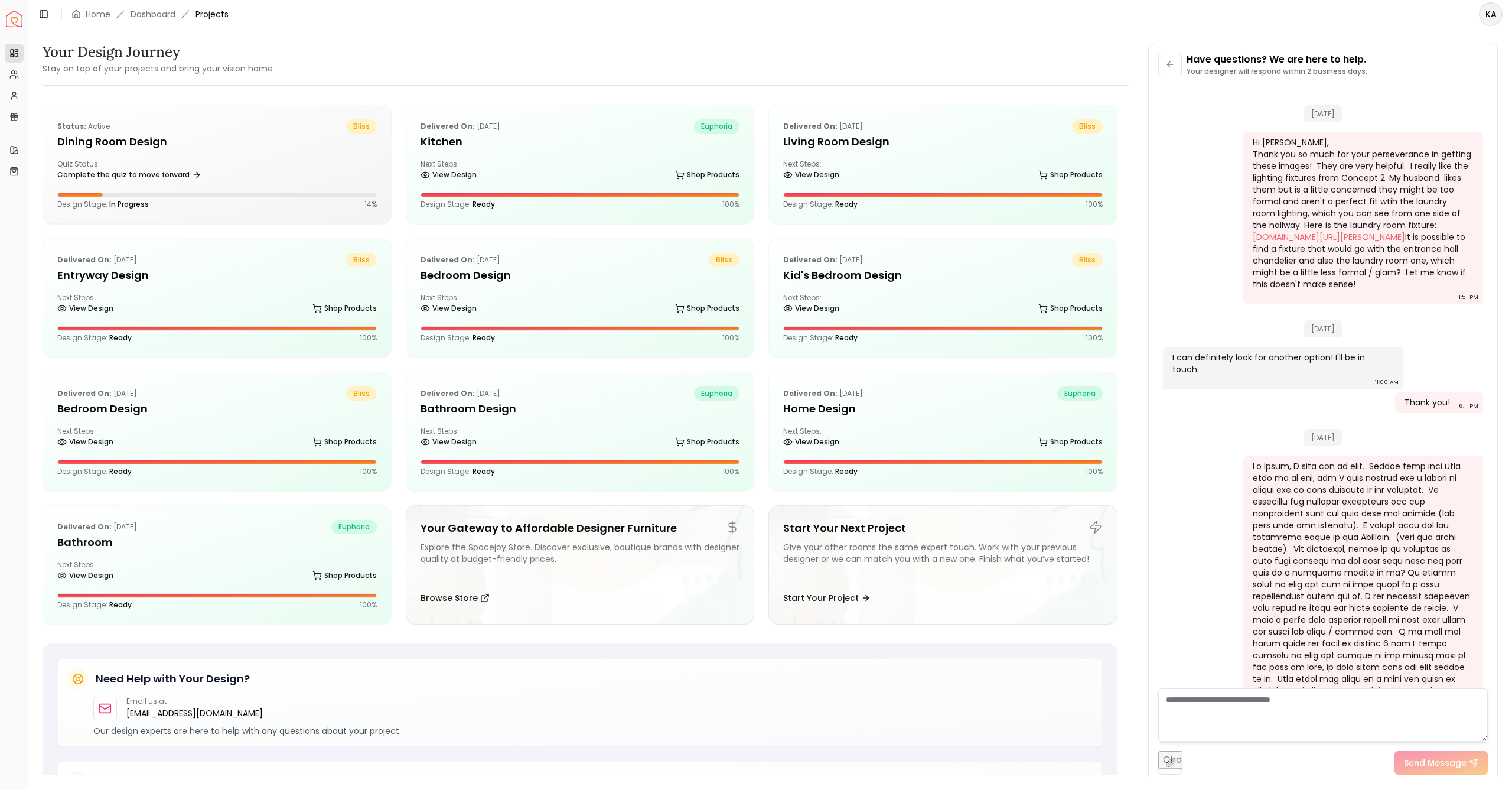
scroll to position [2773, 0]
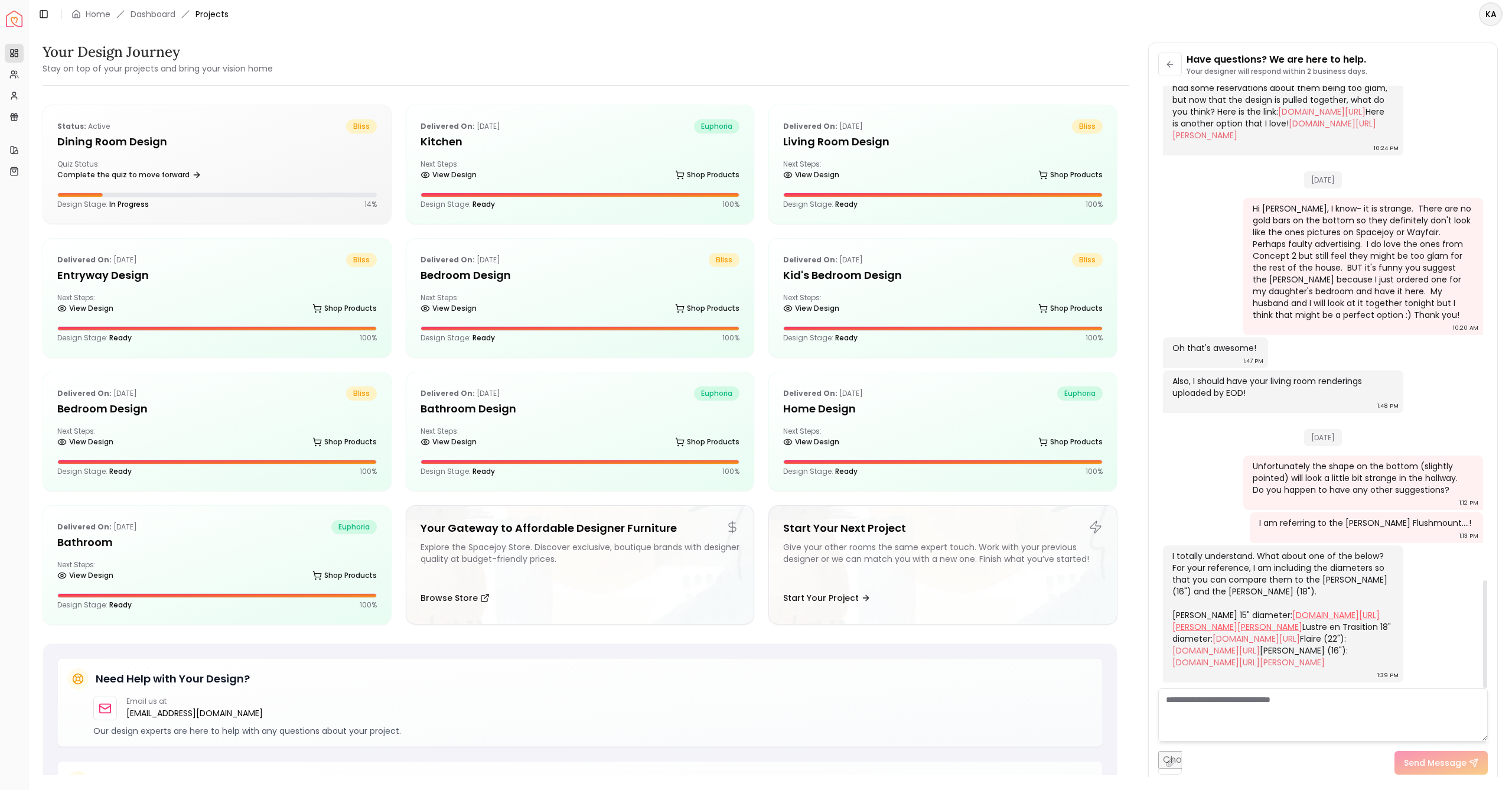
click at [1232, 609] on link "store.spacejoy.com/products/vonnie-3-light-15-5-semi-flush-mount-joss-main-fixt…" at bounding box center [1276, 621] width 207 height 24
click at [1173, 64] on icon at bounding box center [1170, 64] width 10 height 10
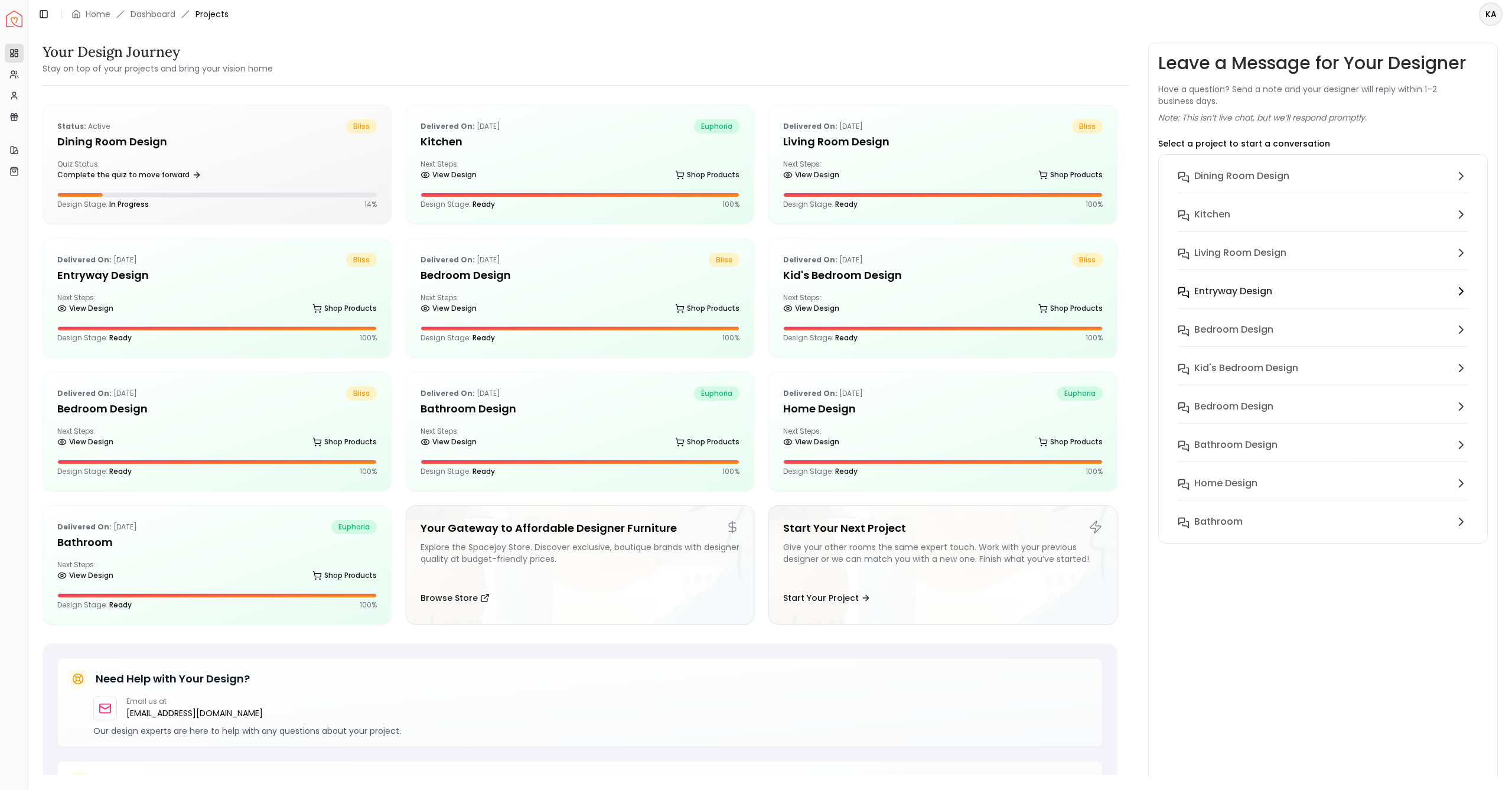
click at [1204, 293] on h6 "entryway design" at bounding box center [1233, 291] width 78 height 14
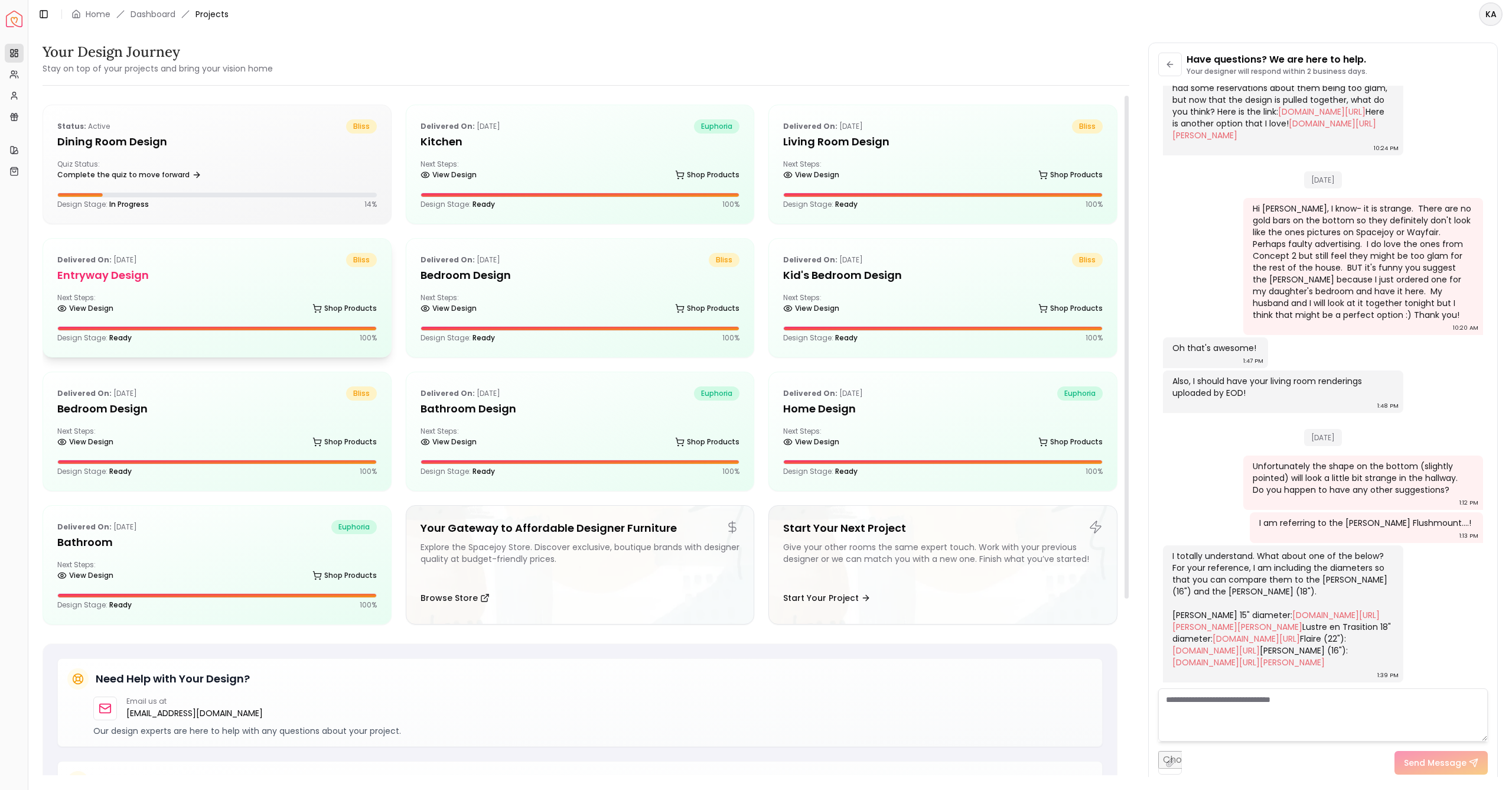
click at [235, 288] on div "Delivered on: May 19, 2025 bliss entryway design Next Steps: View Design Shop P…" at bounding box center [217, 297] width 348 height 119
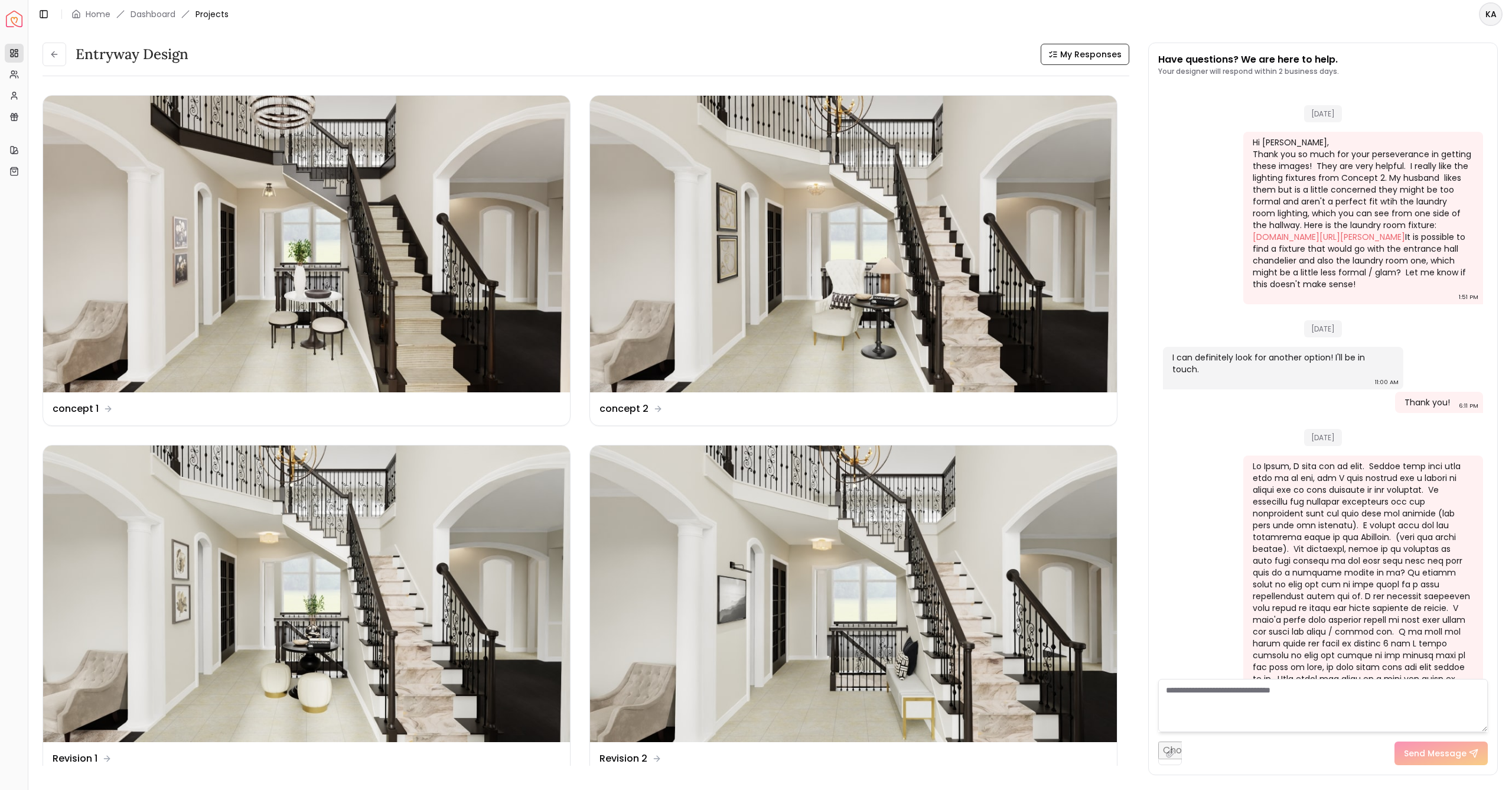
scroll to position [2783, 0]
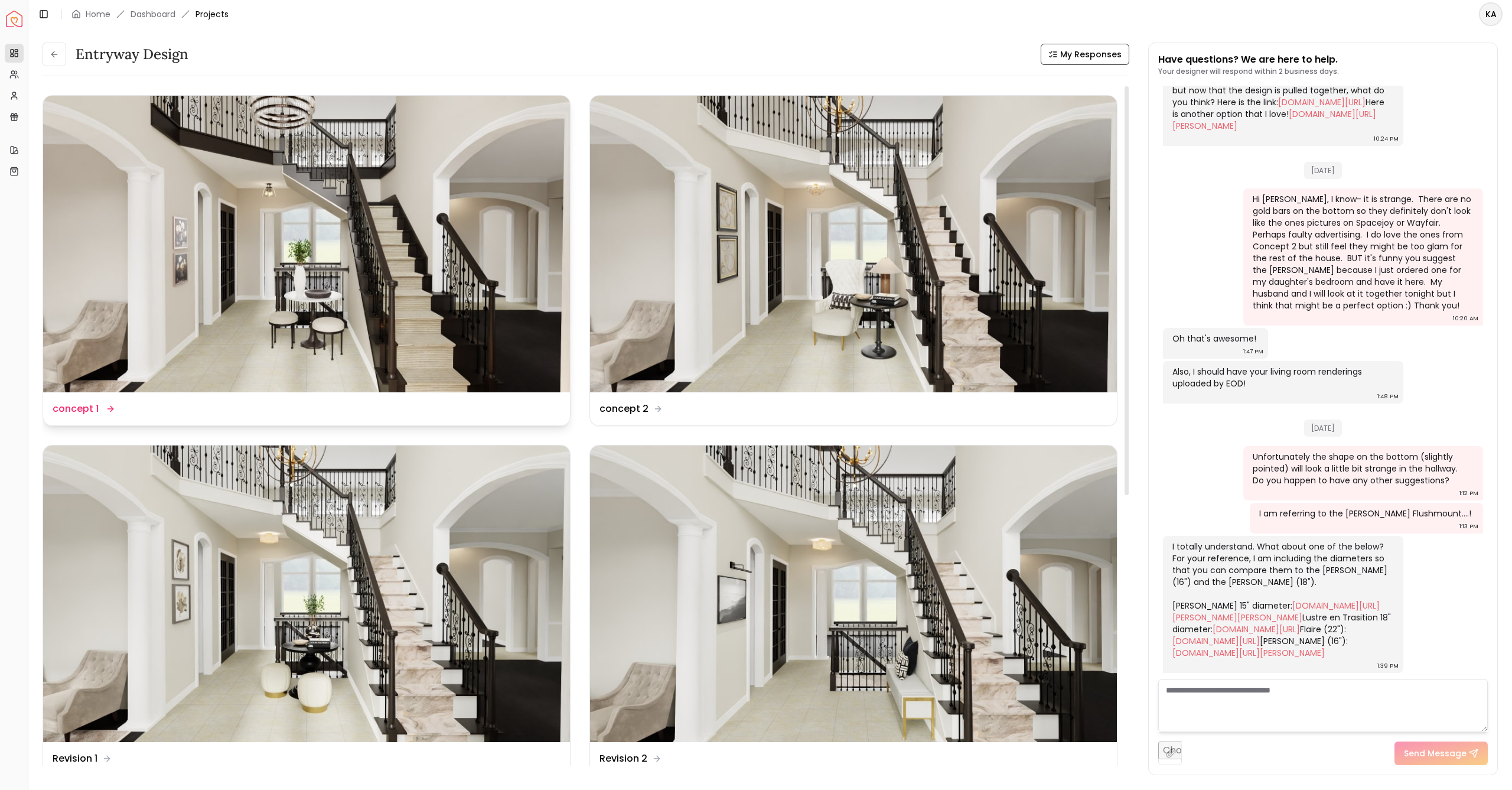
click at [307, 191] on img at bounding box center [306, 244] width 527 height 297
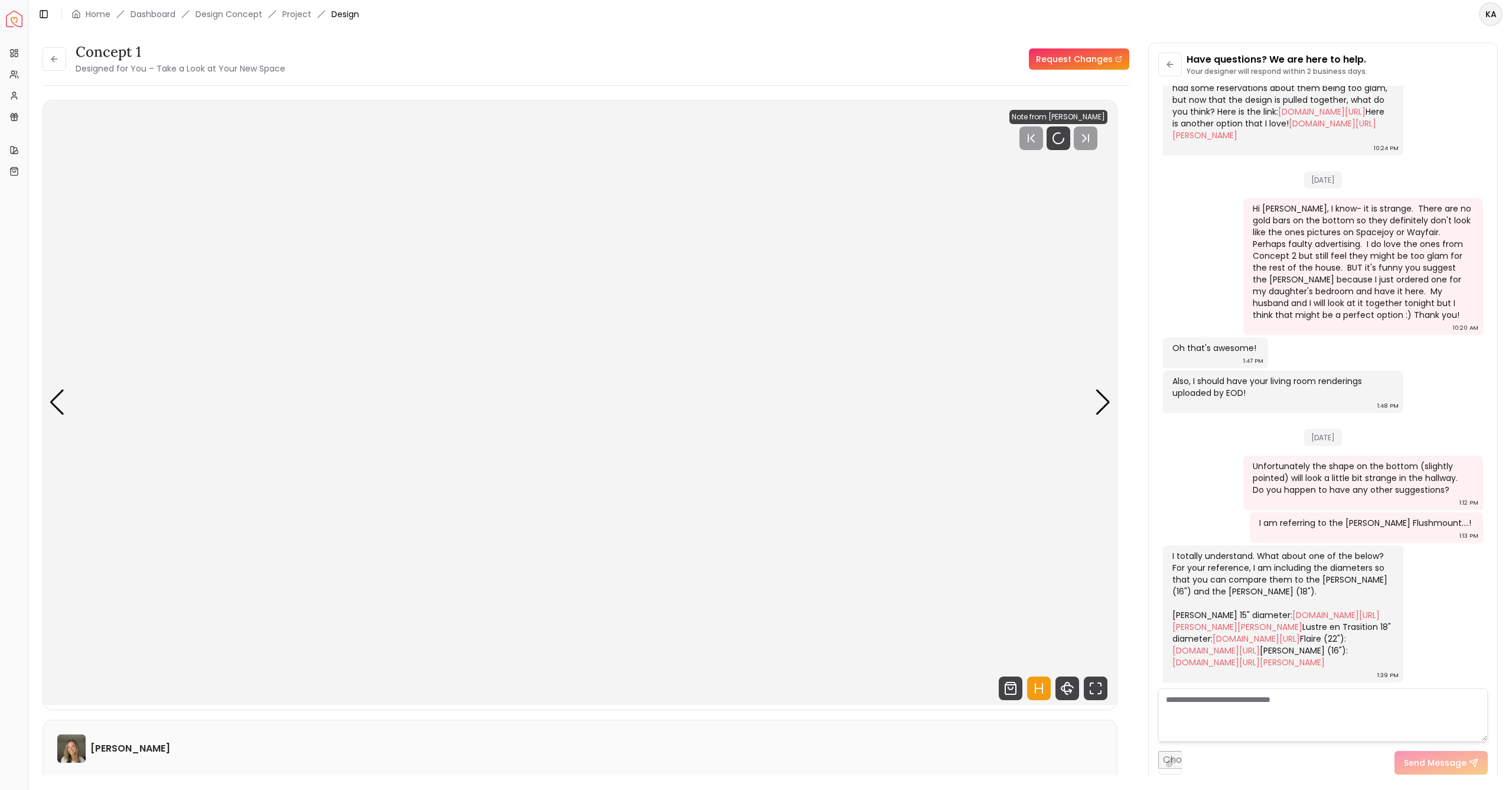
scroll to position [2773, 0]
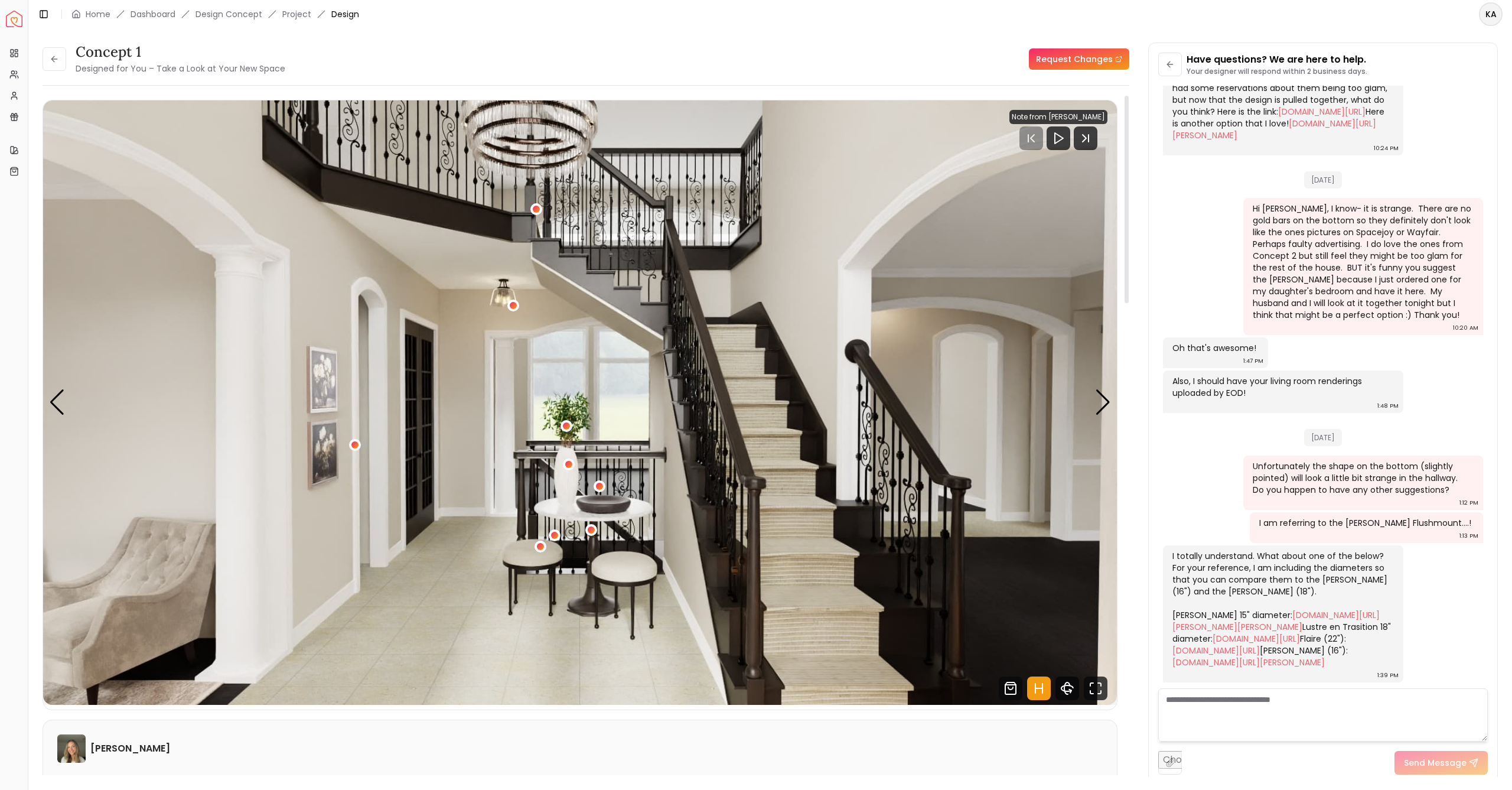
click at [1068, 690] on icon "360 View" at bounding box center [1067, 688] width 24 height 24
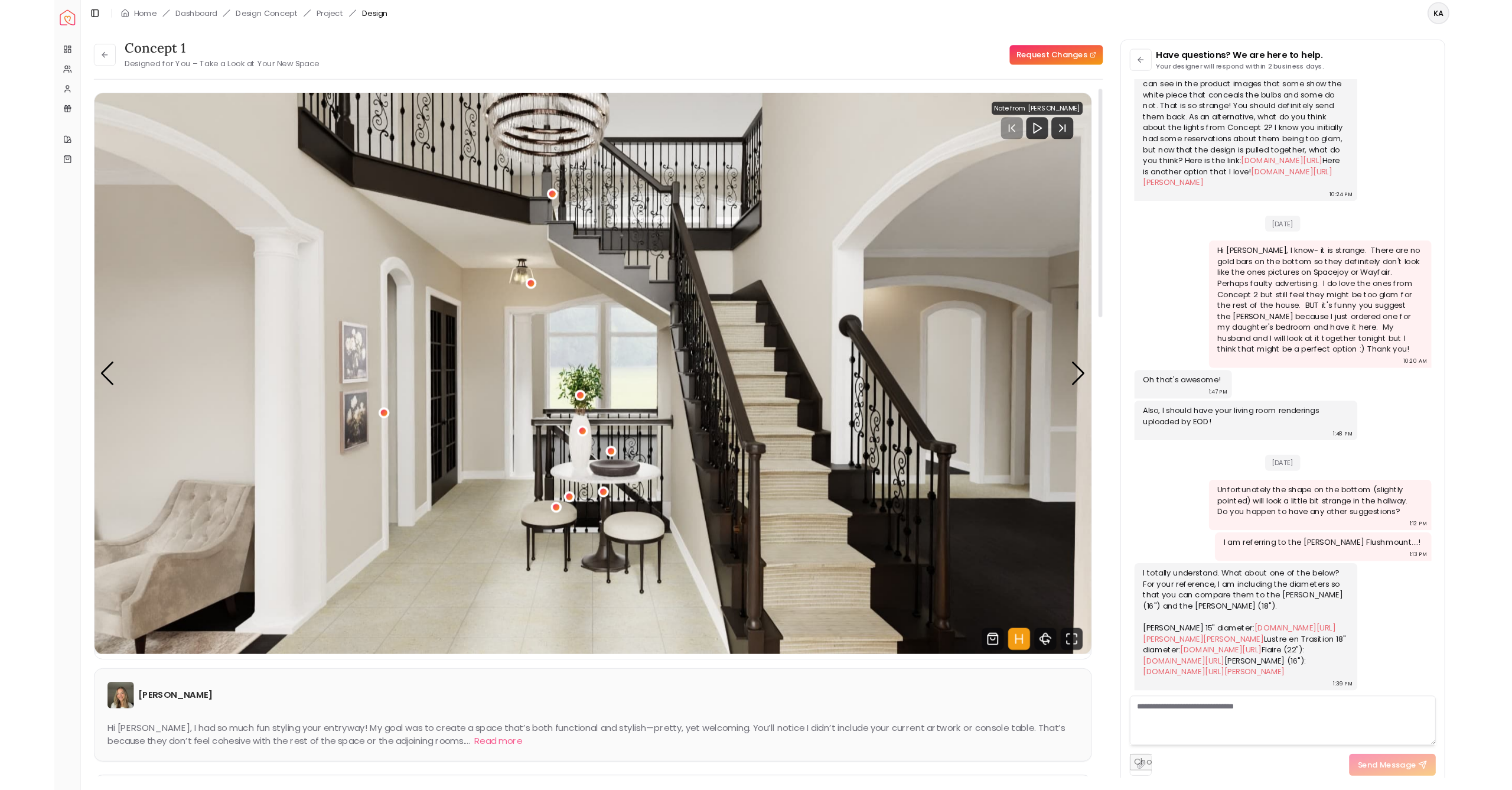
scroll to position [2713, 0]
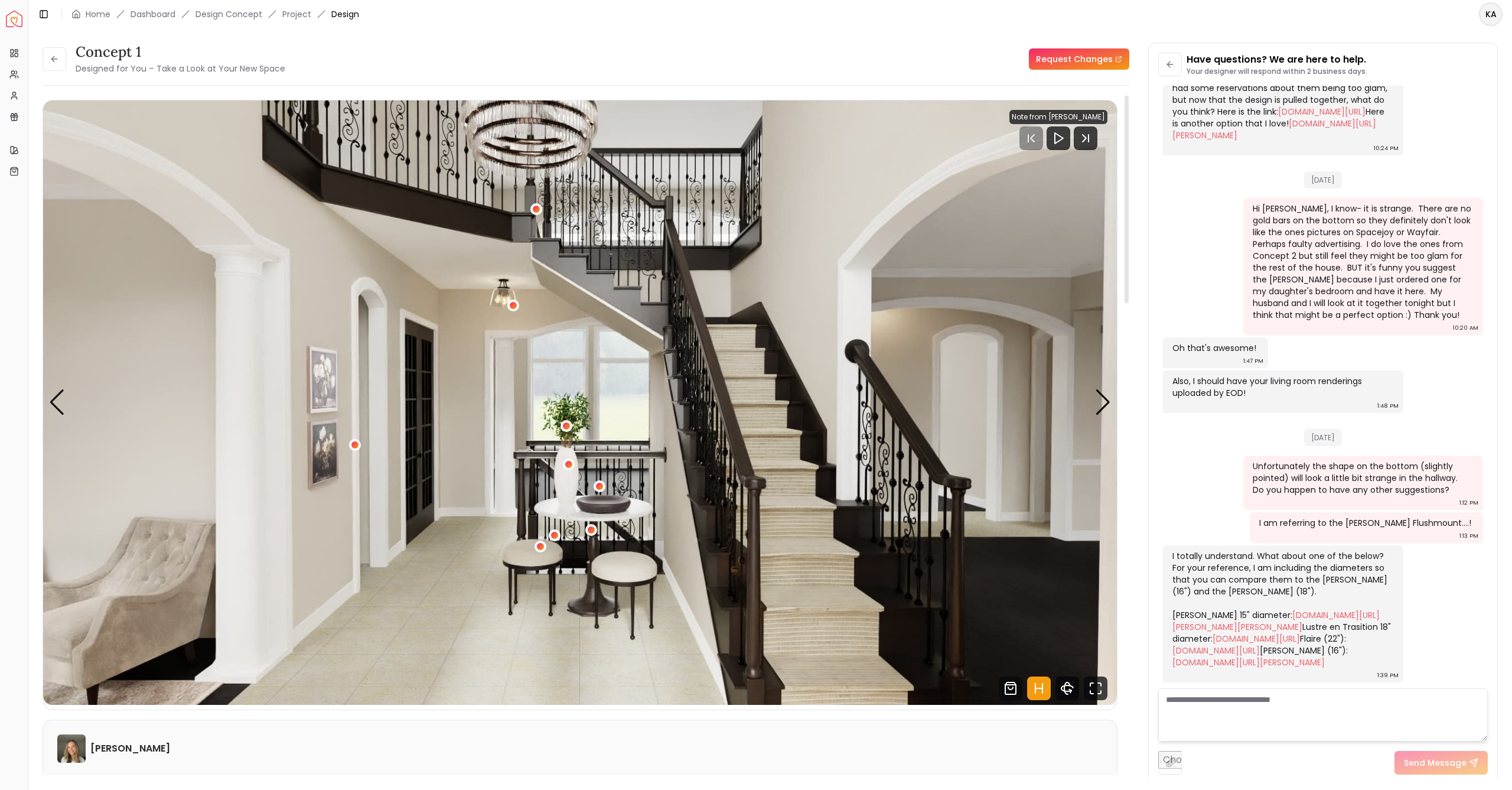
click at [1068, 691] on icon "360 View" at bounding box center [1067, 688] width 12 height 6
click at [1071, 687] on icon "360 View" at bounding box center [1067, 688] width 12 height 6
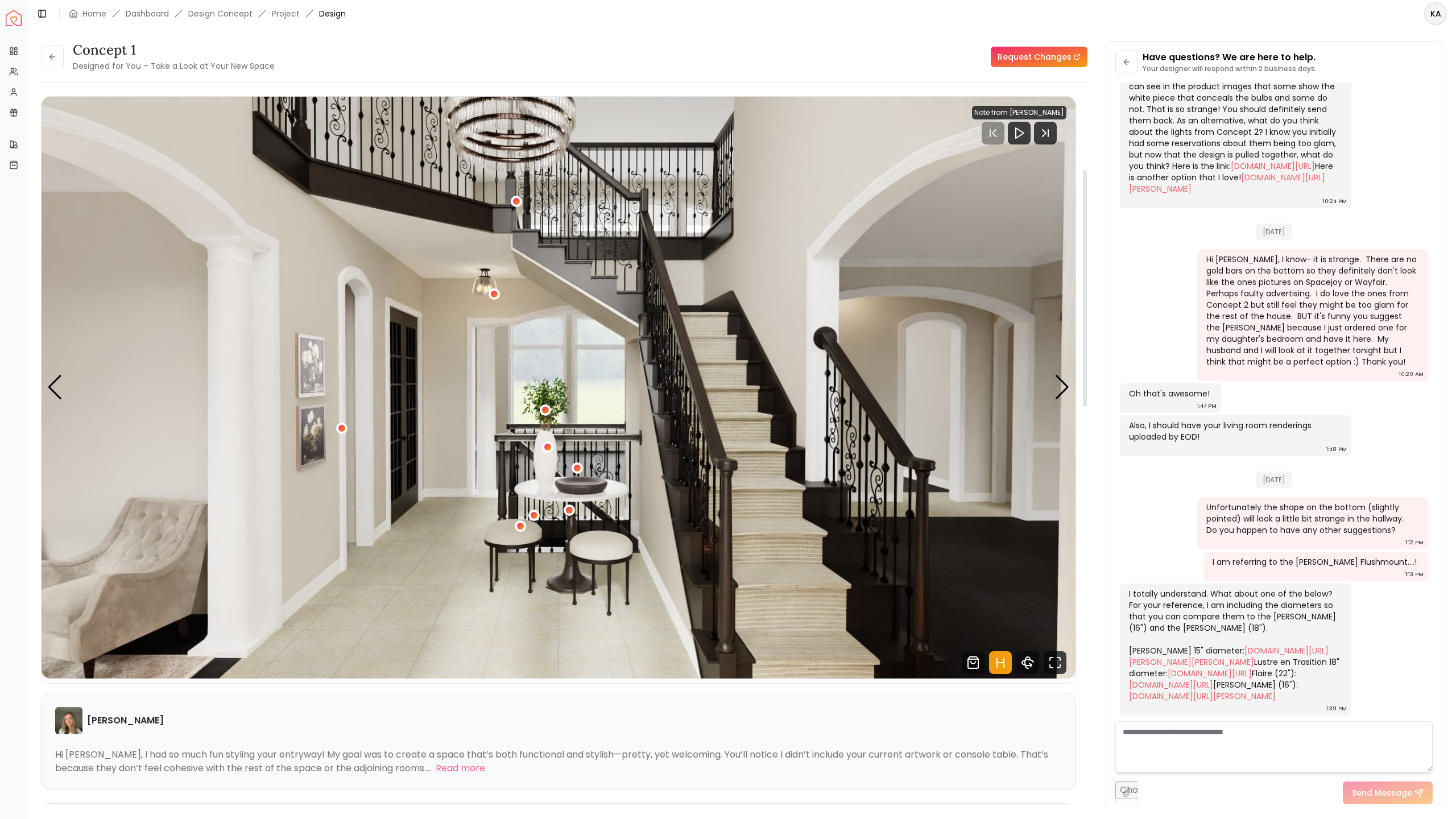
scroll to position [235, 0]
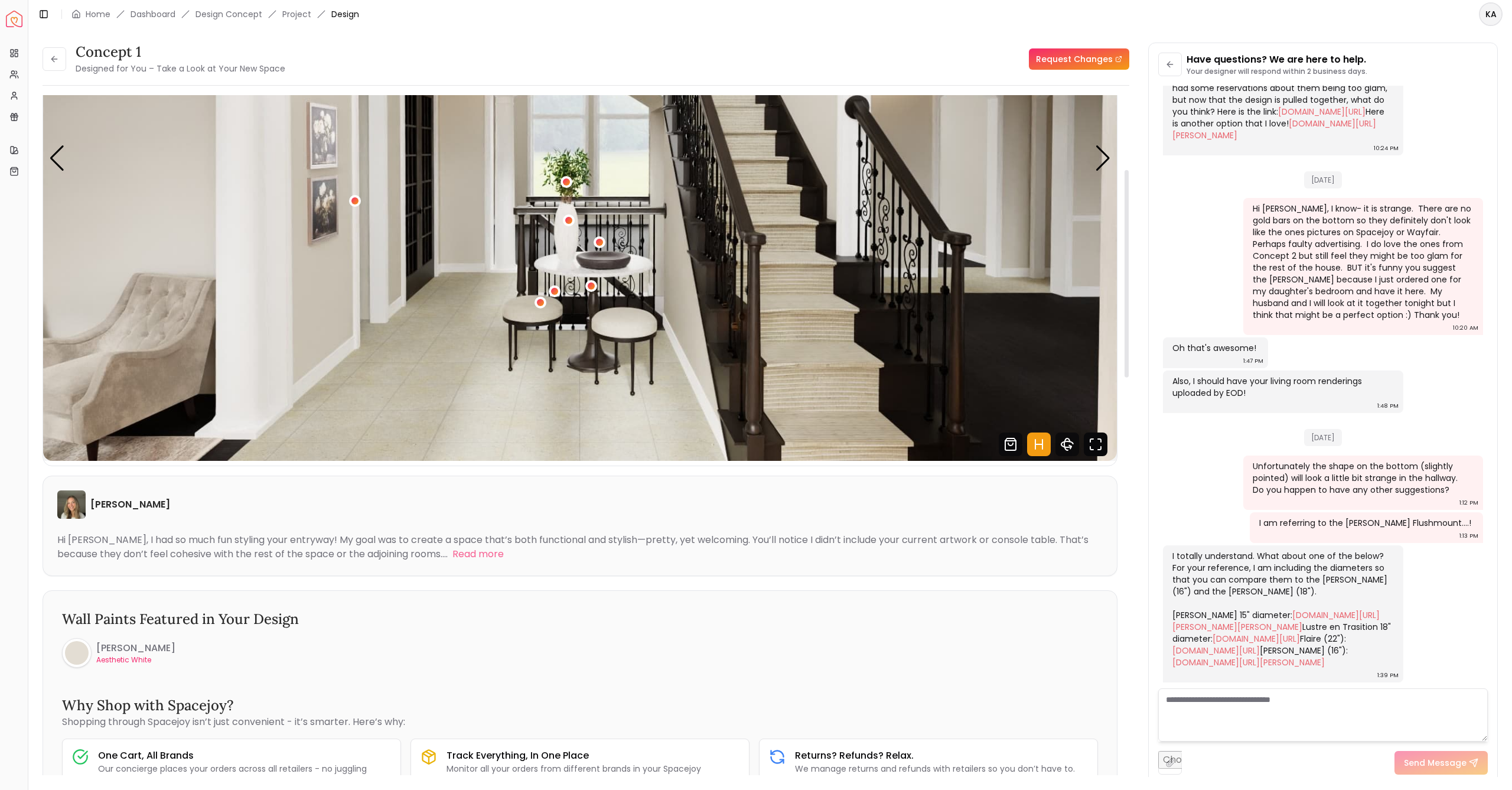
click at [1096, 447] on icon "Fullscreen" at bounding box center [1096, 444] width 24 height 24
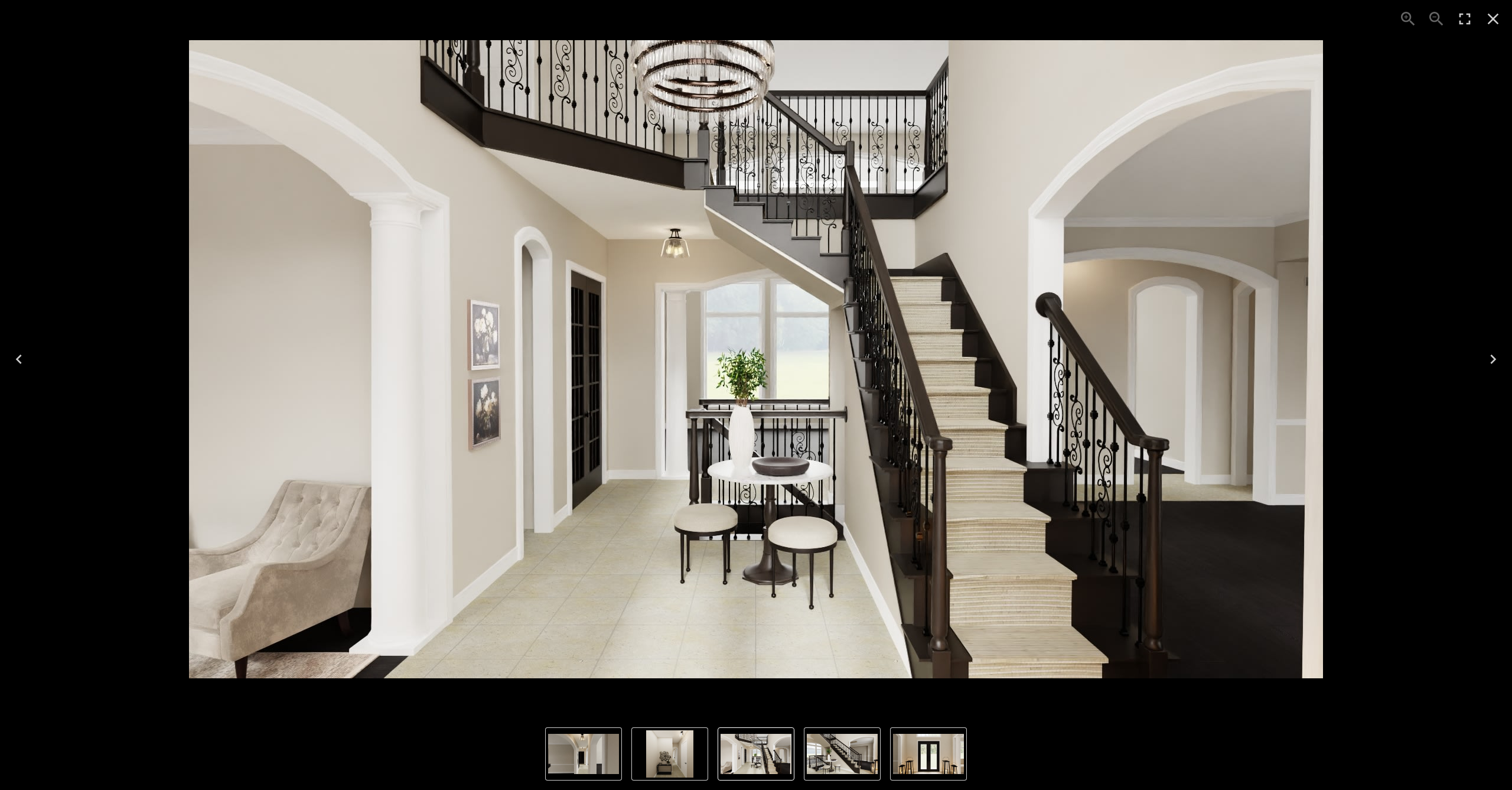
click at [767, 578] on img "1 of 6" at bounding box center [756, 359] width 1134 height 638
click at [1465, 8] on button "Enter Fullscreen" at bounding box center [1464, 19] width 28 height 28
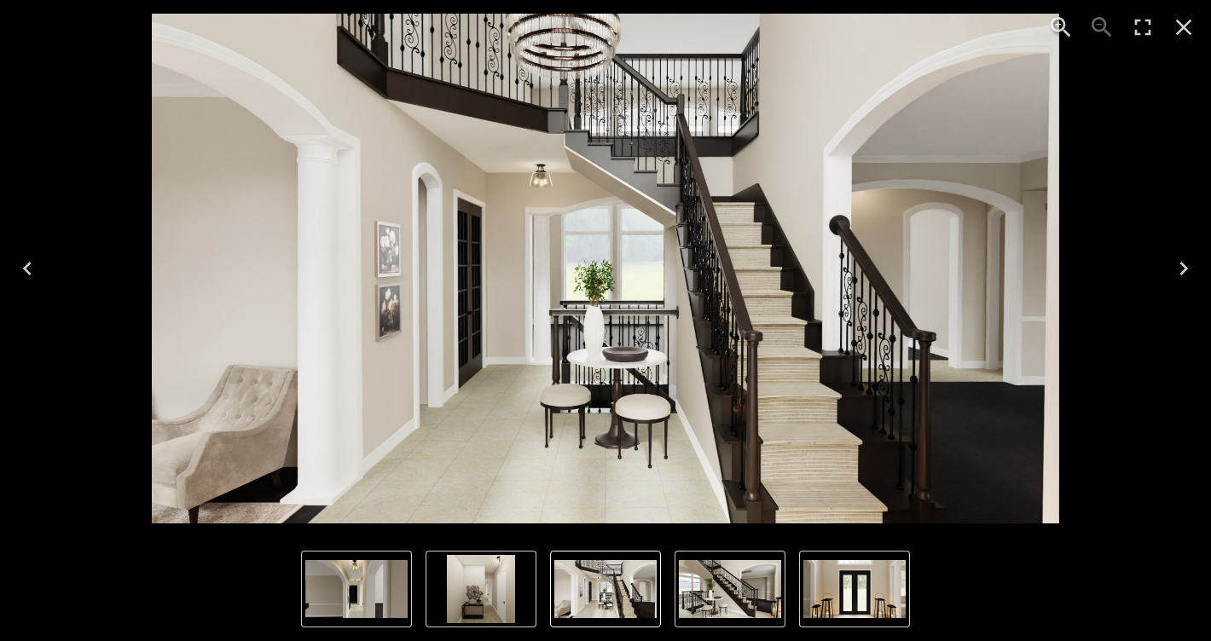
click at [1064, 21] on icon "Zoom in" at bounding box center [1060, 27] width 20 height 20
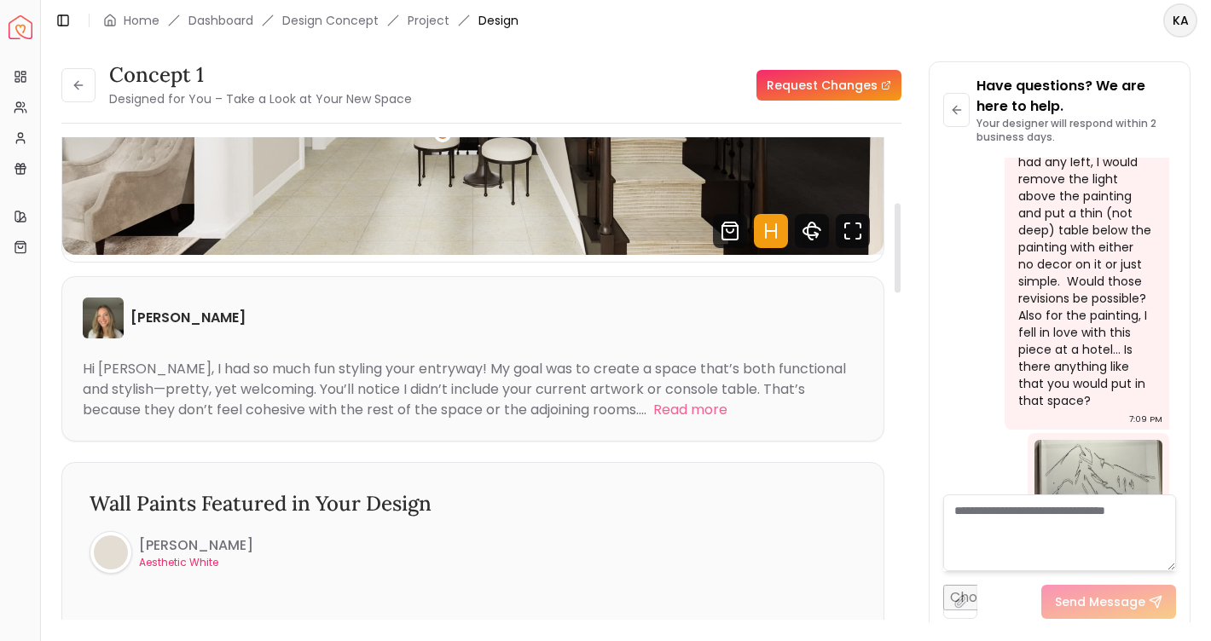
click at [570, 218] on img "1 / 6" at bounding box center [472, 24] width 821 height 462
click at [806, 228] on icon "360 View" at bounding box center [811, 231] width 17 height 9
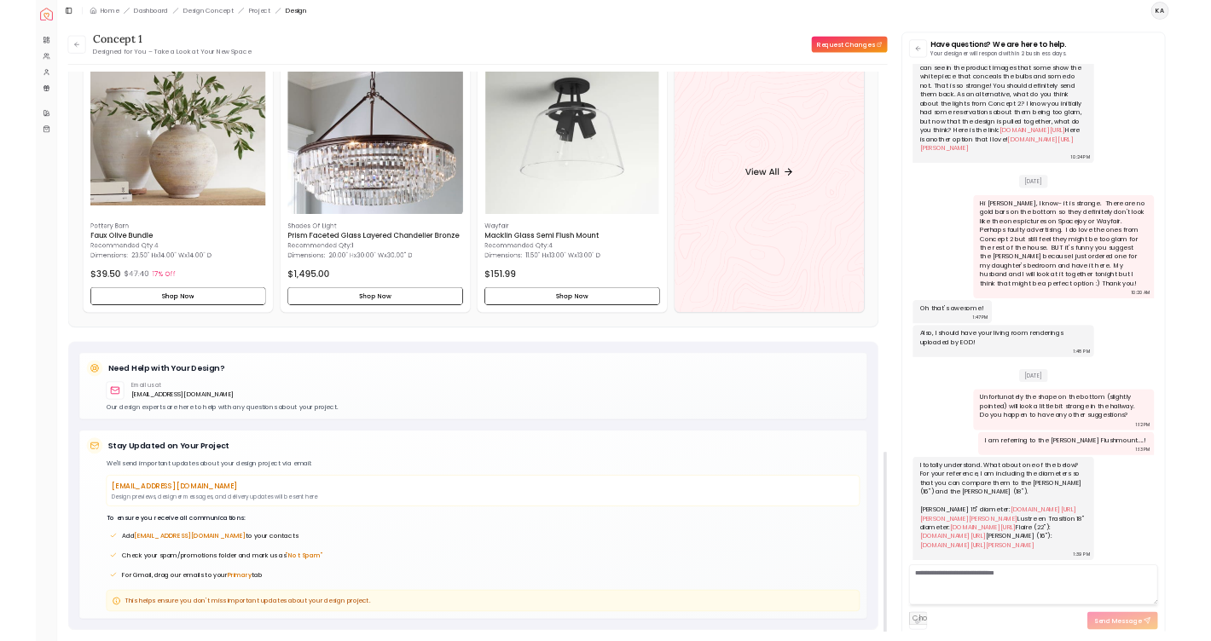
scroll to position [2191, 0]
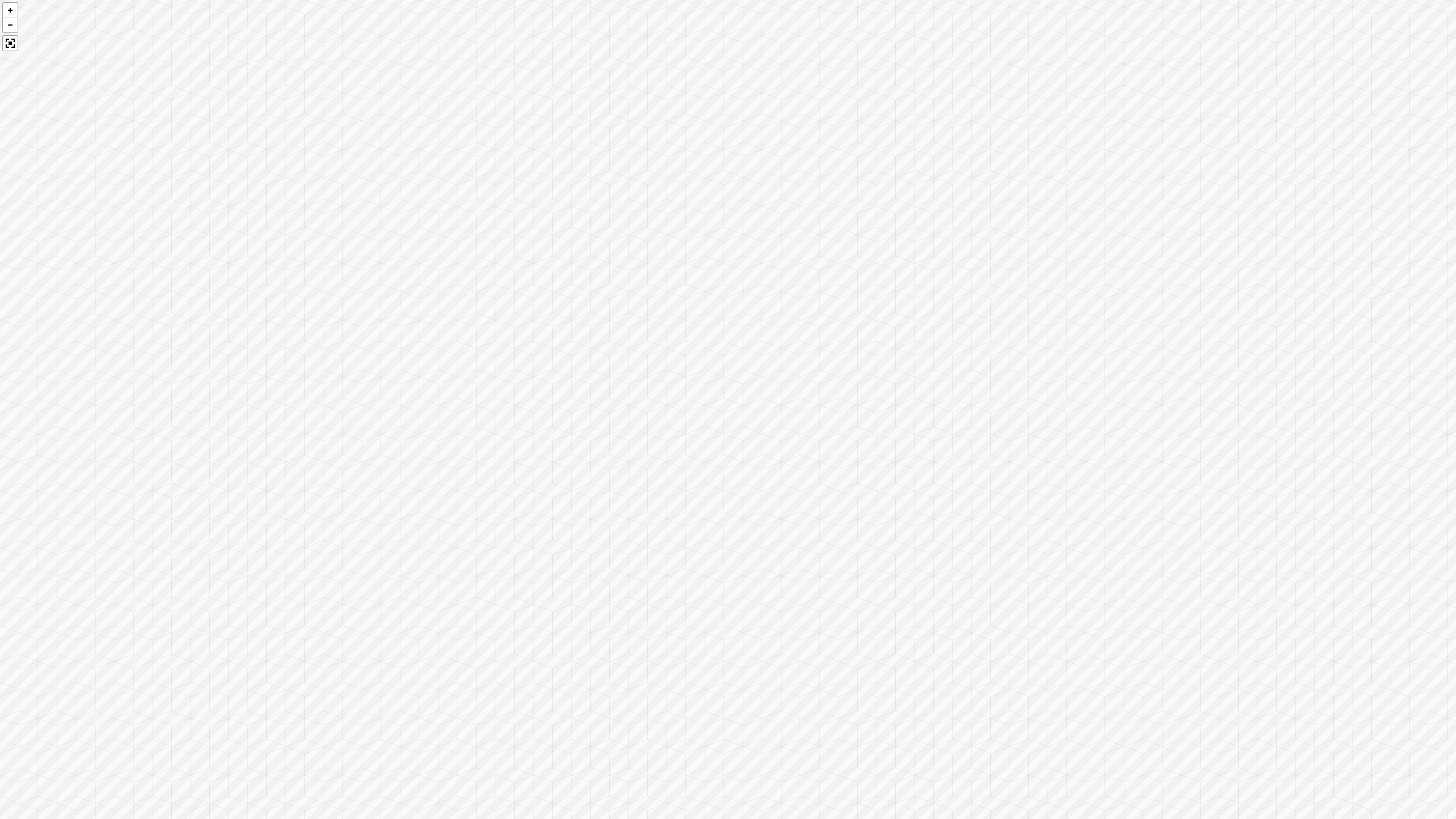
click at [538, 532] on div at bounding box center [728, 410] width 1456 height 819
click at [538, 531] on div at bounding box center [728, 410] width 1456 height 819
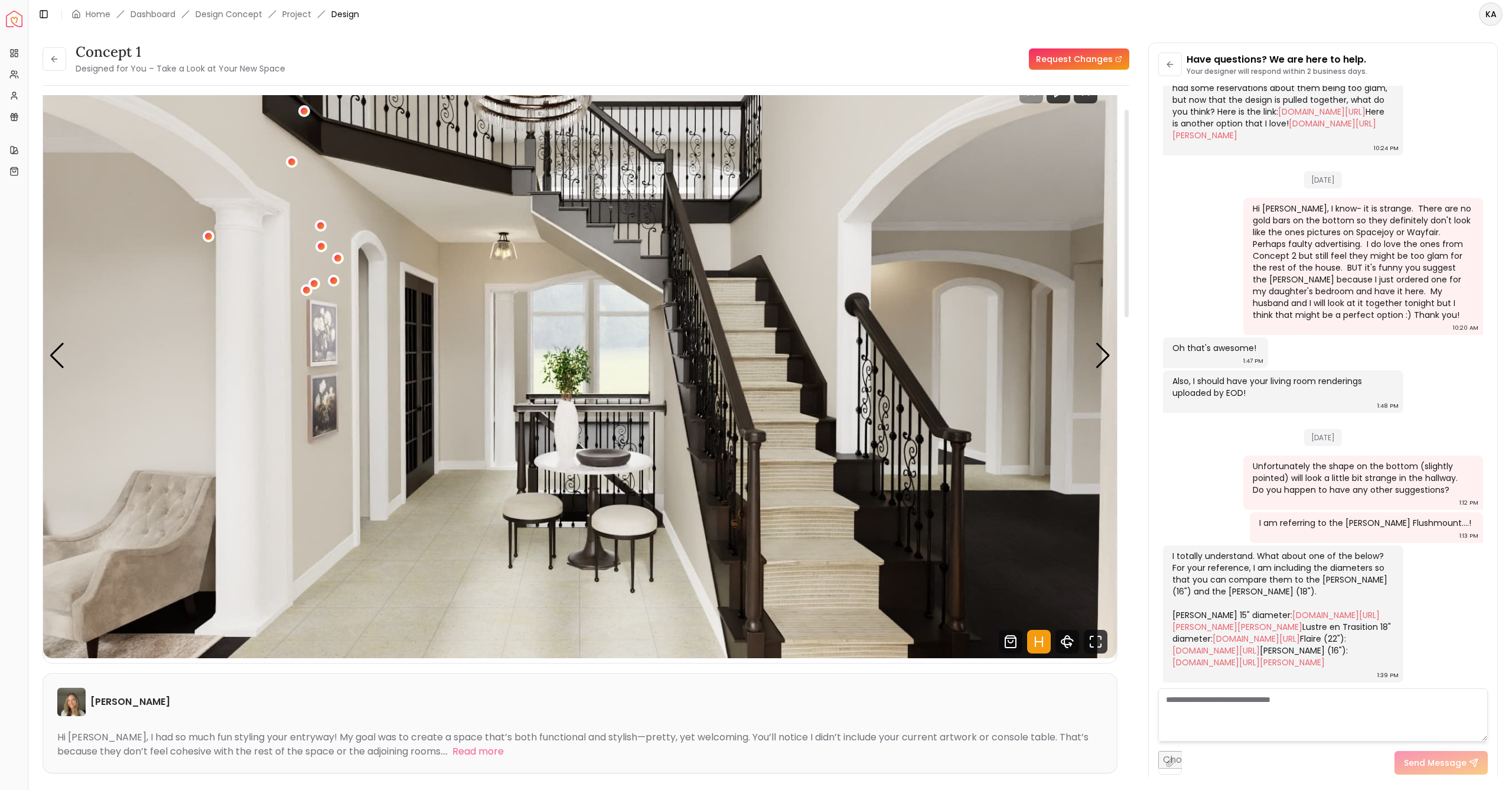
scroll to position [0, 0]
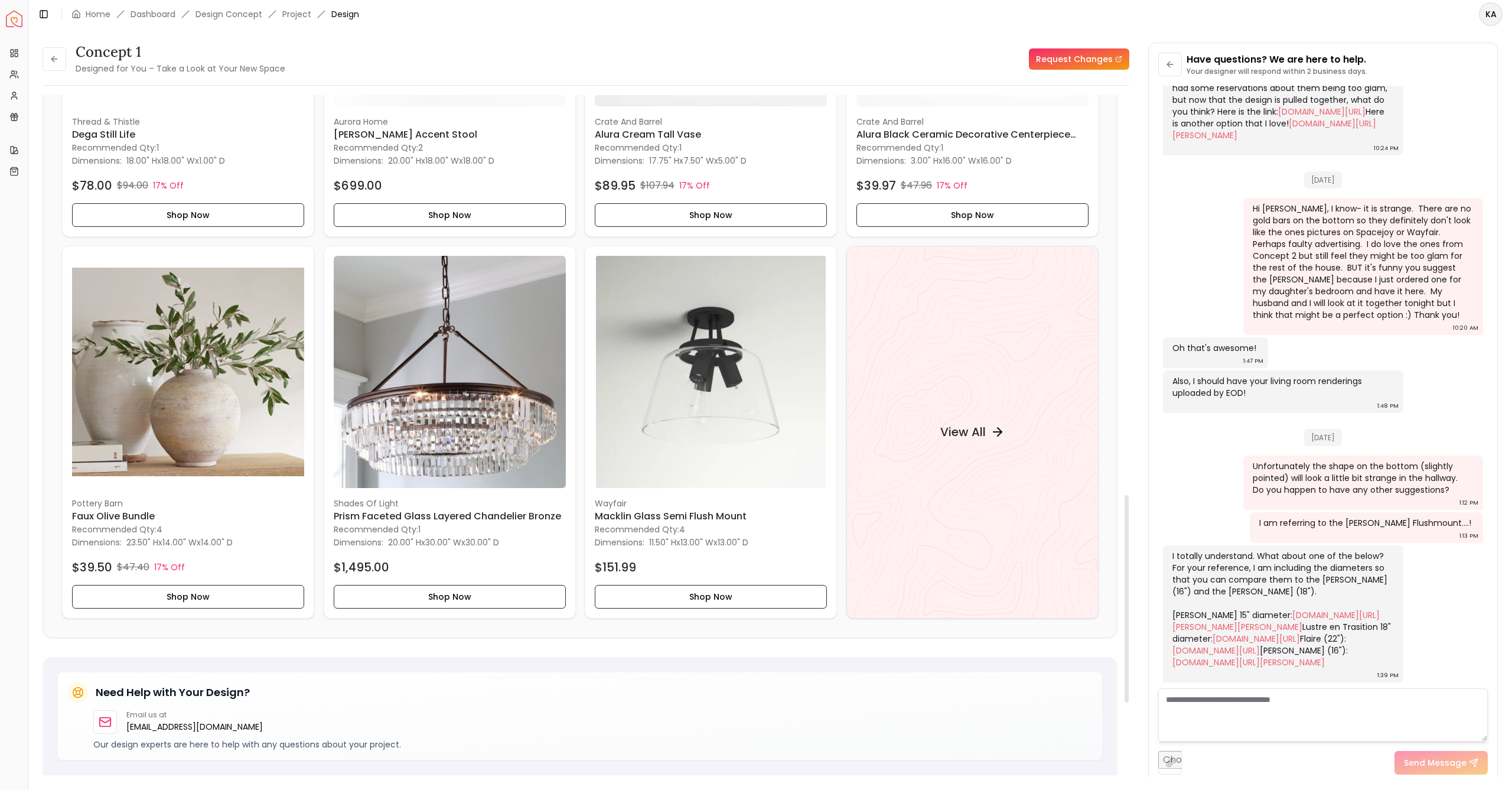
drag, startPoint x: 1128, startPoint y: 303, endPoint x: 1117, endPoint y: 570, distance: 267.2
click at [1116, 573] on div "concept 1 Designed for You – Take a Look at Your New Space Request Changes Hots…" at bounding box center [585, 439] width 1087 height 690
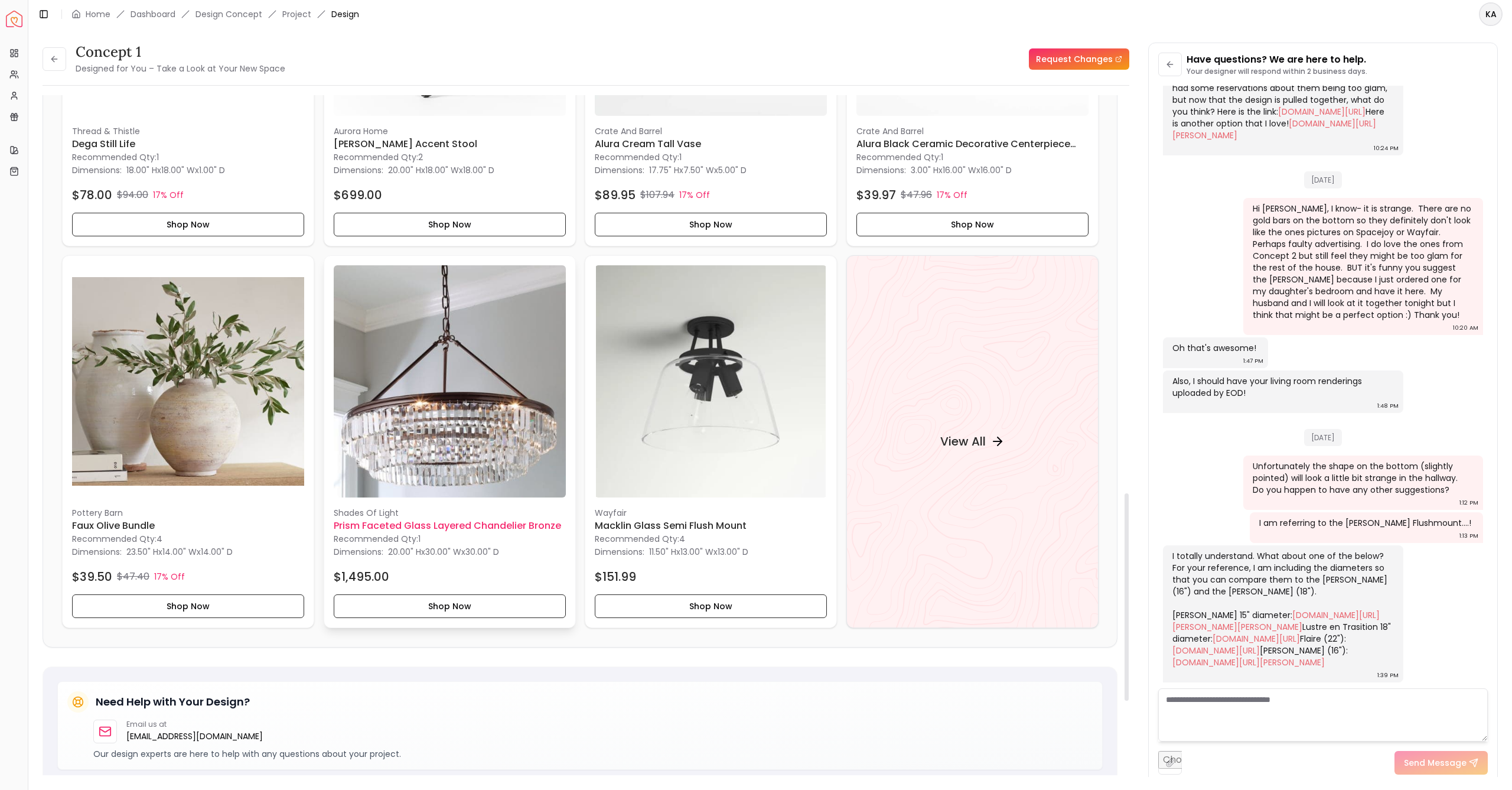
click at [438, 424] on img at bounding box center [450, 381] width 232 height 232
